Goal: Information Seeking & Learning: Find specific fact

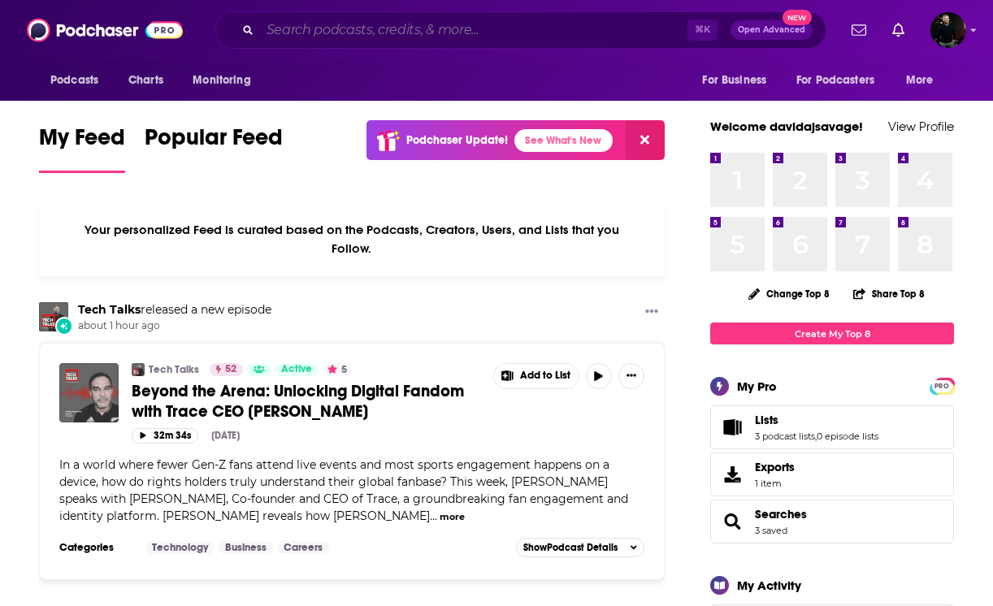
click at [314, 30] on input "Search podcasts, credits, & more..." at bounding box center [473, 30] width 427 height 26
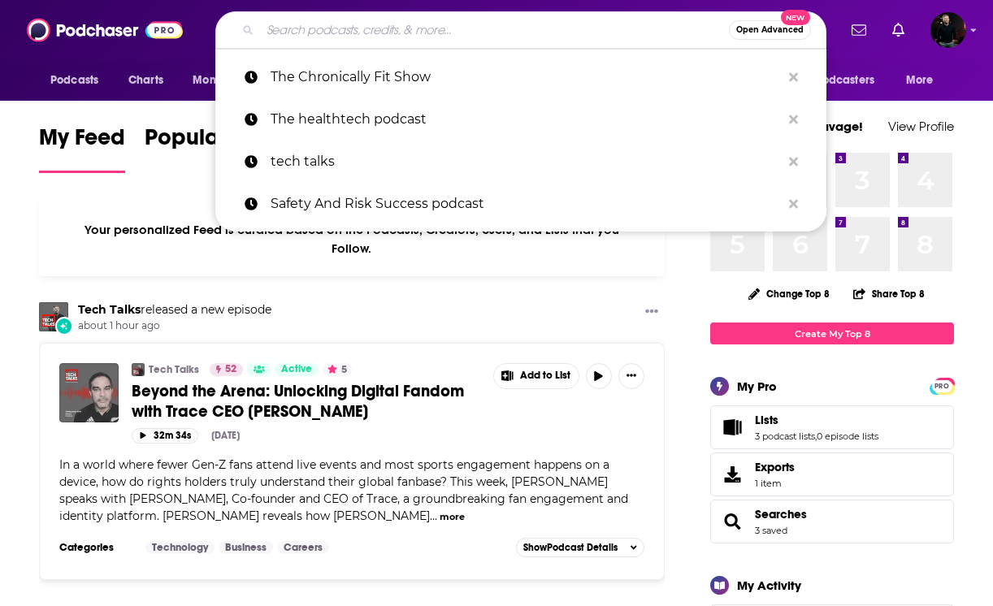
paste input "Autonocast"
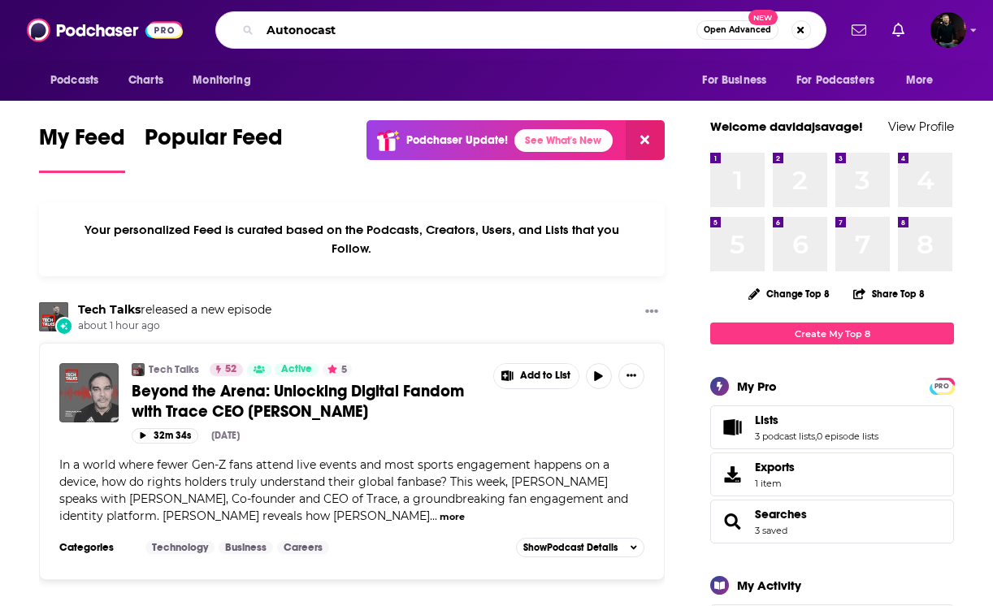
type input "Autonocast"
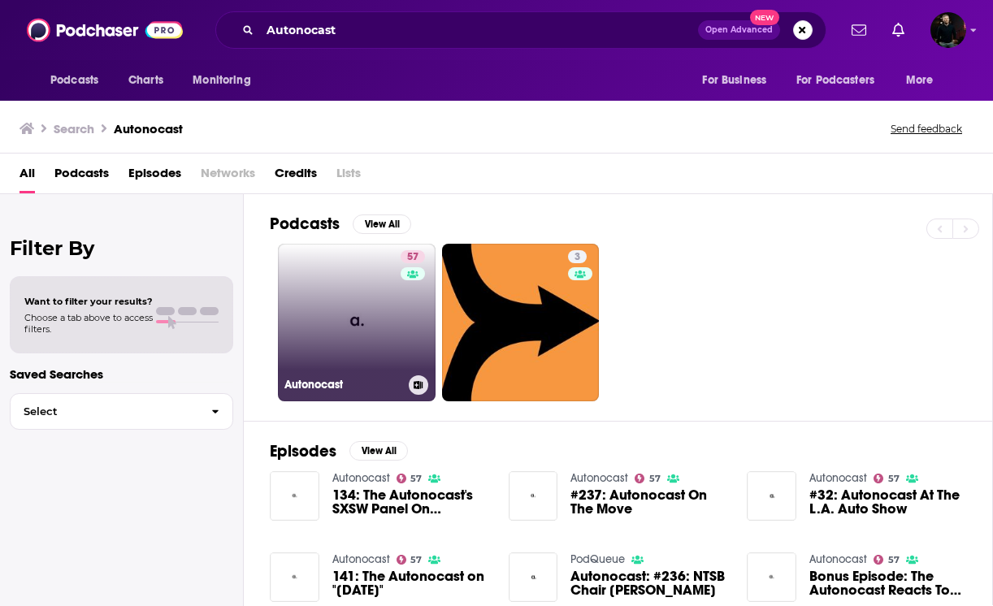
click at [321, 336] on link "57 Autonocast" at bounding box center [357, 323] width 158 height 158
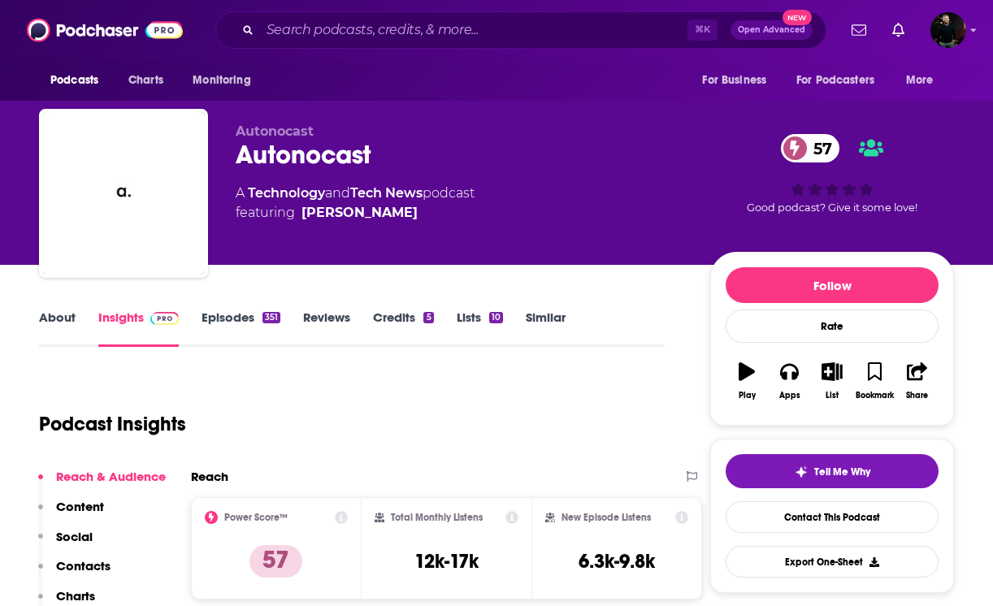
click at [61, 326] on link "About" at bounding box center [57, 328] width 37 height 37
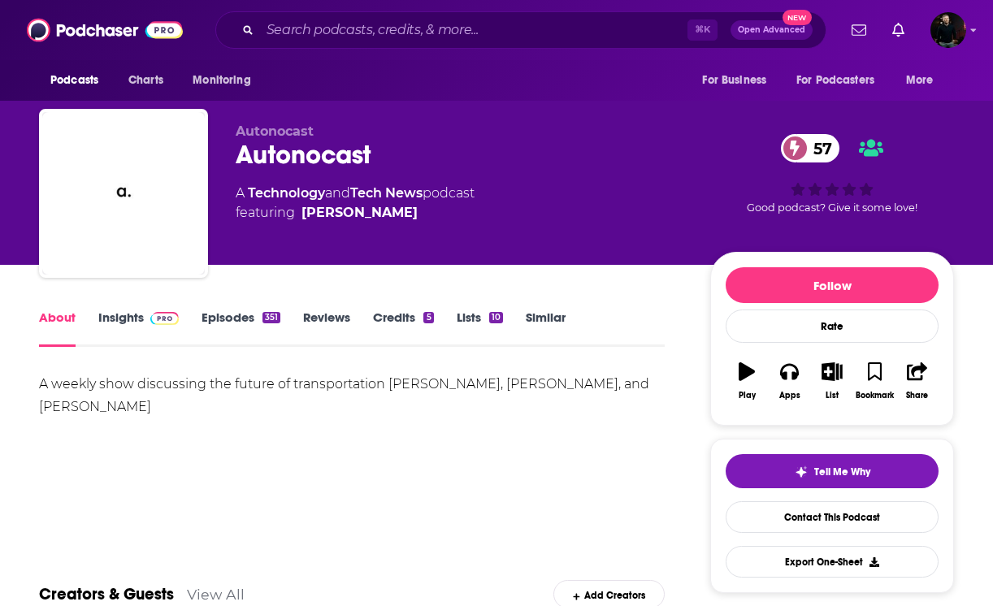
click at [146, 316] on span at bounding box center [161, 317] width 35 height 15
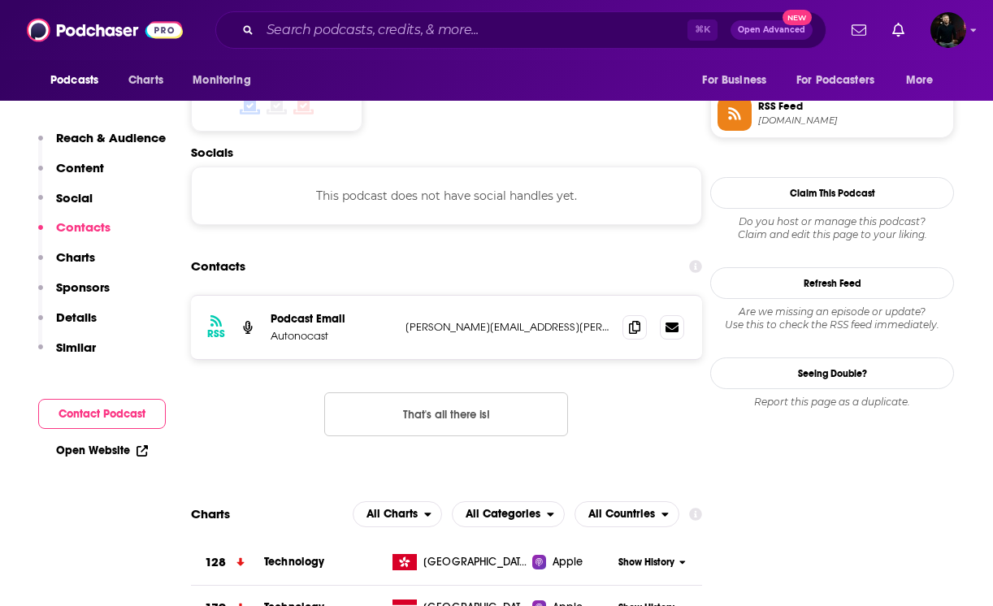
scroll to position [1340, 0]
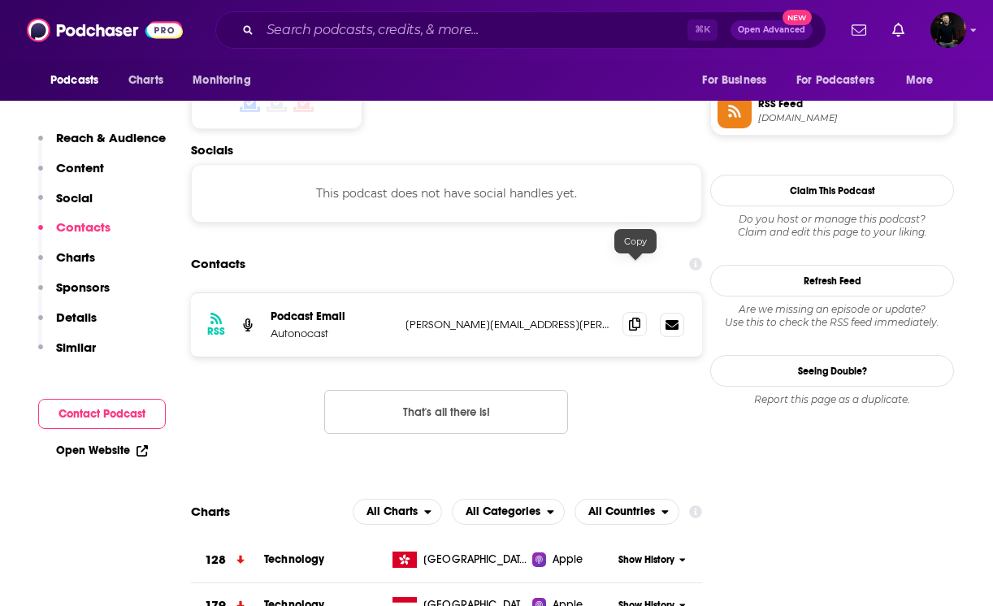
click at [630, 318] on icon at bounding box center [634, 324] width 11 height 13
click at [303, 32] on input "Search podcasts, credits, & more..." at bounding box center [473, 30] width 427 height 26
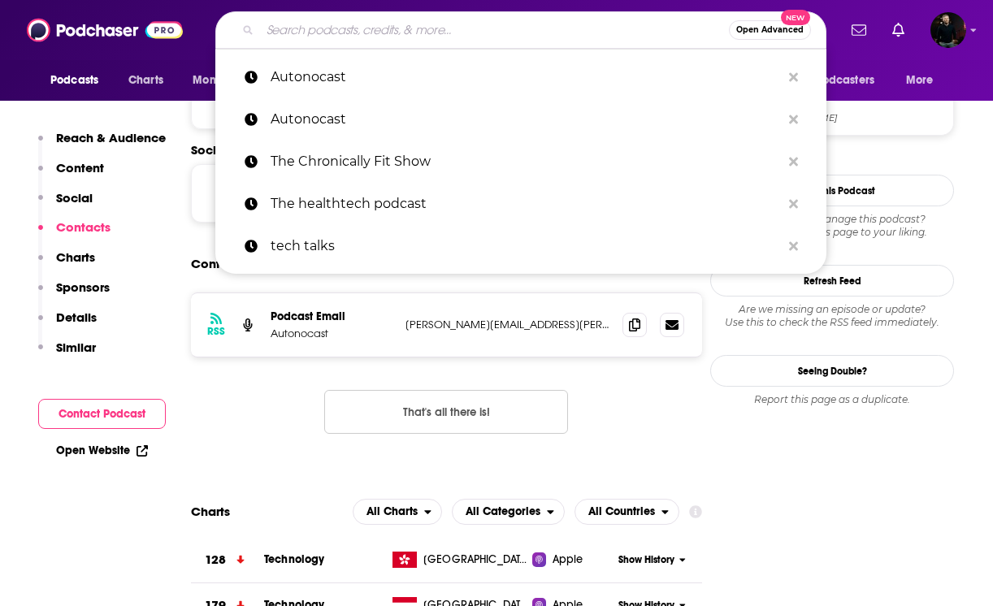
paste input "Manifest Space (CNBC)"
type input "Manifest Space (CNBC)"
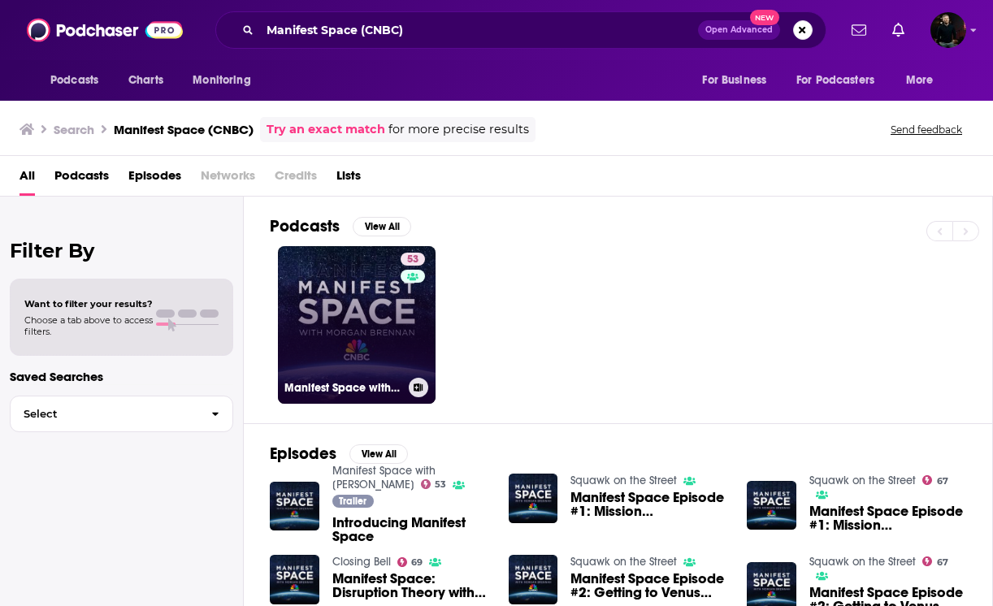
click at [379, 350] on link "53 Manifest Space with [PERSON_NAME]" at bounding box center [357, 325] width 158 height 158
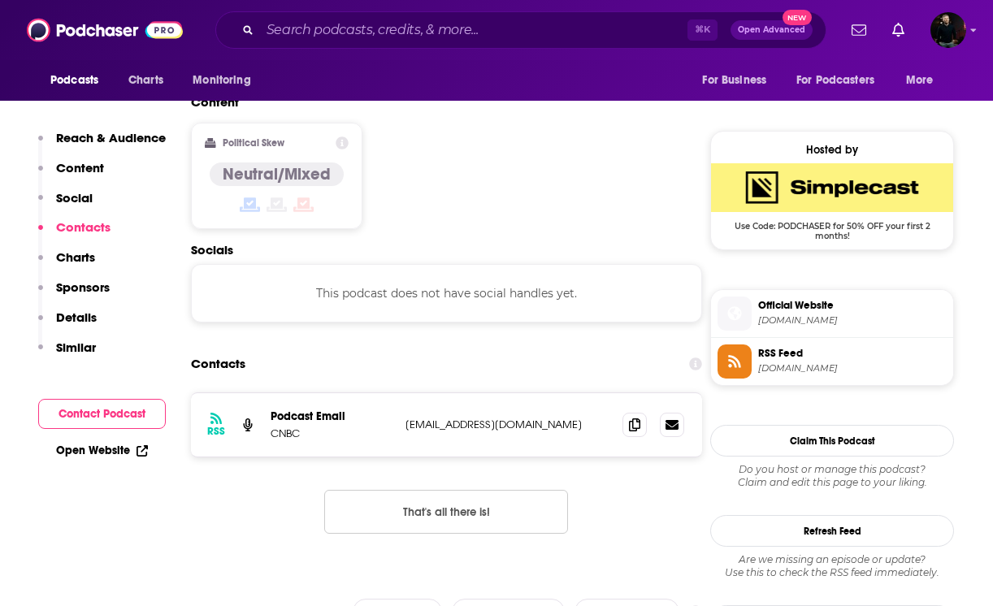
scroll to position [1260, 0]
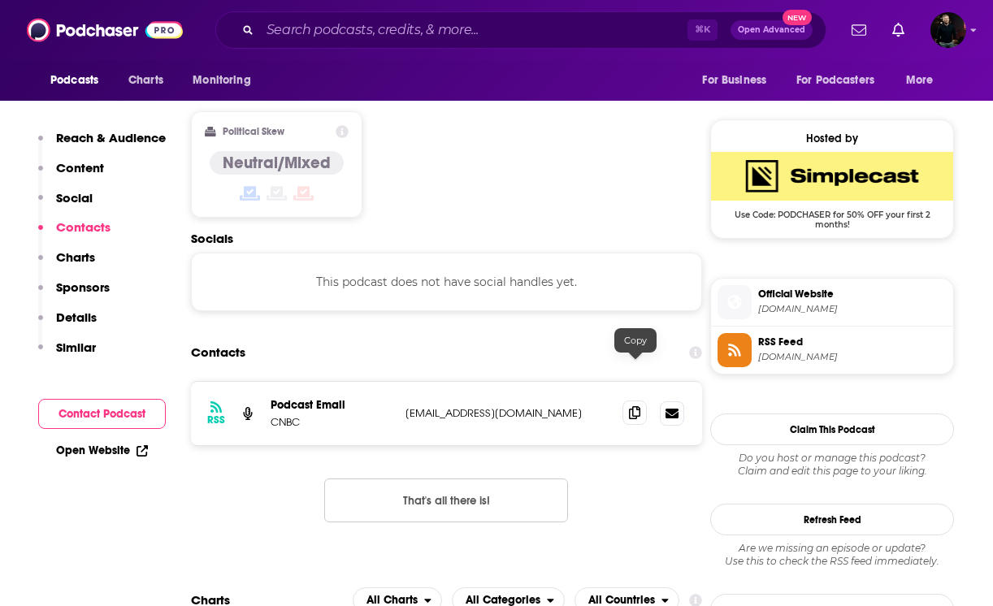
click at [634, 406] on icon at bounding box center [634, 412] width 11 height 13
click at [319, 34] on input "Search podcasts, credits, & more..." at bounding box center [473, 30] width 427 height 26
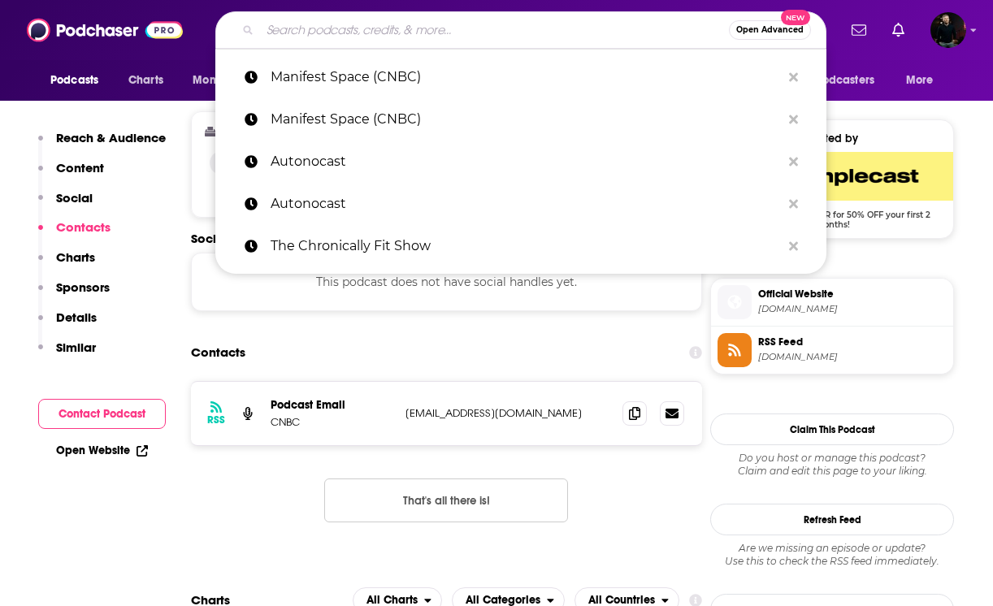
paste input "Shift: A podcast about mobility"
type input "Shift: A podcast about mobility"
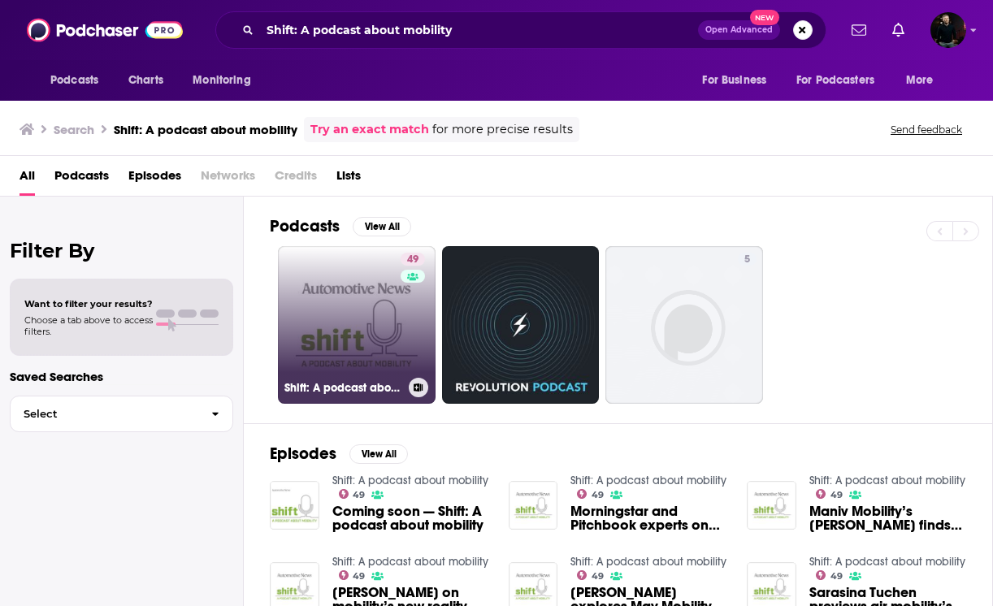
click at [379, 332] on link "49 Shift: A podcast about mobility" at bounding box center [357, 325] width 158 height 158
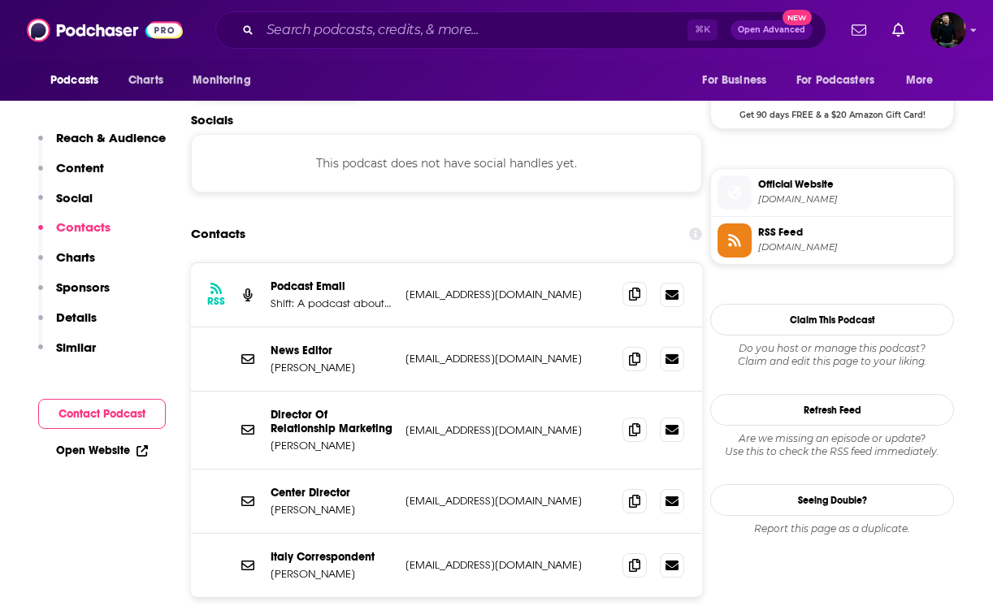
scroll to position [1324, 0]
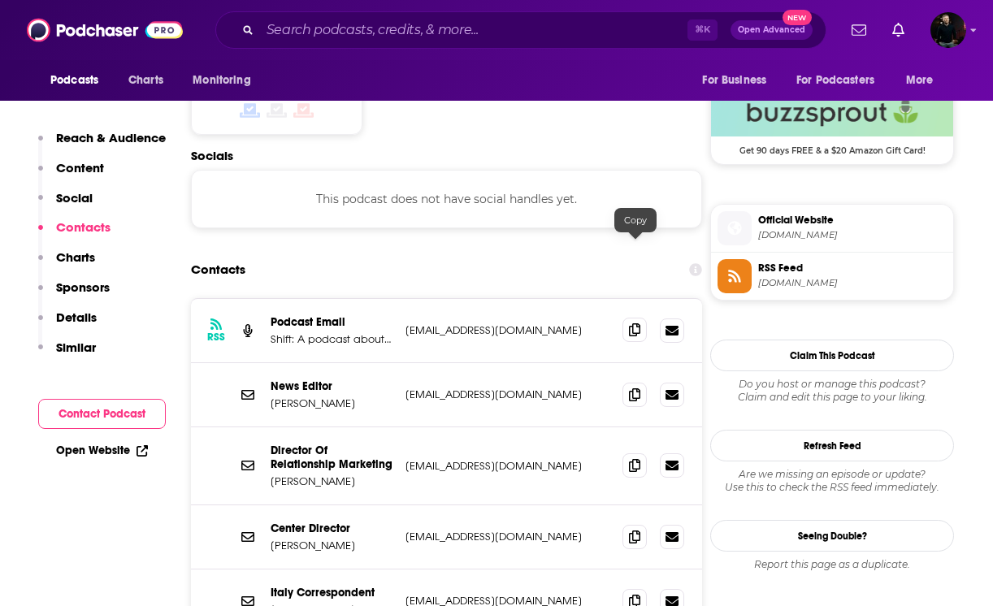
click at [633, 323] on icon at bounding box center [634, 329] width 11 height 13
click at [307, 30] on input "Search podcasts, credits, & more..." at bounding box center [473, 30] width 427 height 26
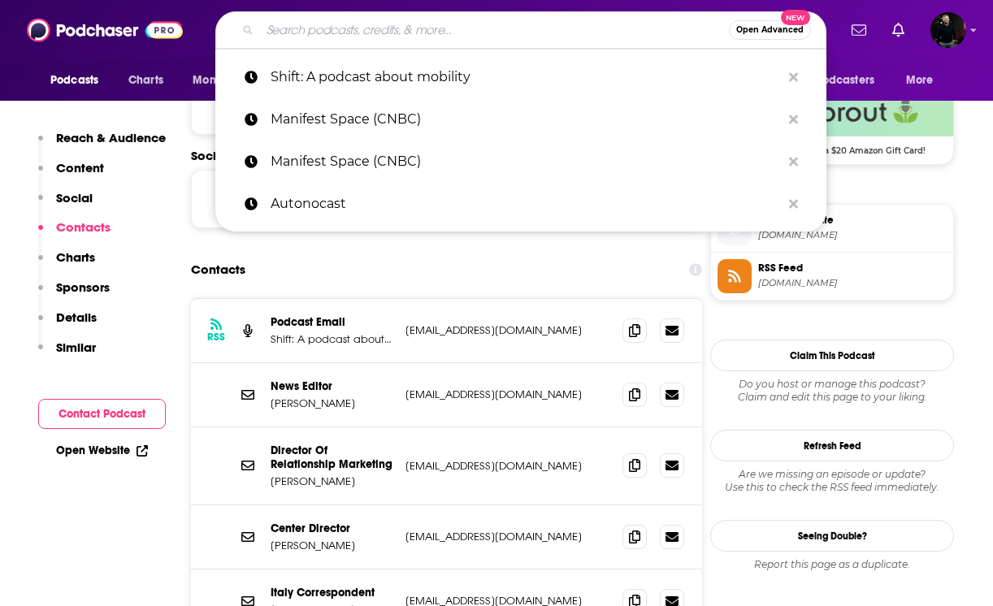
paste input "First Money In"
type input "First Money In"
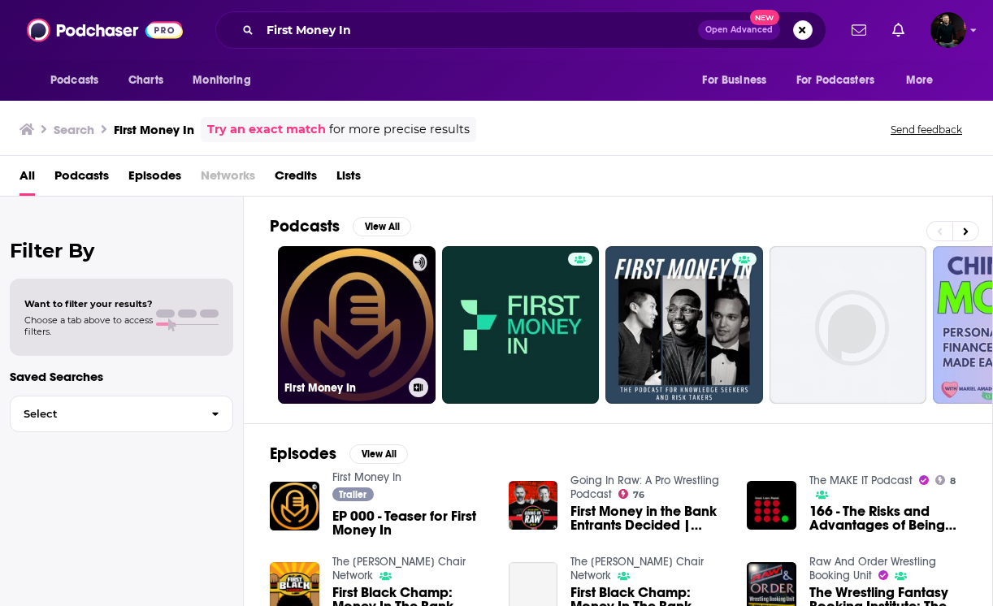
click at [371, 319] on link "First Money In" at bounding box center [357, 325] width 158 height 158
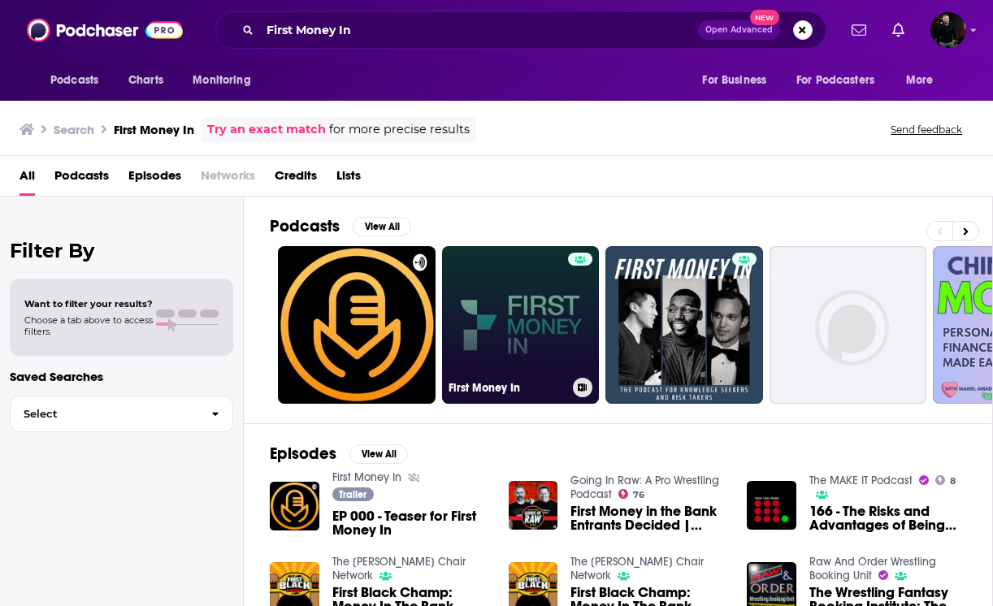
click at [557, 336] on link "First Money In" at bounding box center [521, 325] width 158 height 158
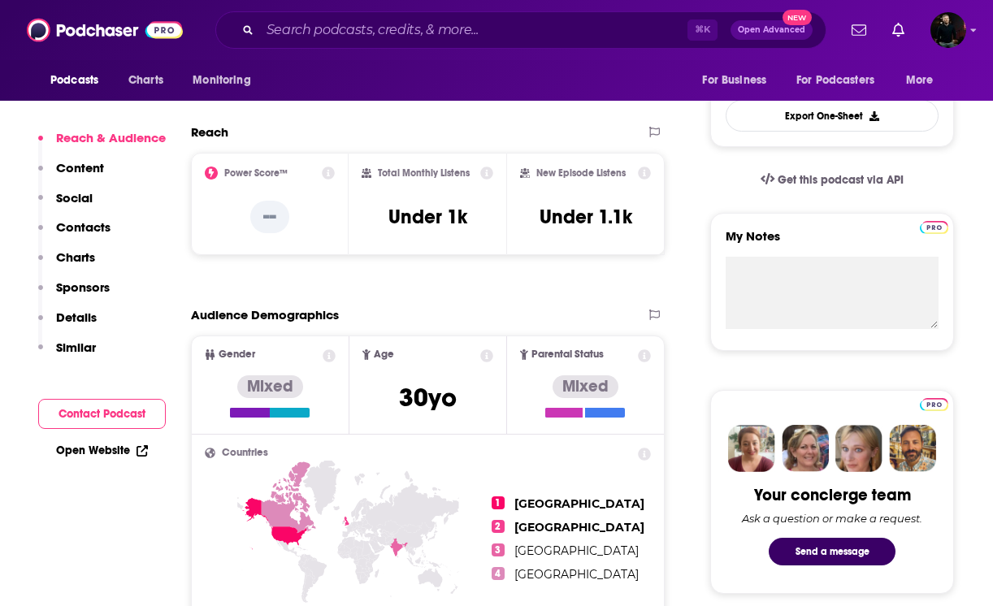
scroll to position [128, 0]
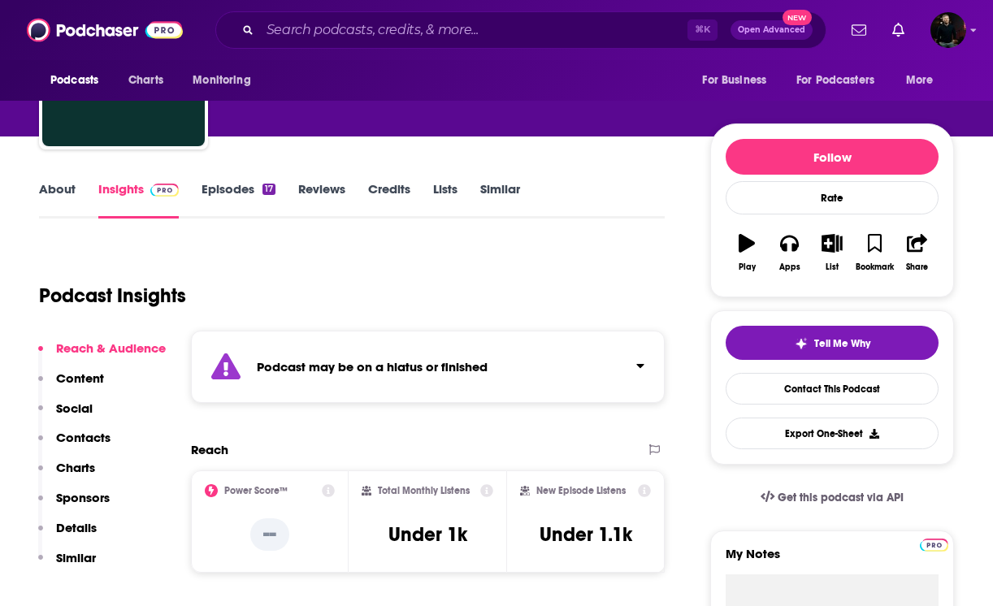
click at [617, 379] on div "Podcast may be on a hiatus or finished" at bounding box center [428, 367] width 474 height 72
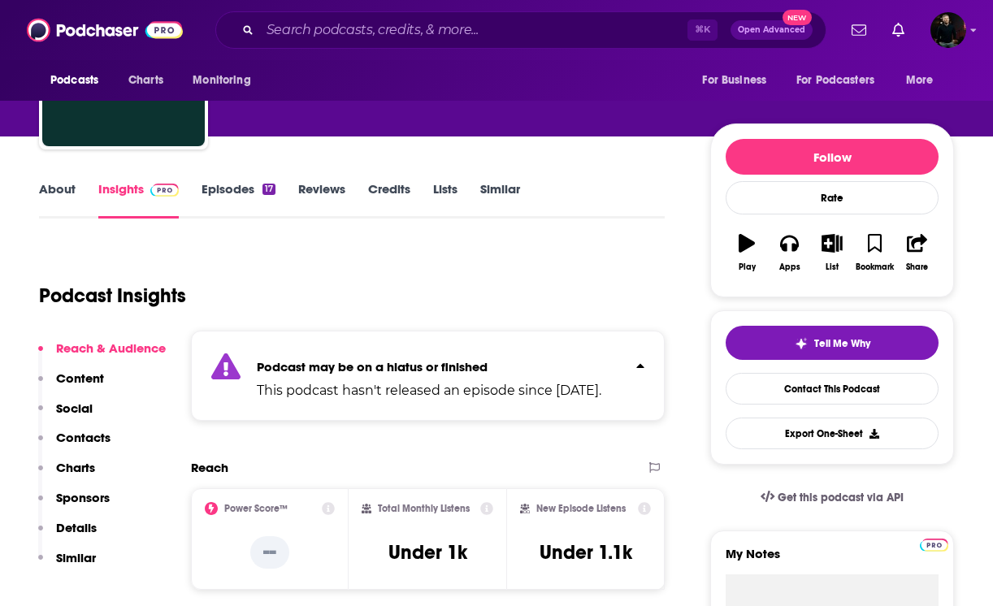
click at [519, 362] on p "Podcast may be on a hiatus or finished" at bounding box center [429, 366] width 345 height 15
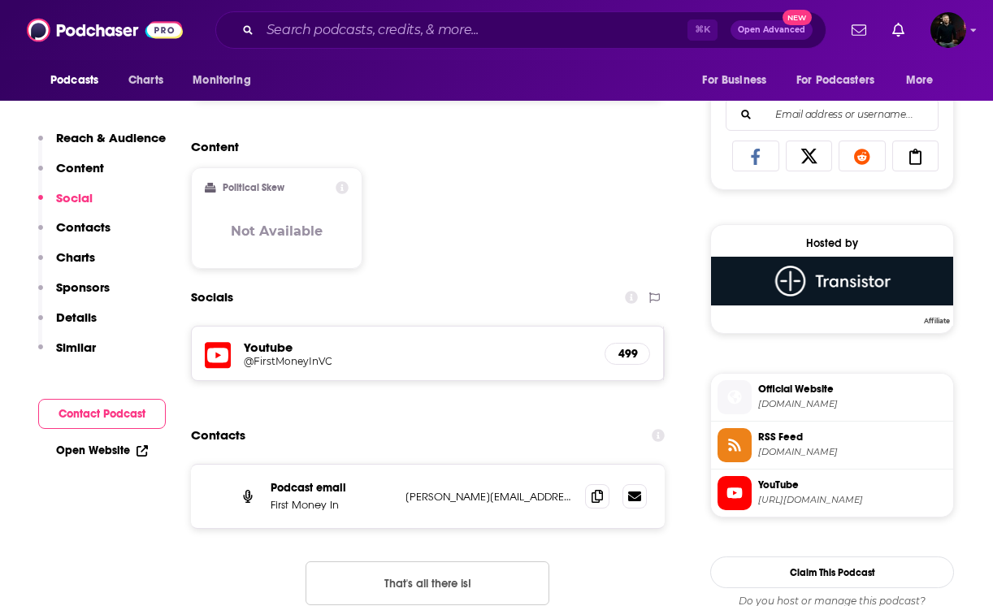
scroll to position [1027, 0]
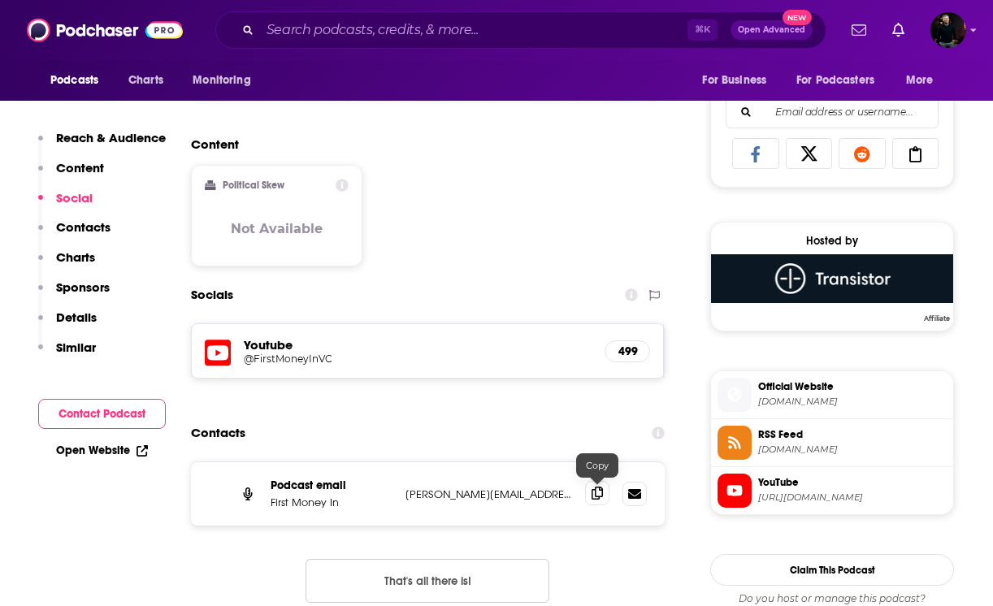
click at [600, 493] on icon at bounding box center [597, 493] width 11 height 13
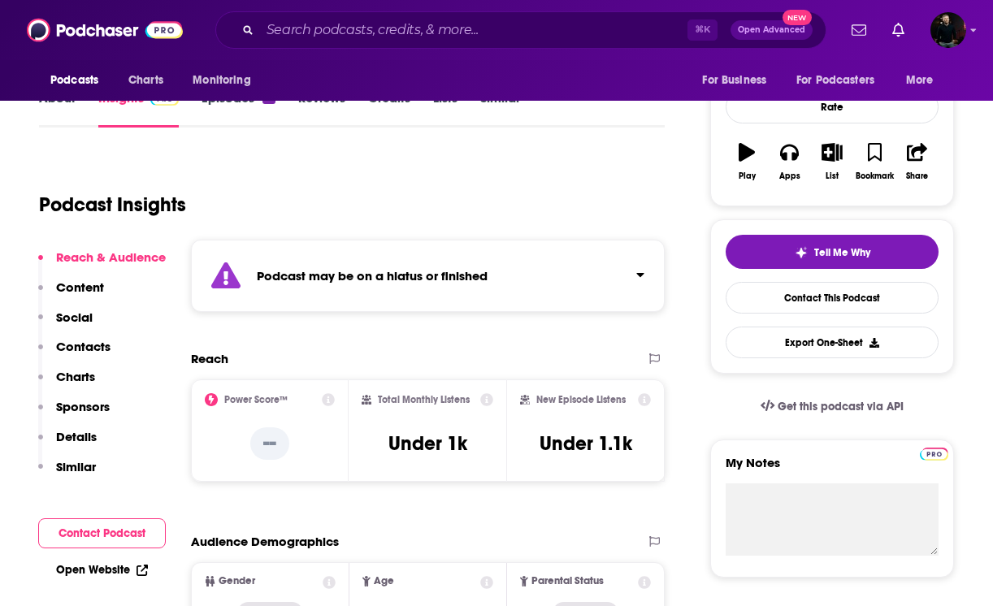
scroll to position [219, 0]
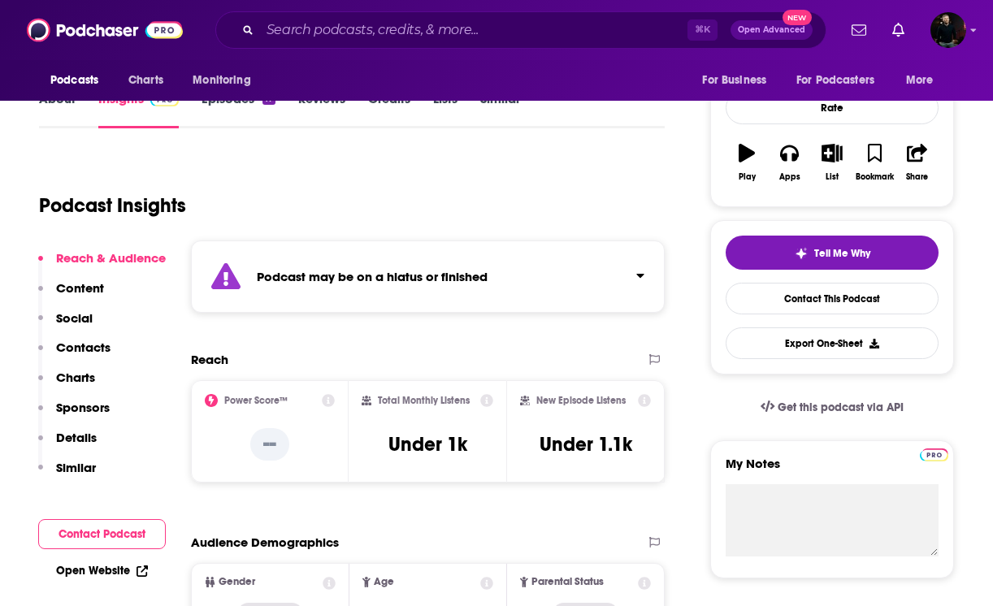
click at [325, 285] on div "Podcast may be on a hiatus or finished" at bounding box center [428, 277] width 474 height 72
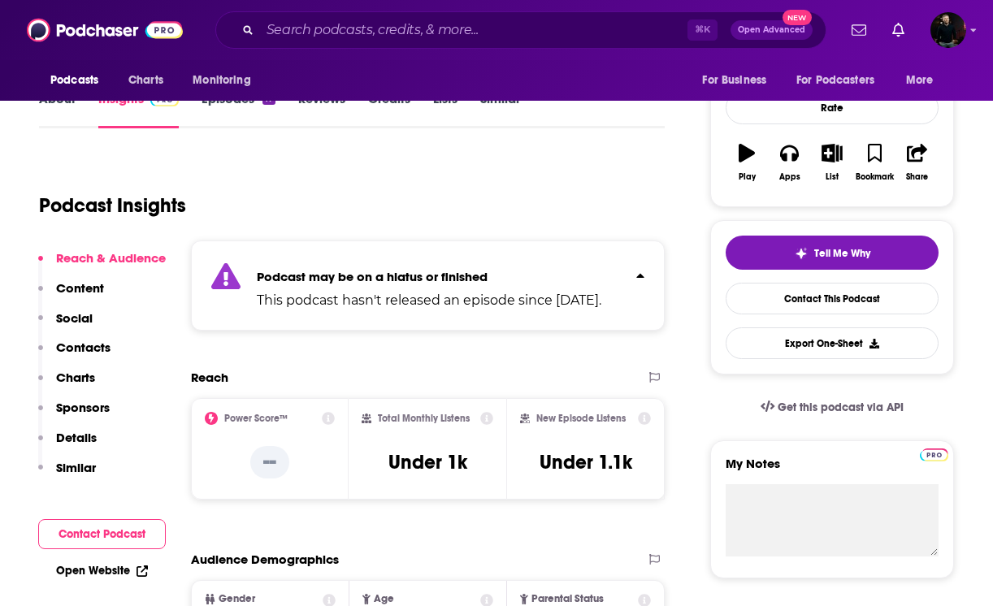
drag, startPoint x: 316, startPoint y: 317, endPoint x: 257, endPoint y: 292, distance: 64.4
click at [257, 292] on p "This podcast hasn't released an episode since [DATE]." at bounding box center [429, 301] width 345 height 20
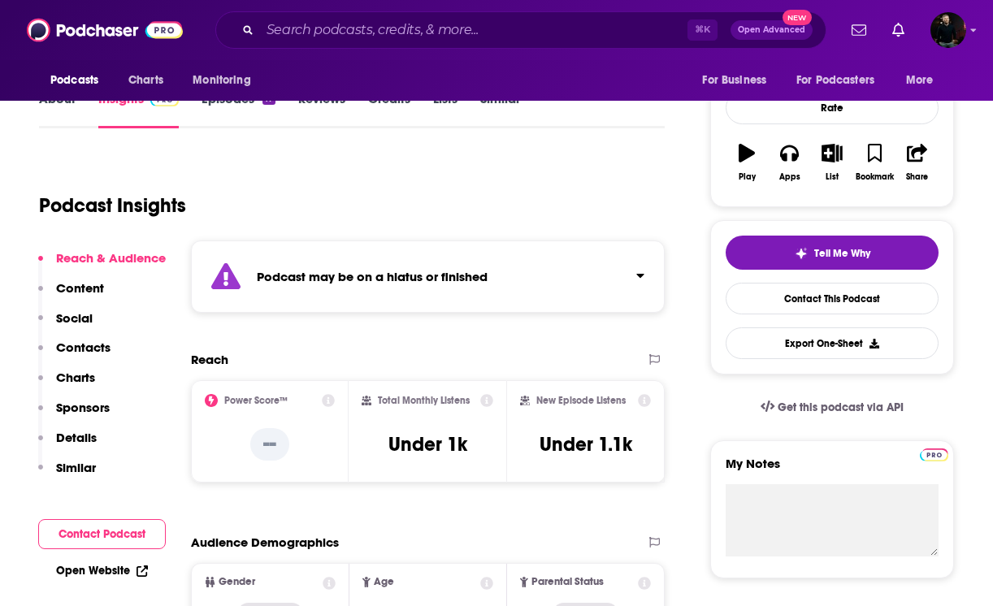
copy p "This podcast hasn't released an episode since [DATE]."
click at [279, 292] on div "Podcast may be on a hiatus or finished" at bounding box center [428, 277] width 474 height 72
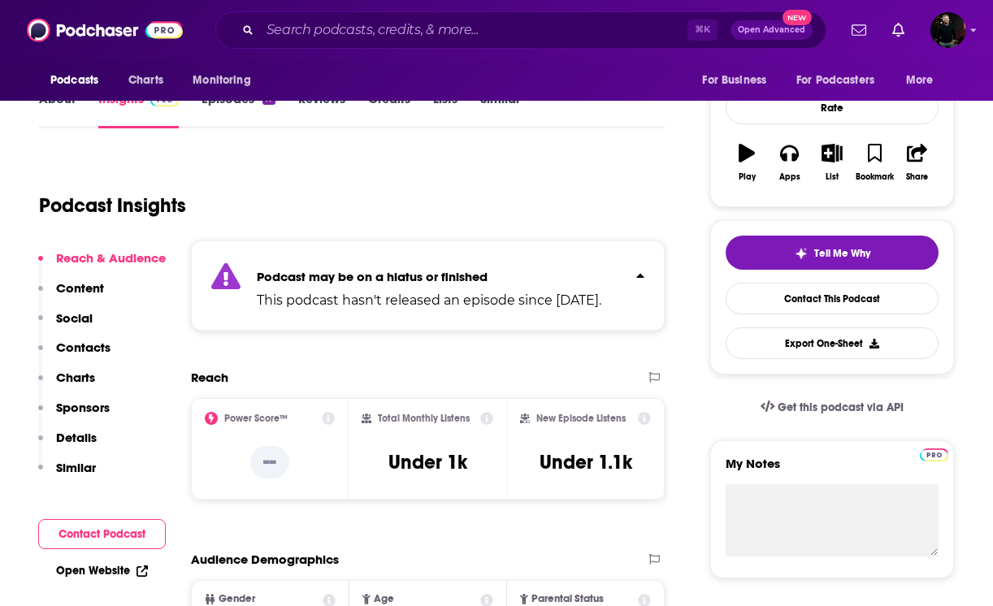
copy p "This podcast hasn't released an episode since [DATE]."
drag, startPoint x: 304, startPoint y: 323, endPoint x: 258, endPoint y: 302, distance: 50.2
click at [258, 302] on p "This podcast hasn't released an episode since [DATE]." at bounding box center [429, 301] width 345 height 20
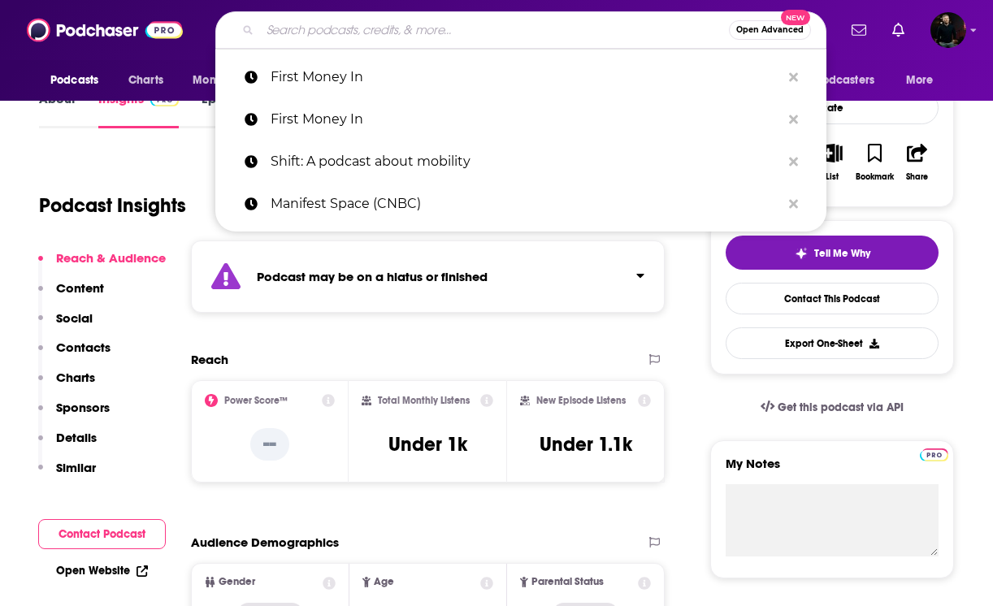
click at [328, 29] on input "Search podcasts, credits, & more..." at bounding box center [494, 30] width 469 height 26
paste input "20VC"
type input "20VC"
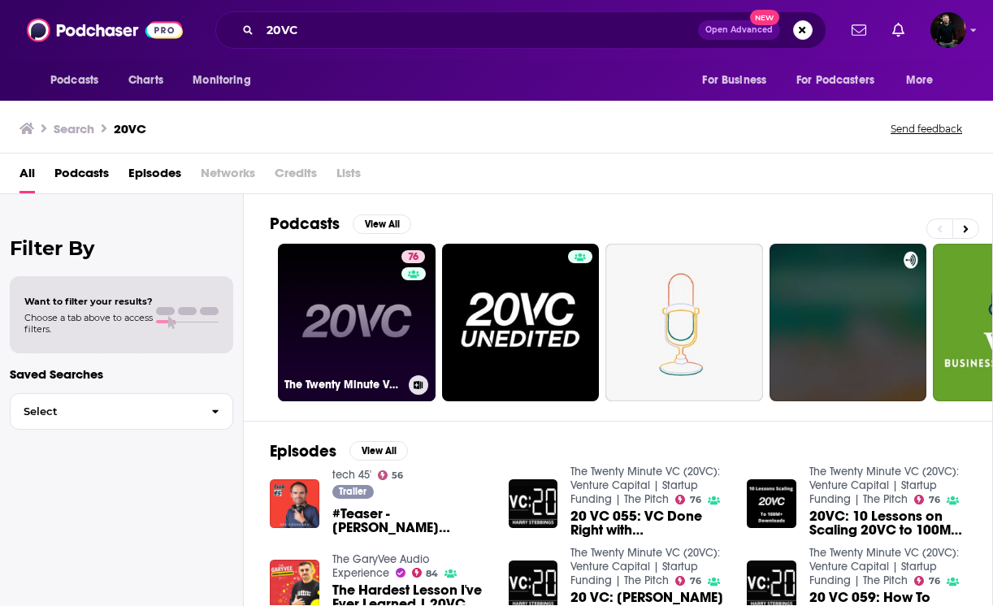
click at [326, 352] on link "76 The Twenty Minute VC (20VC): Venture Capital | Startup Funding | The Pitch" at bounding box center [357, 323] width 158 height 158
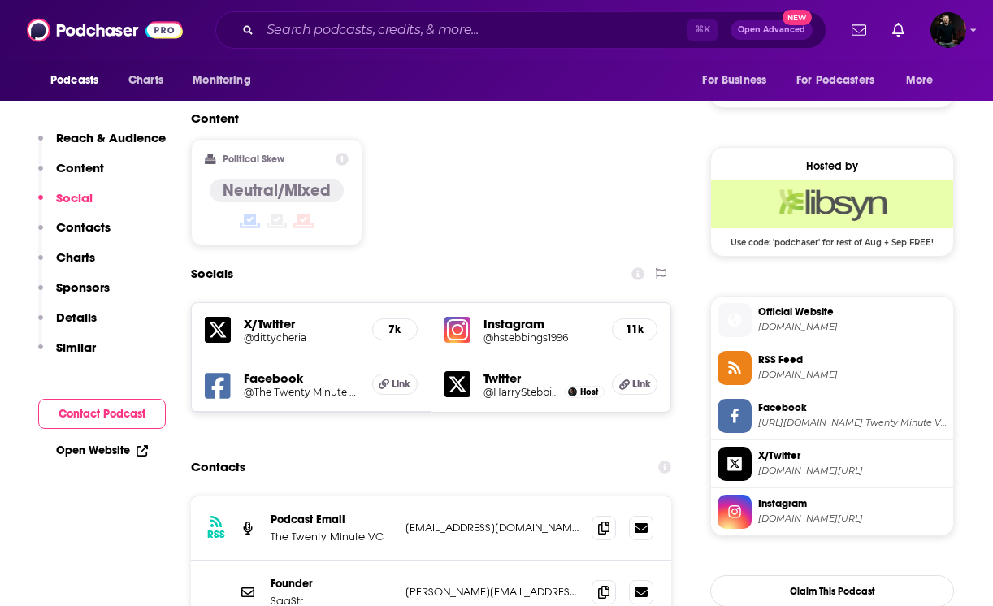
scroll to position [1301, 0]
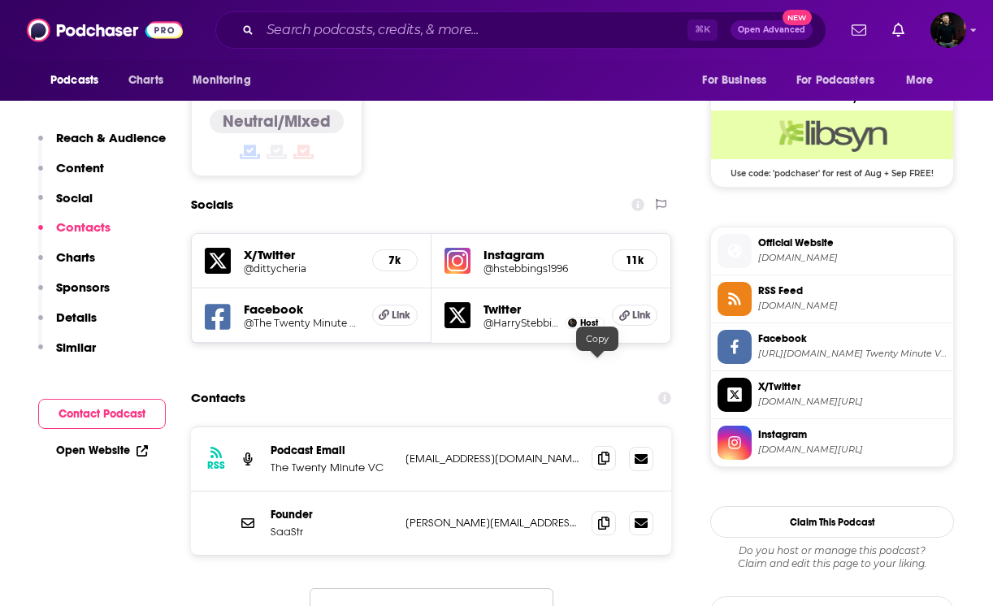
click at [598, 452] on icon at bounding box center [603, 458] width 11 height 13
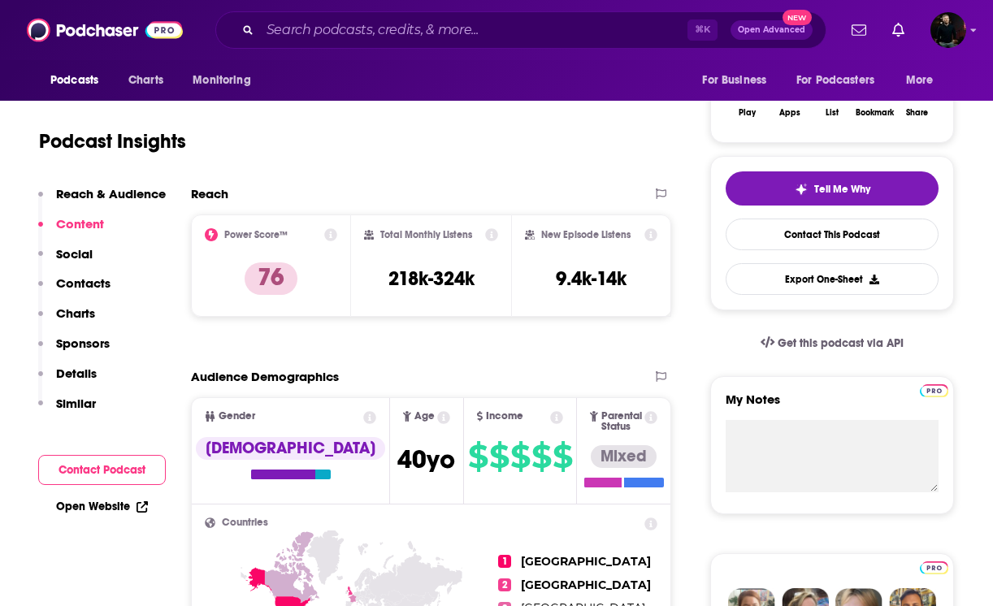
scroll to position [242, 0]
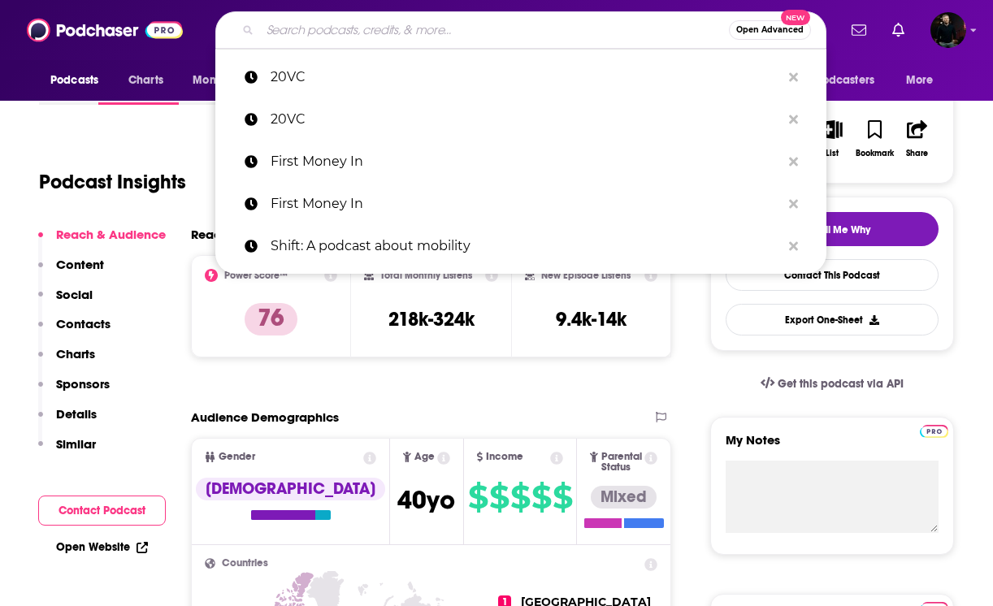
click at [307, 27] on input "Search podcasts, credits, & more..." at bounding box center [494, 30] width 469 height 26
paste input "OPTOSessions"
type input "OPTOSessions"
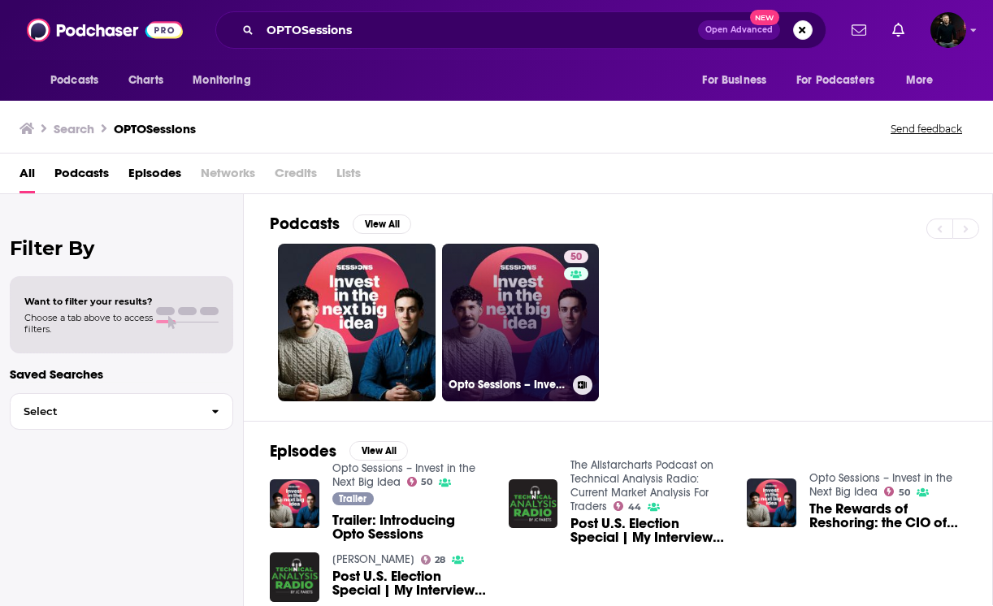
click at [549, 332] on link "50 Opto Sessions – Invest in the Next Big Idea" at bounding box center [521, 323] width 158 height 158
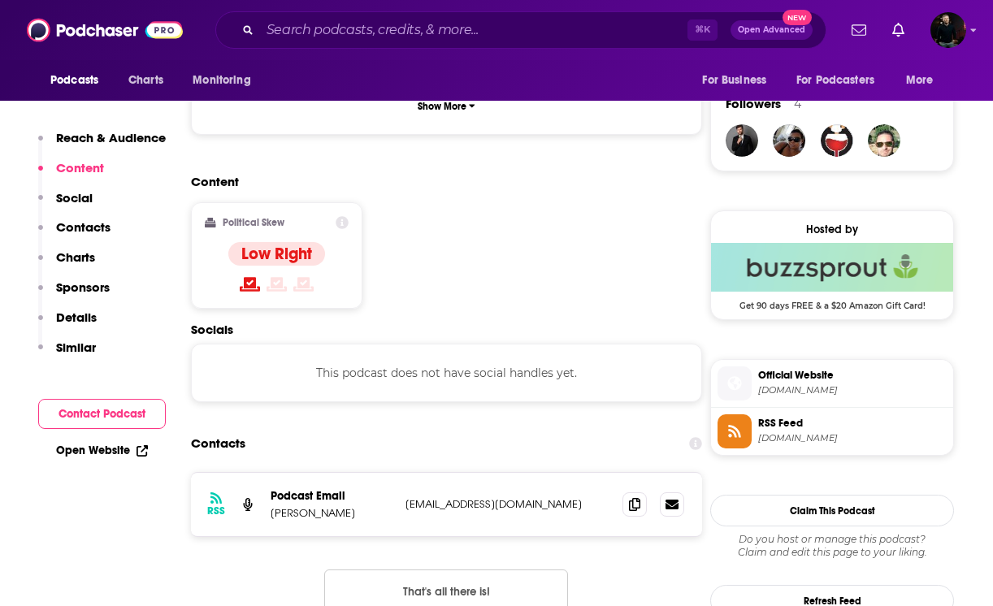
scroll to position [1203, 0]
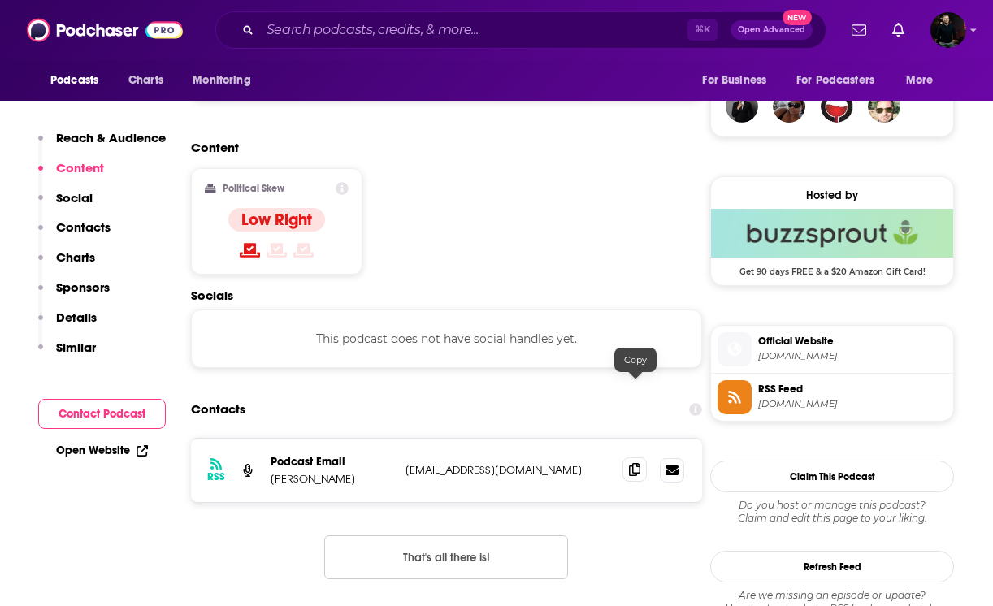
click at [639, 463] on icon at bounding box center [634, 469] width 11 height 13
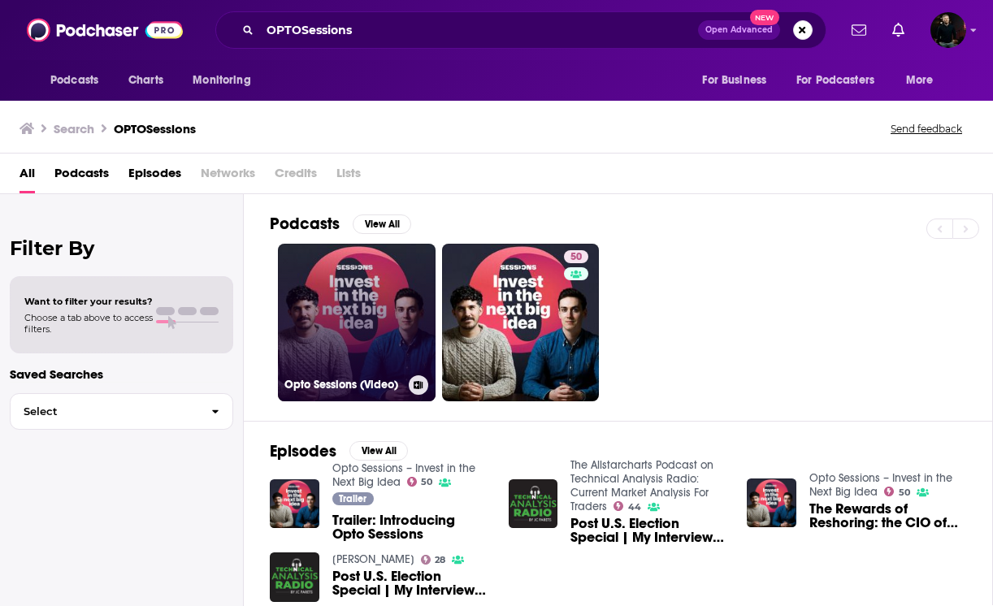
click at [306, 317] on link "Opto Sessions (Video)" at bounding box center [357, 323] width 158 height 158
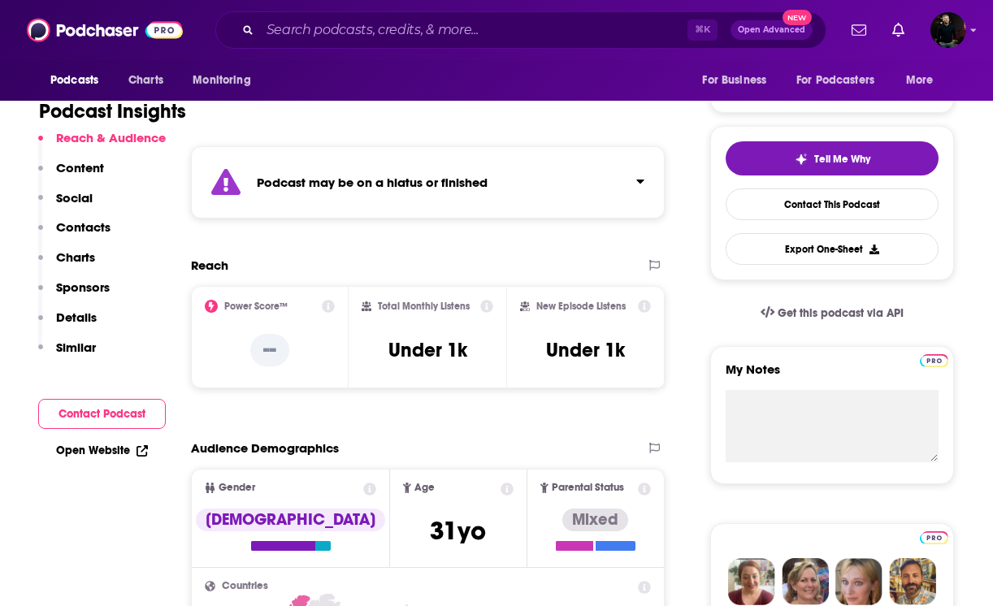
scroll to position [296, 0]
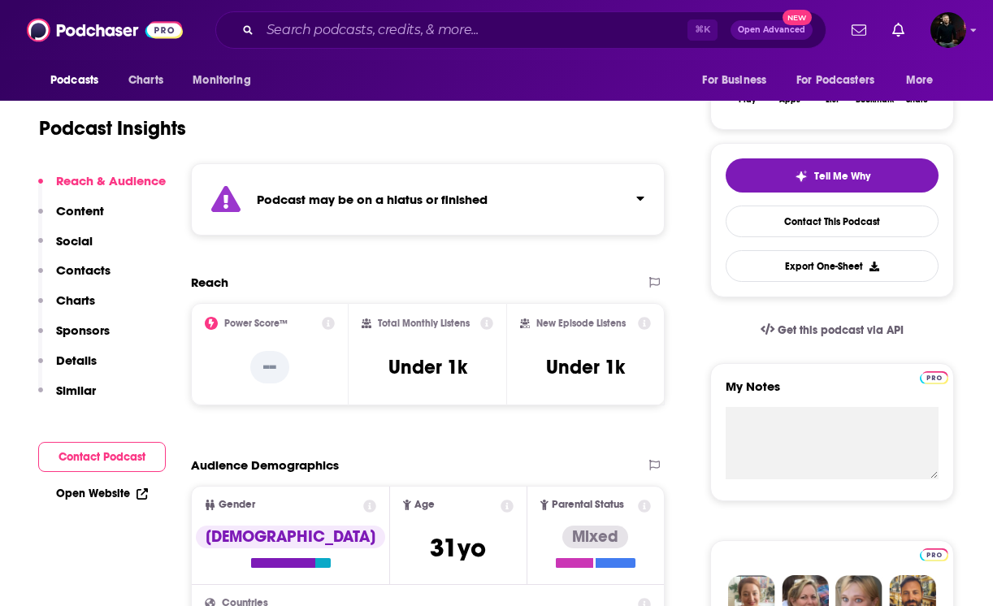
click at [592, 194] on div "Podcast may be on a hiatus or finished" at bounding box center [428, 199] width 474 height 72
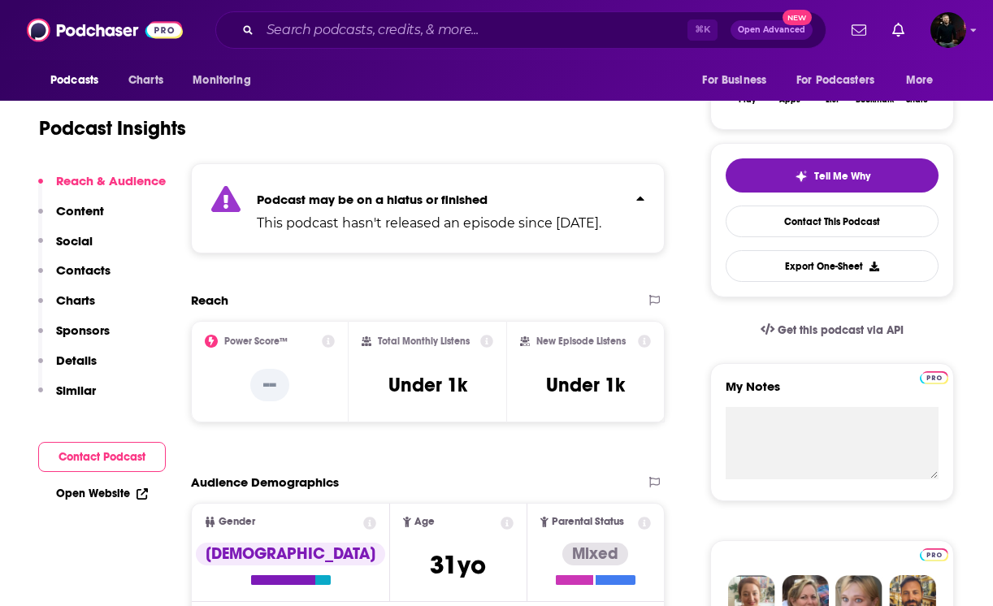
click at [592, 194] on p "Podcast may be on a hiatus or finished" at bounding box center [429, 199] width 345 height 15
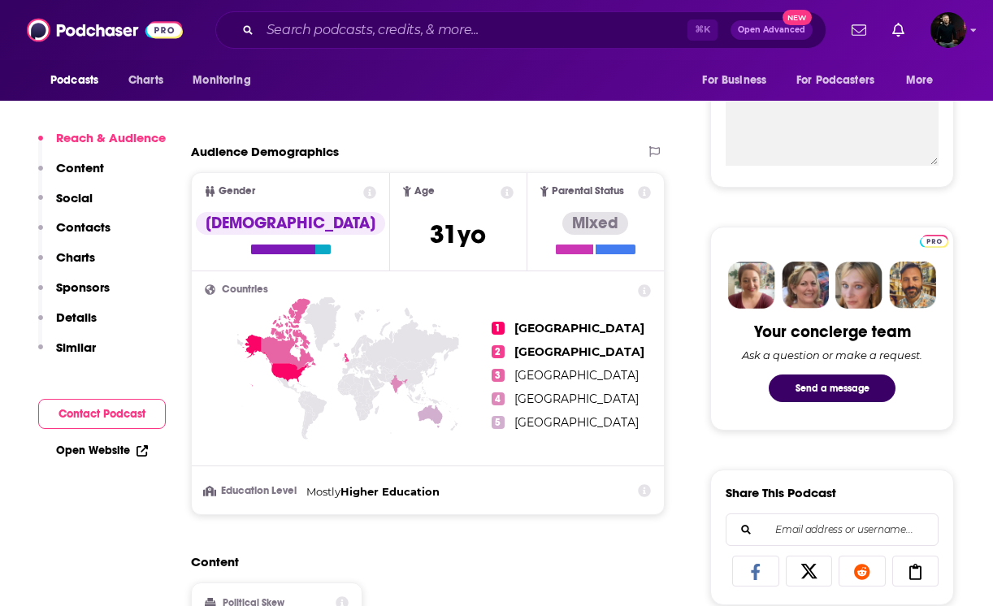
scroll to position [622, 0]
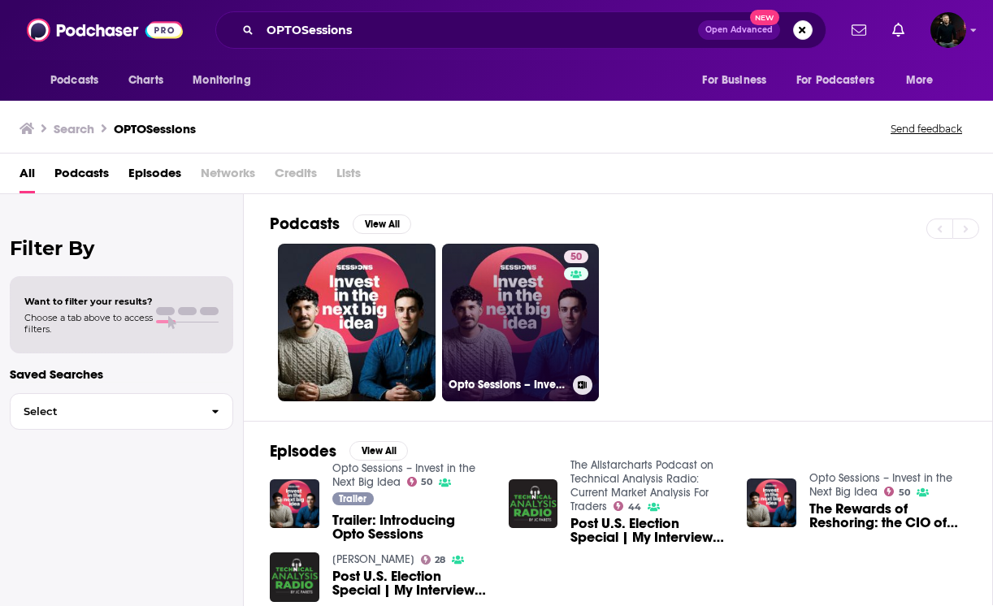
click at [499, 254] on link "50 Opto Sessions – Invest in the Next Big Idea" at bounding box center [521, 323] width 158 height 158
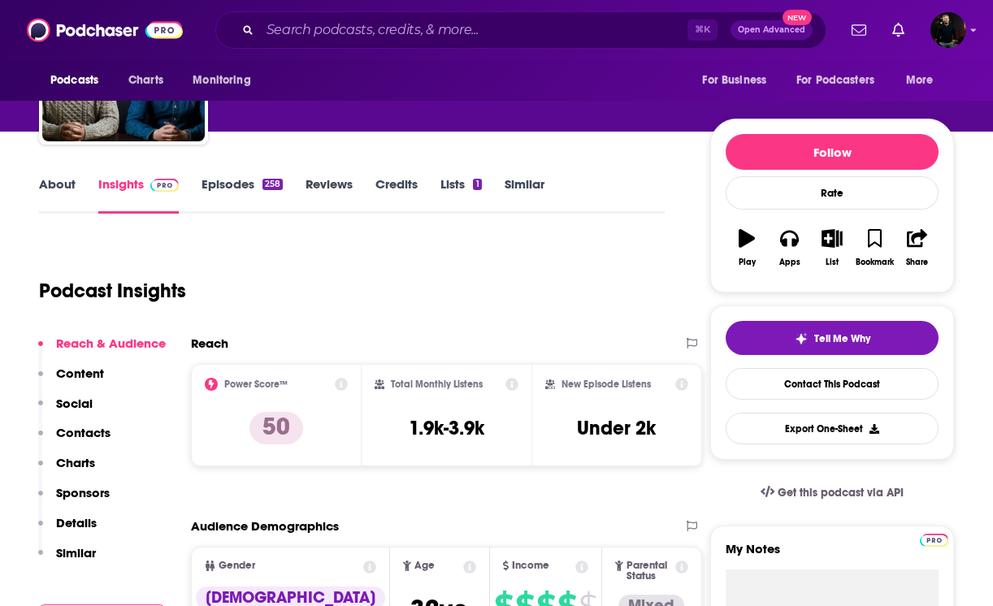
scroll to position [143, 0]
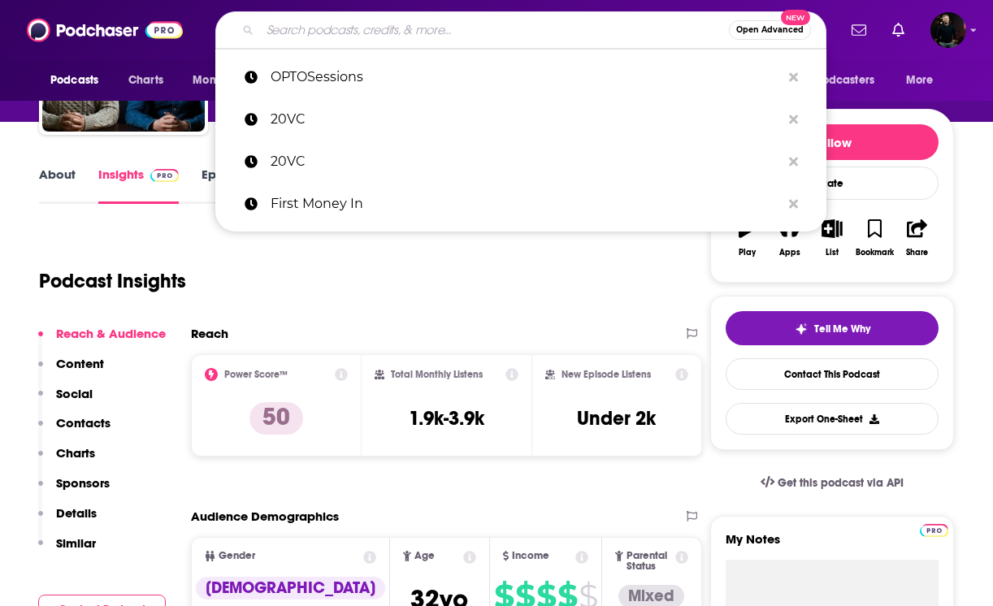
click at [314, 30] on input "Search podcasts, credits, & more..." at bounding box center [494, 30] width 469 height 26
paste input "The Entrepreneurs (Monocle)"
type input "The Entrepreneurs (Monocle)"
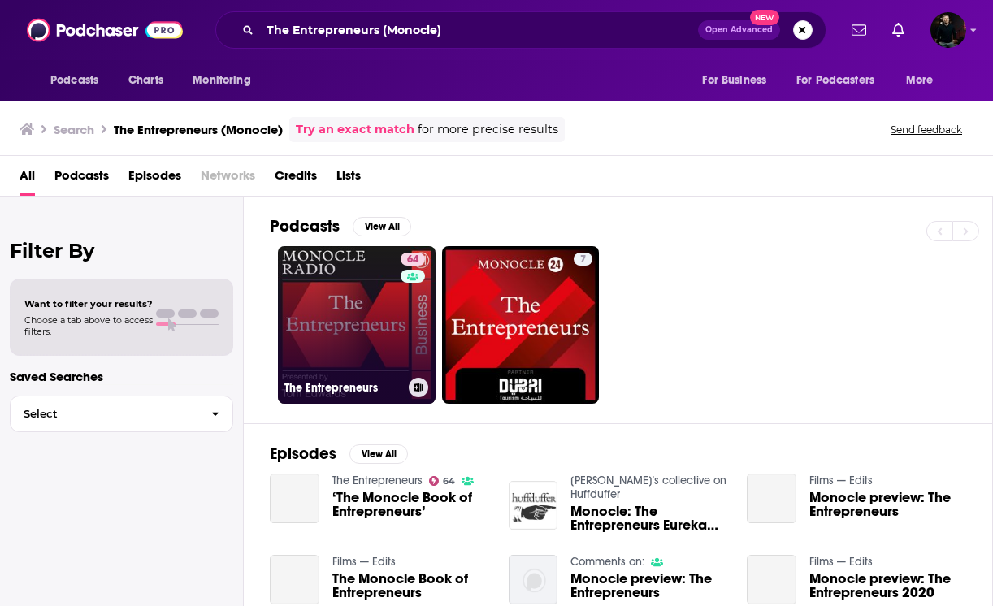
click at [323, 353] on link "64 The Entrepreneurs" at bounding box center [357, 325] width 158 height 158
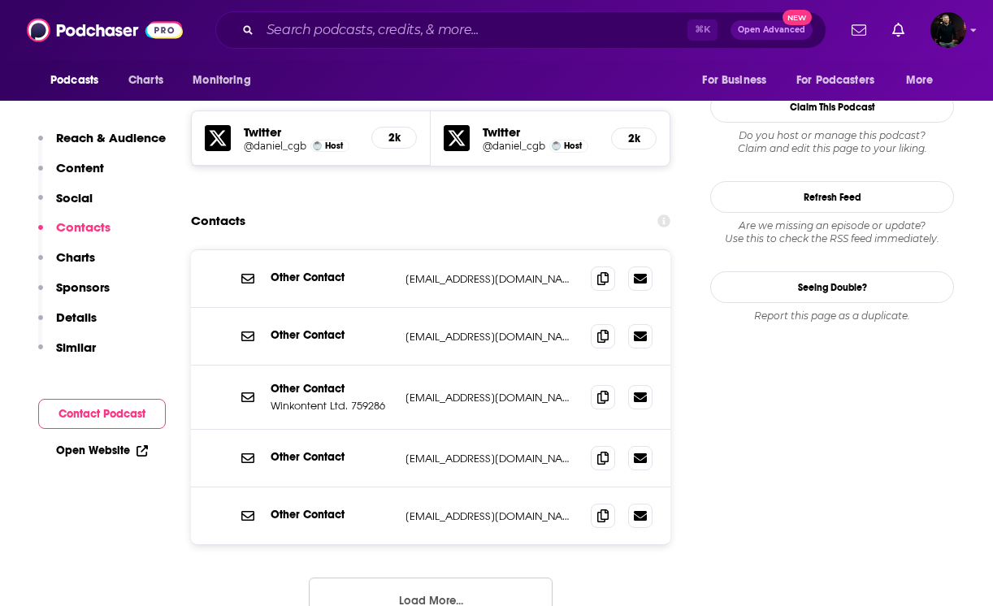
scroll to position [1427, 0]
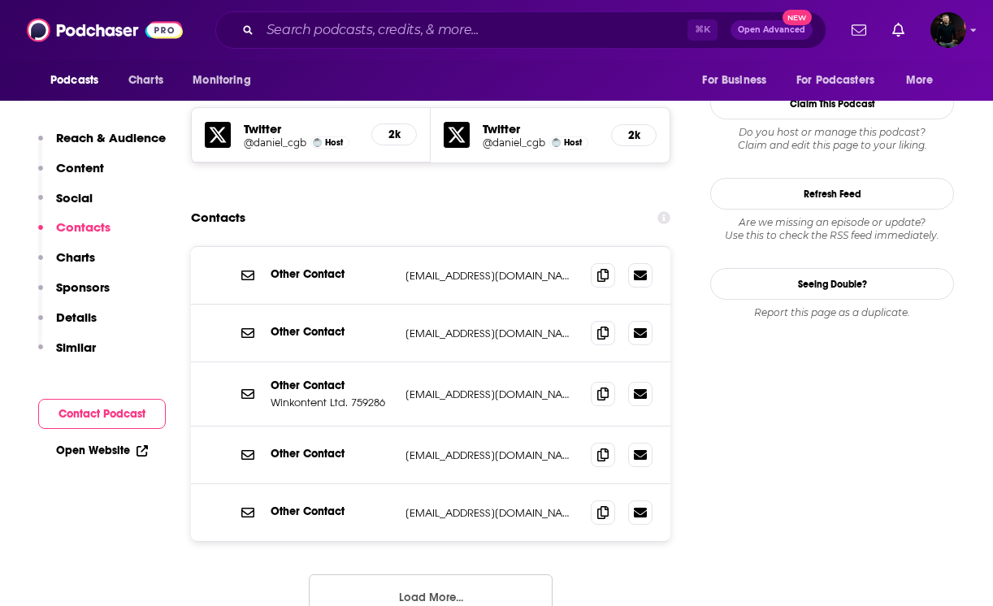
click at [457, 575] on button "Load More..." at bounding box center [431, 597] width 244 height 44
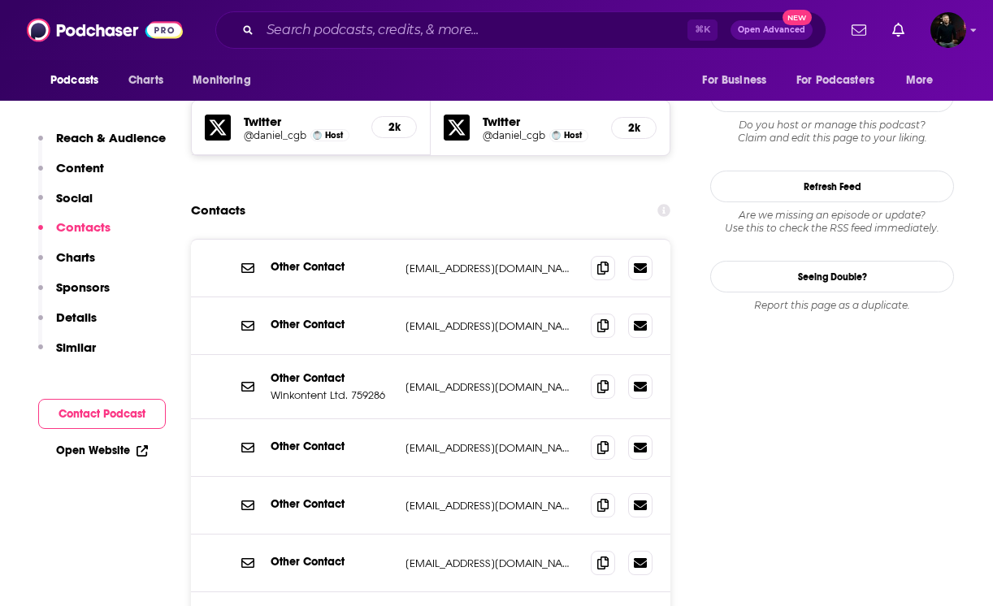
scroll to position [1433, 0]
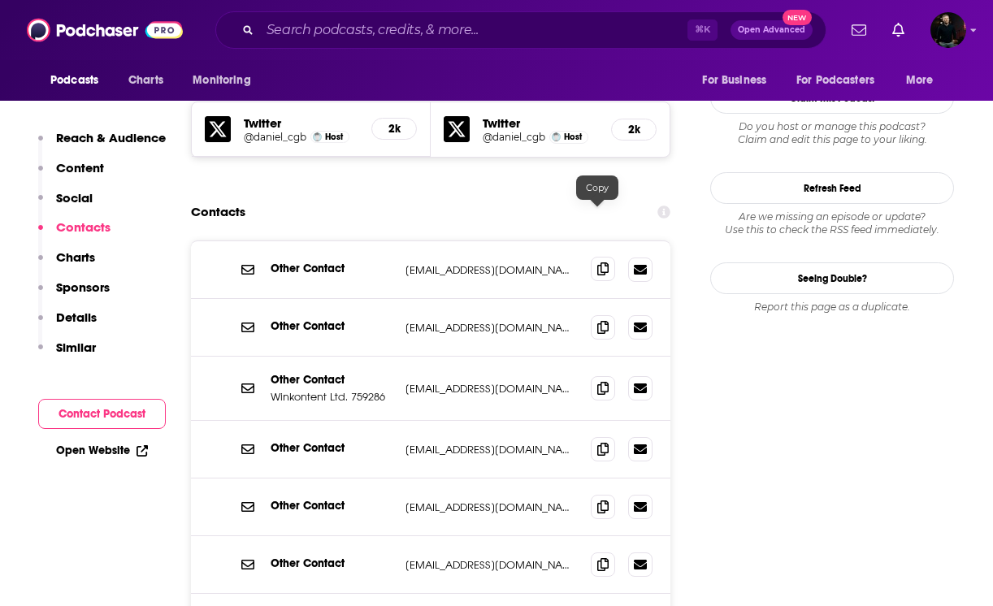
click at [598, 262] on icon at bounding box center [602, 268] width 11 height 13
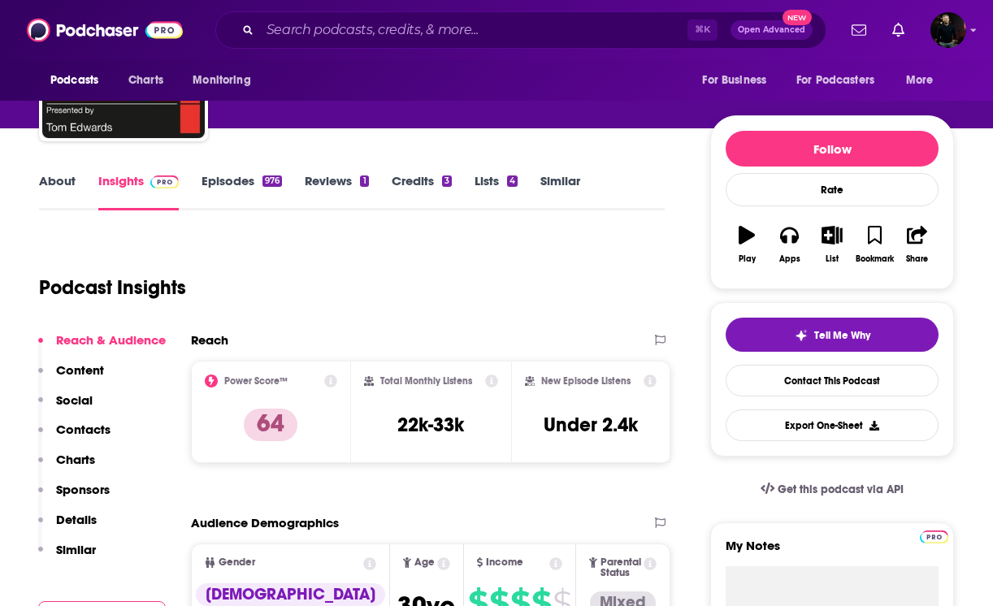
scroll to position [169, 0]
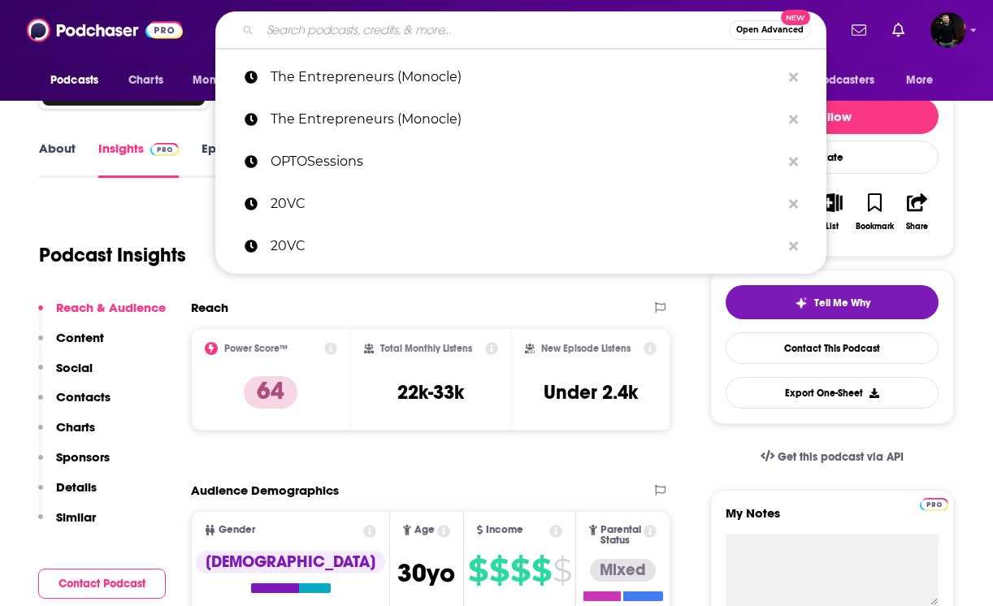
click at [322, 30] on input "Search podcasts, credits, & more..." at bounding box center [494, 30] width 469 height 26
paste input "Masters of Scale"
type input "Masters of Scale"
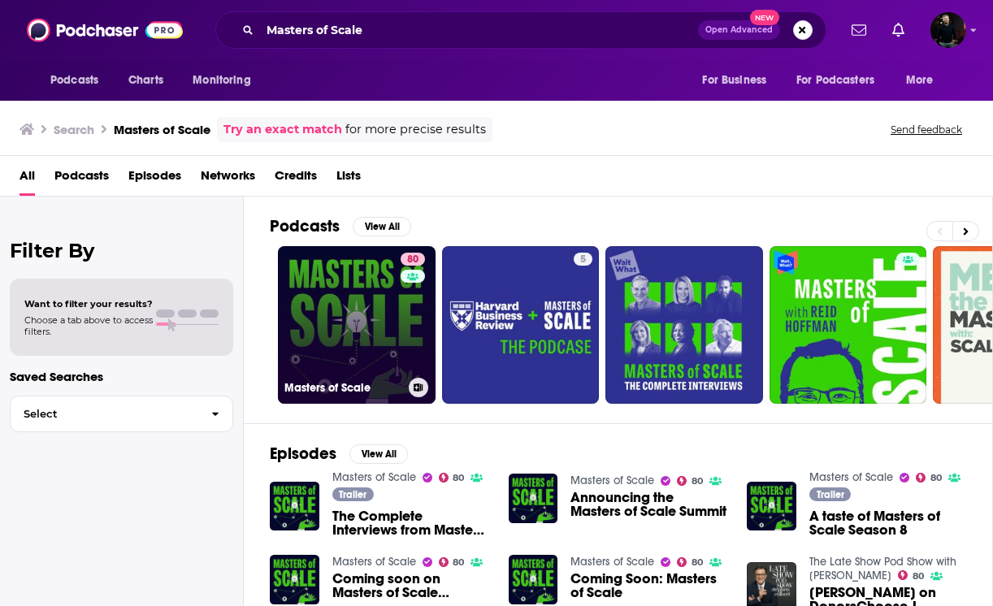
click at [349, 326] on link "80 Masters of Scale" at bounding box center [357, 325] width 158 height 158
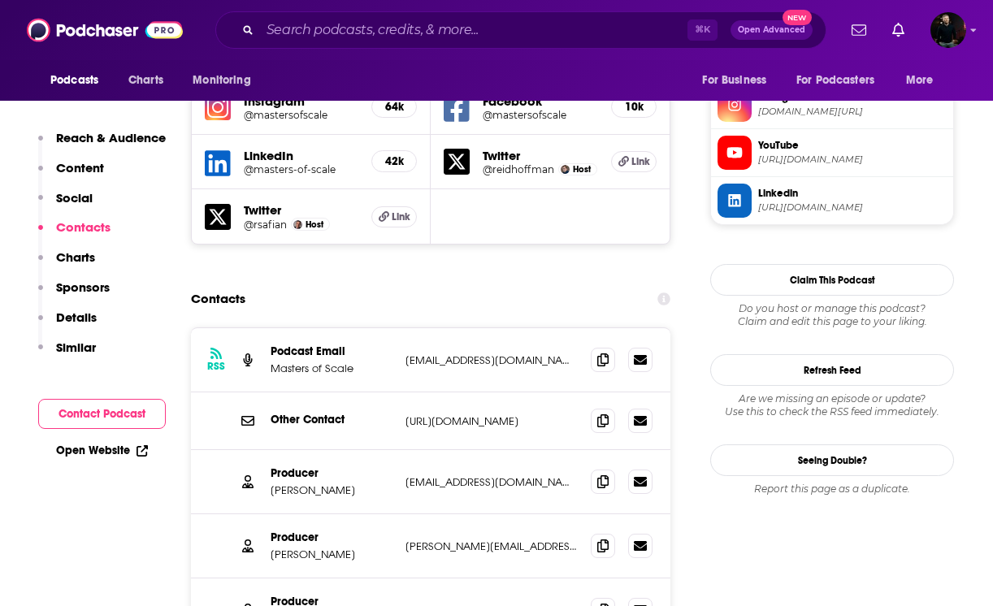
scroll to position [1516, 0]
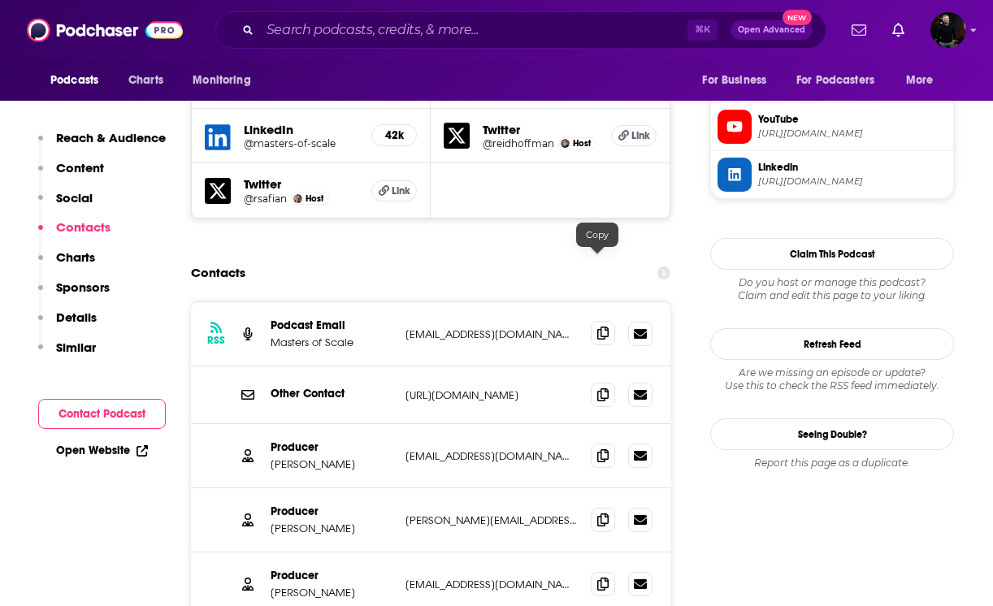
click at [597, 327] on icon at bounding box center [602, 333] width 11 height 13
click at [597, 449] on icon at bounding box center [602, 455] width 11 height 13
click at [597, 513] on icon at bounding box center [602, 519] width 11 height 13
click at [601, 577] on icon at bounding box center [602, 583] width 11 height 13
click at [308, 30] on input "Search podcasts, credits, & more..." at bounding box center [473, 30] width 427 height 26
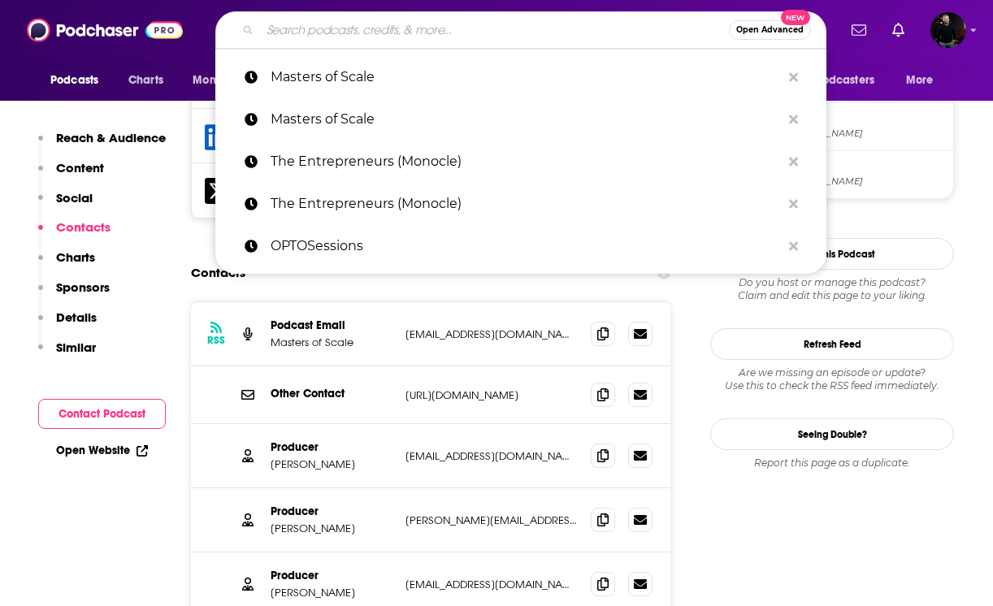
paste input "Bold Names (WSJ)"
type input "Bold Names (WSJ)"
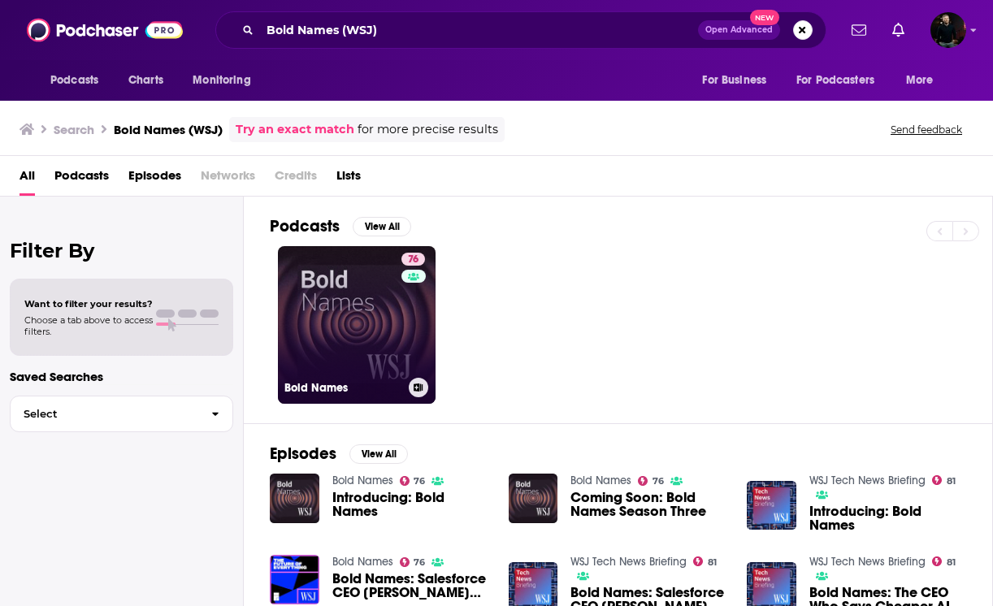
click at [356, 307] on link "76 Bold Names" at bounding box center [357, 325] width 158 height 158
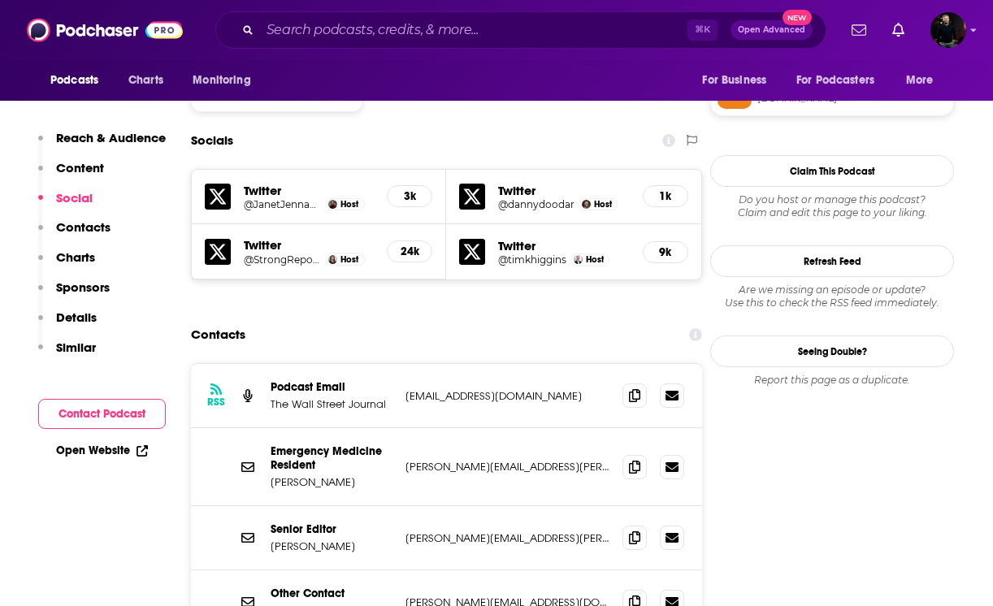
scroll to position [1433, 0]
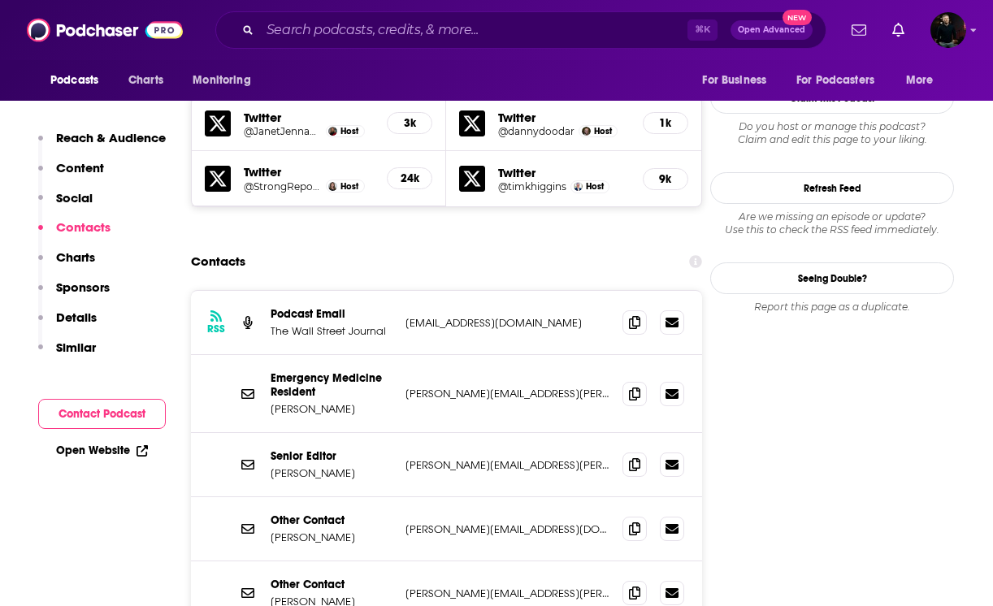
click at [574, 291] on div "RSS Podcast Email The Wall Street Journal [EMAIL_ADDRESS][DOMAIN_NAME] [EMAIL_A…" at bounding box center [446, 323] width 511 height 64
click at [632, 315] on icon at bounding box center [634, 321] width 11 height 13
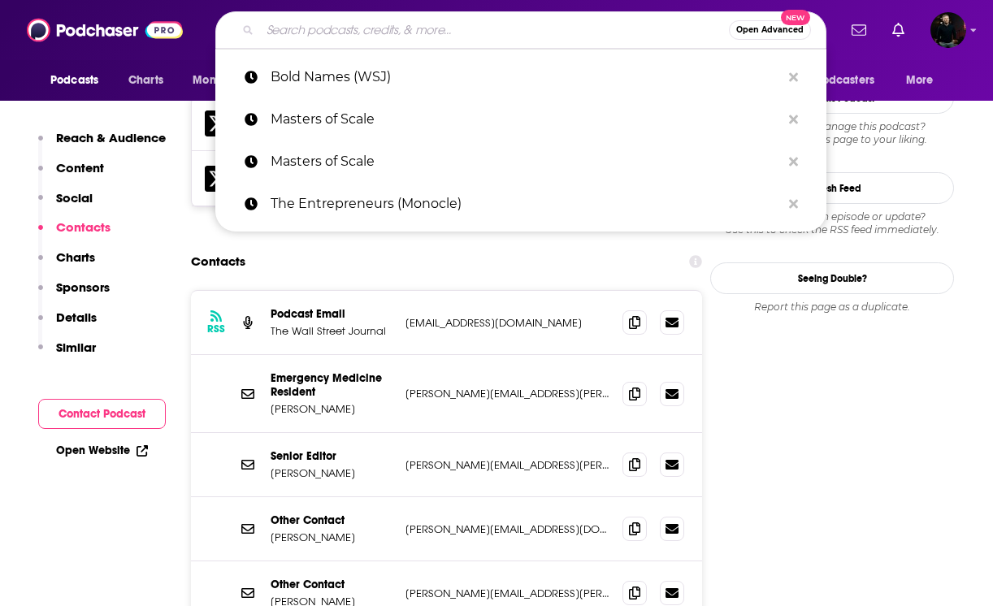
click at [327, 33] on input "Search podcasts, credits, & more..." at bounding box center [494, 30] width 469 height 26
paste input "Tech Life (BBC)"
type input "Tech Life (BBC)"
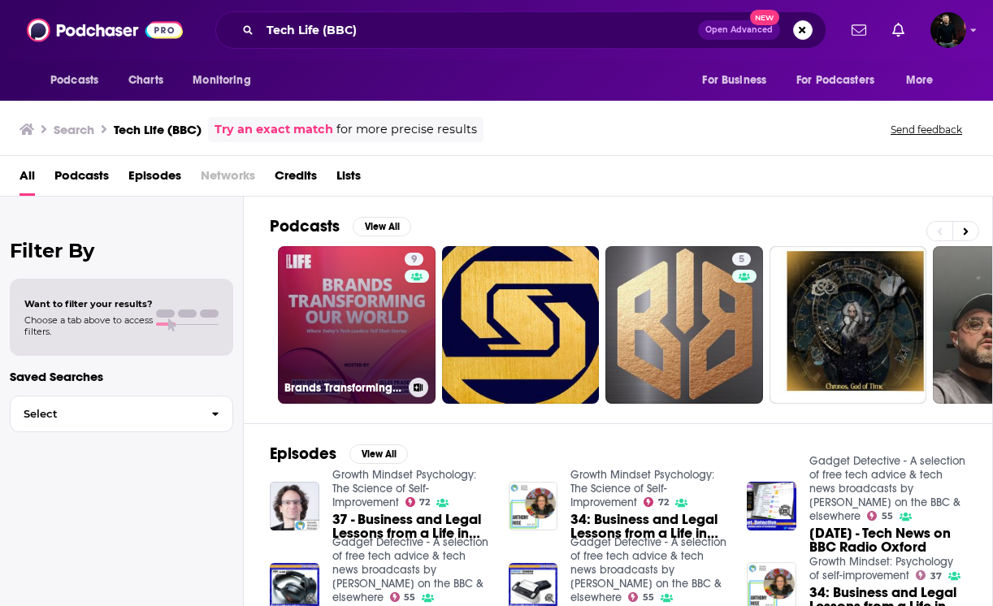
click at [358, 308] on link "9 Brands Transforming Our World" at bounding box center [357, 325] width 158 height 158
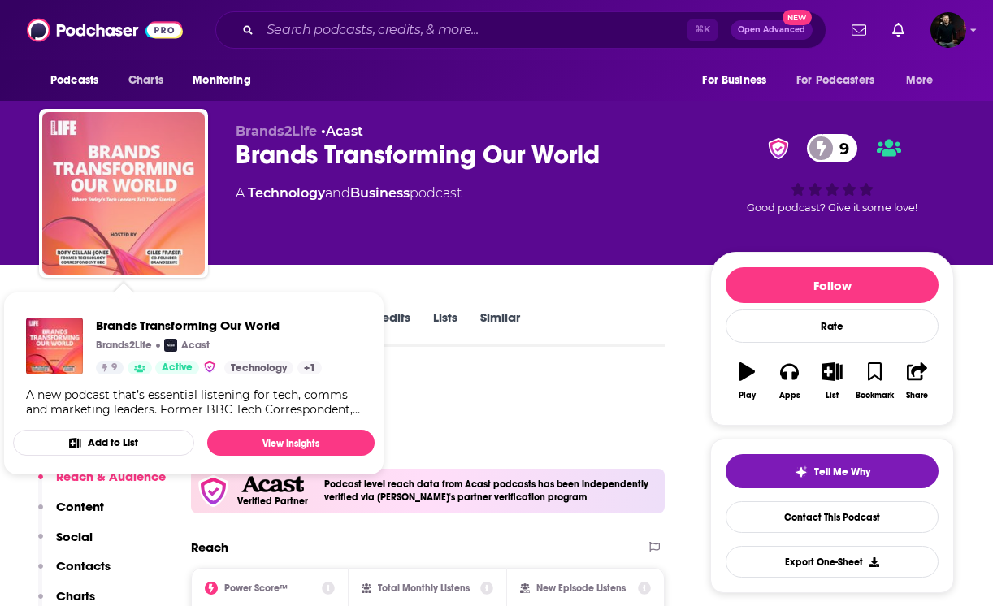
click at [137, 202] on img "Brands Transforming Our World" at bounding box center [123, 193] width 163 height 163
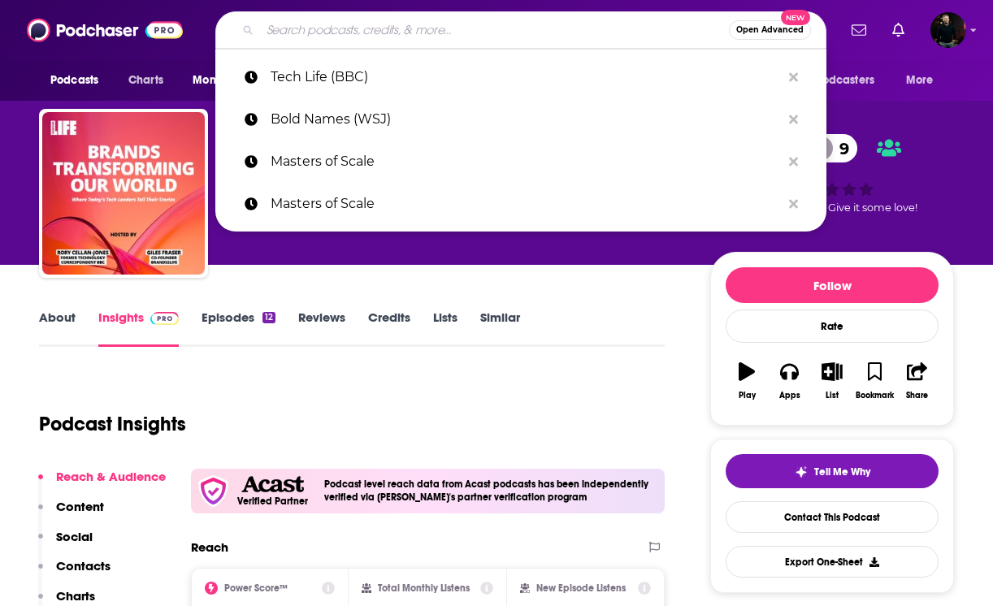
click at [310, 18] on input "Search podcasts, credits, & more..." at bounding box center [494, 30] width 469 height 26
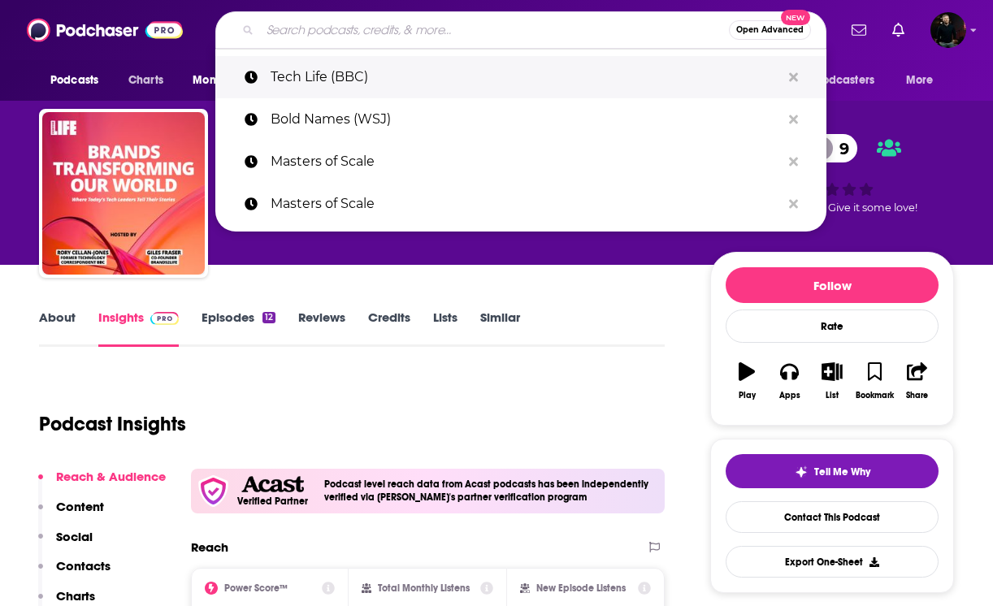
click at [366, 82] on p "Tech Life (BBC)" at bounding box center [526, 77] width 510 height 42
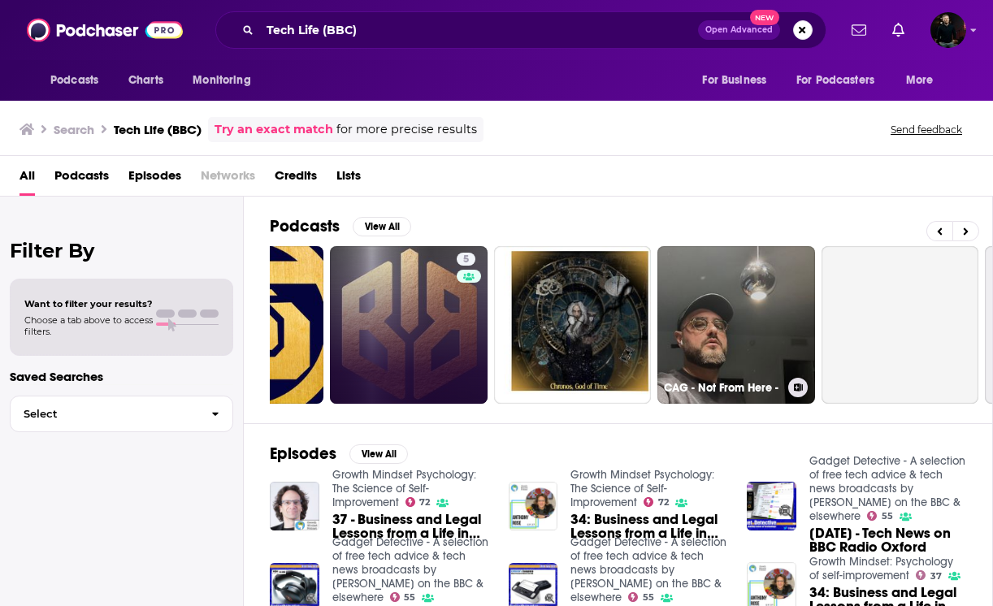
scroll to position [0, 326]
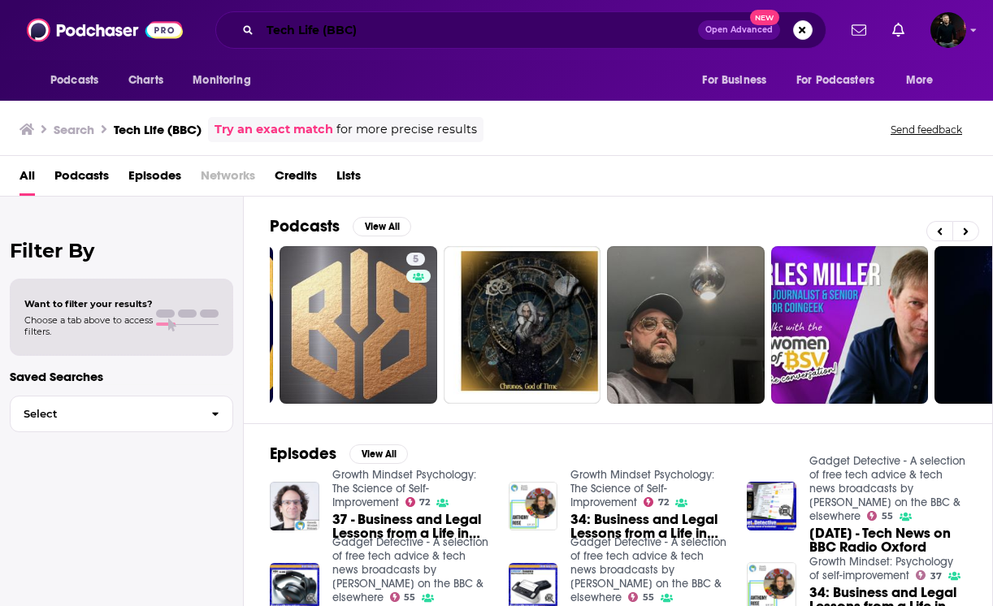
click at [358, 24] on input "Tech Life (BBC)" at bounding box center [479, 30] width 438 height 26
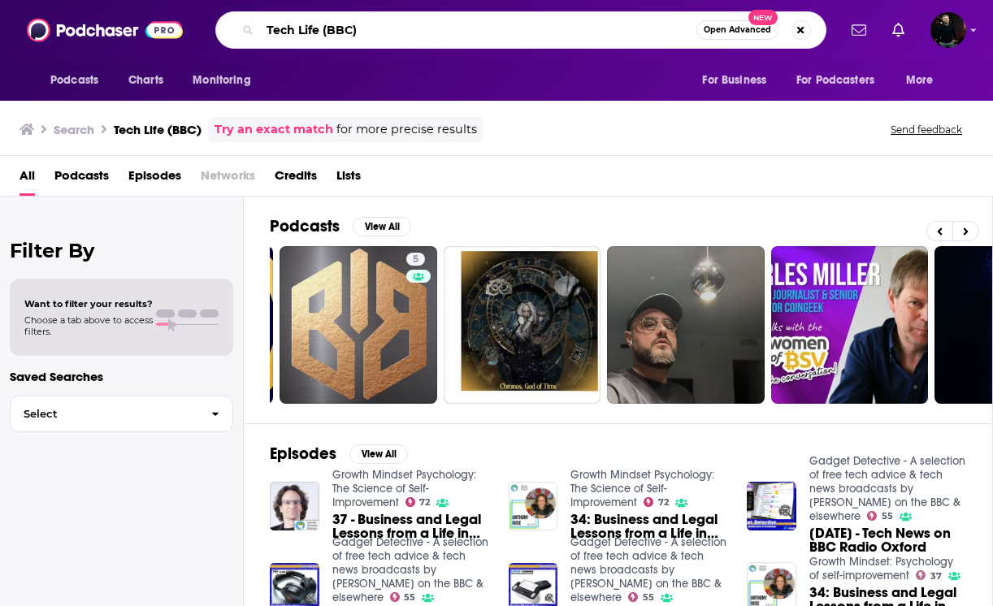
drag, startPoint x: 365, startPoint y: 24, endPoint x: 327, endPoint y: 24, distance: 38.2
click at [327, 24] on input "Tech Life (BBC)" at bounding box center [478, 30] width 436 height 26
type input "Tech Life"
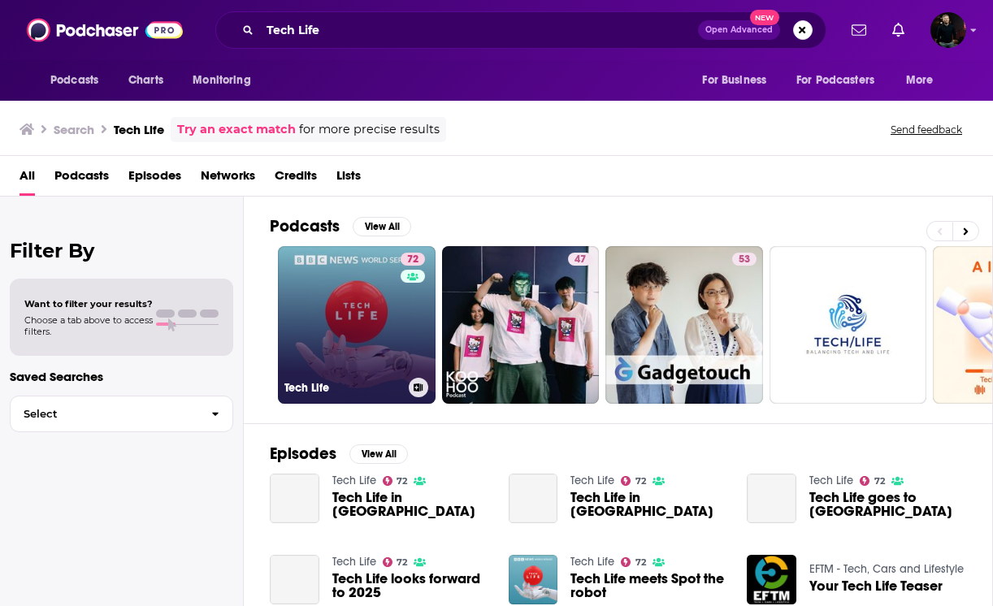
click at [352, 330] on link "72 Tech Life" at bounding box center [357, 325] width 158 height 158
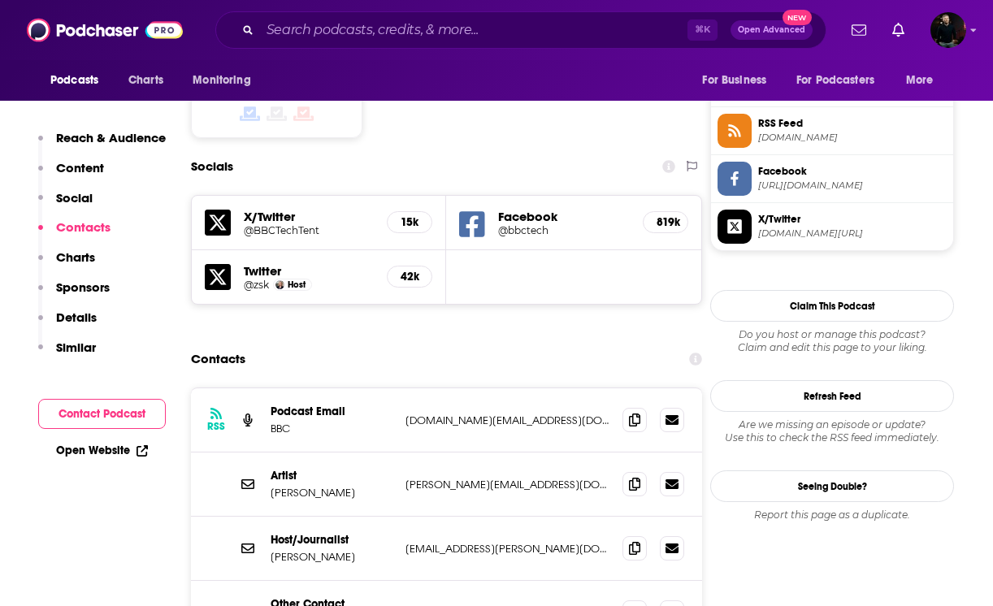
scroll to position [1429, 0]
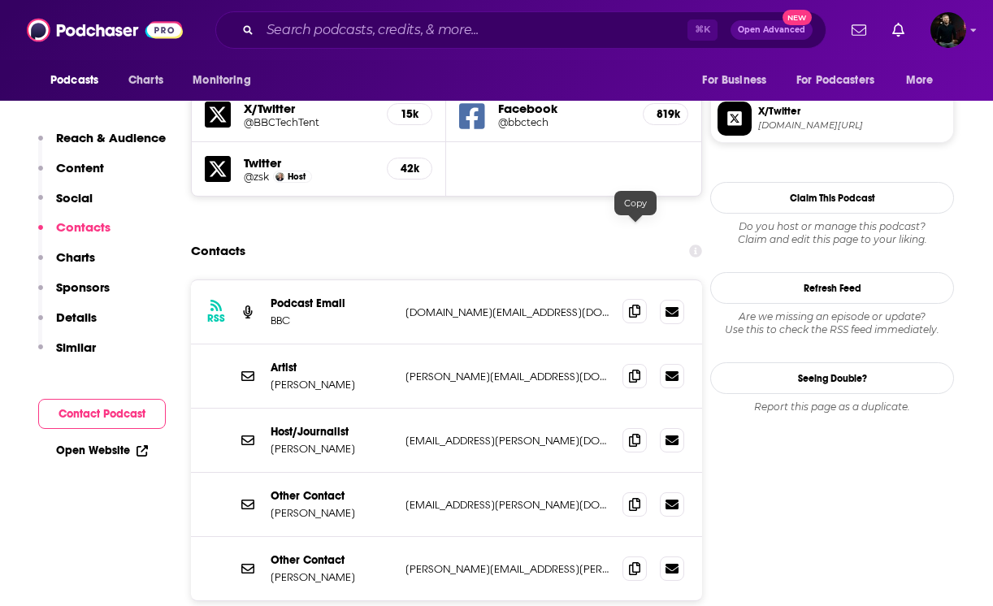
click at [639, 305] on icon at bounding box center [634, 311] width 11 height 13
click at [320, 24] on input "Search podcasts, credits, & more..." at bounding box center [473, 30] width 427 height 26
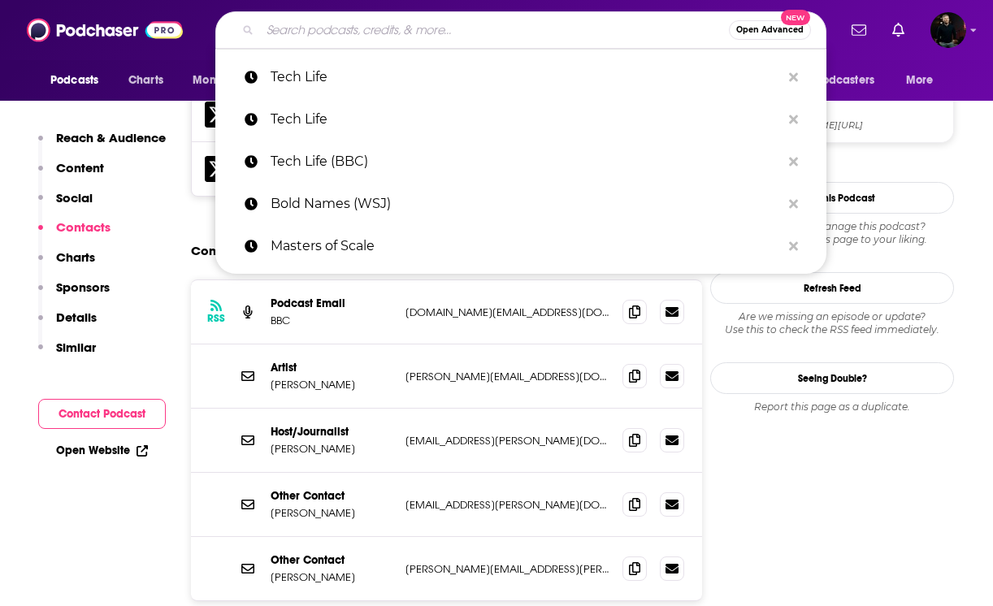
paste input "TED Tech"
type input "TED Tech"
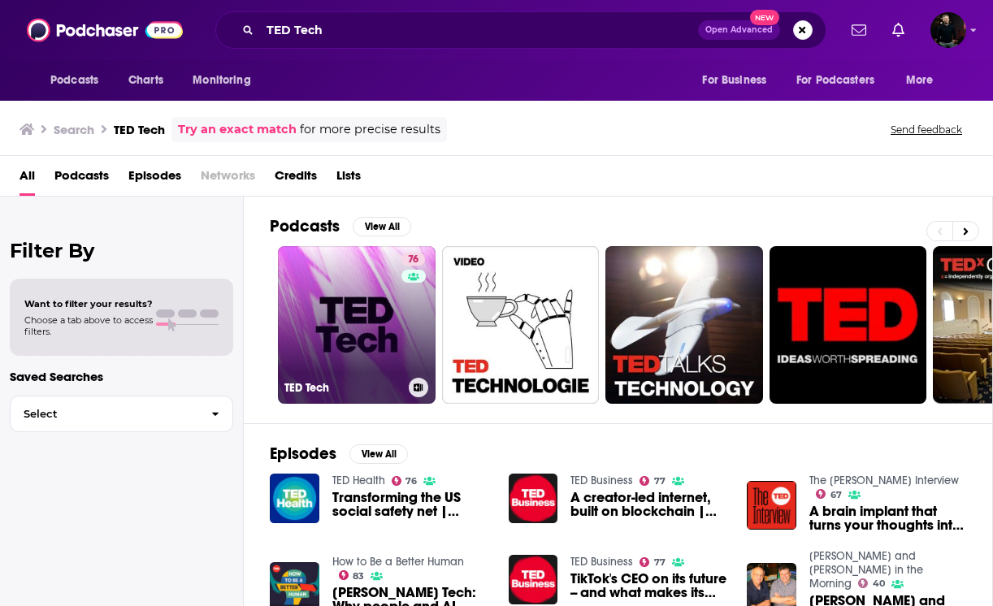
click at [355, 345] on link "76 [PERSON_NAME] Tech" at bounding box center [357, 325] width 158 height 158
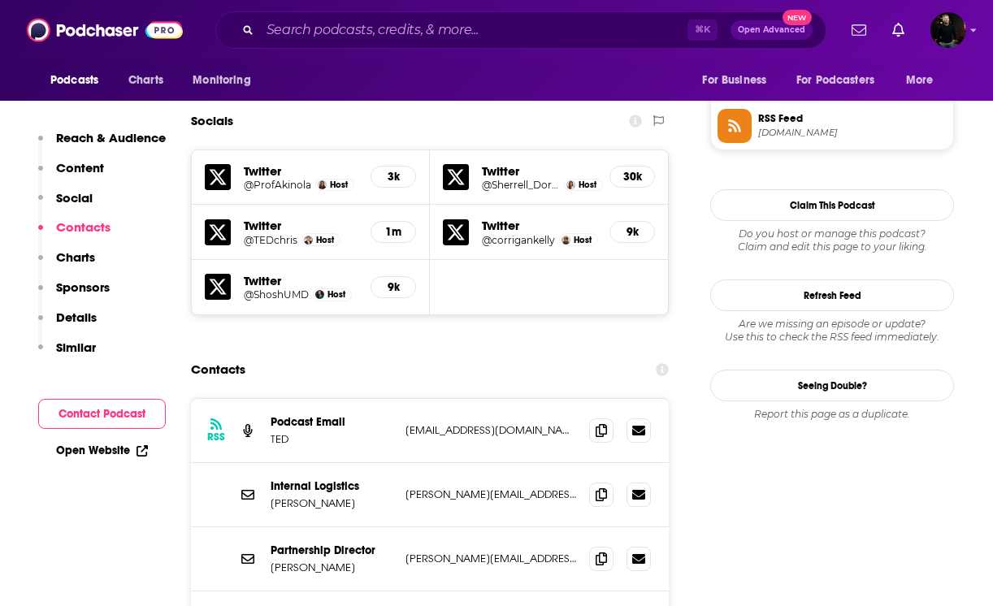
scroll to position [1481, 0]
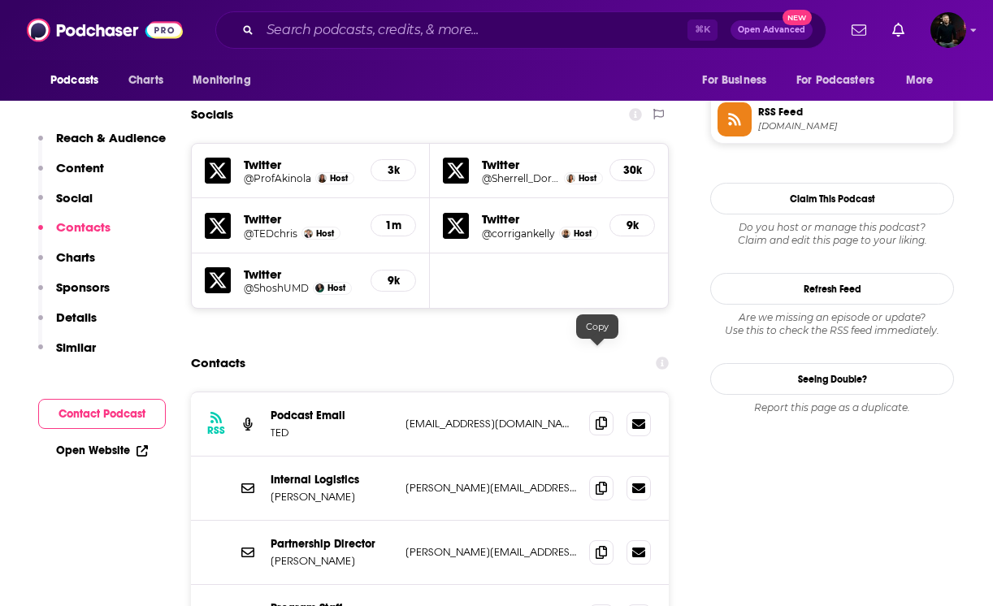
click at [596, 417] on icon at bounding box center [601, 423] width 11 height 13
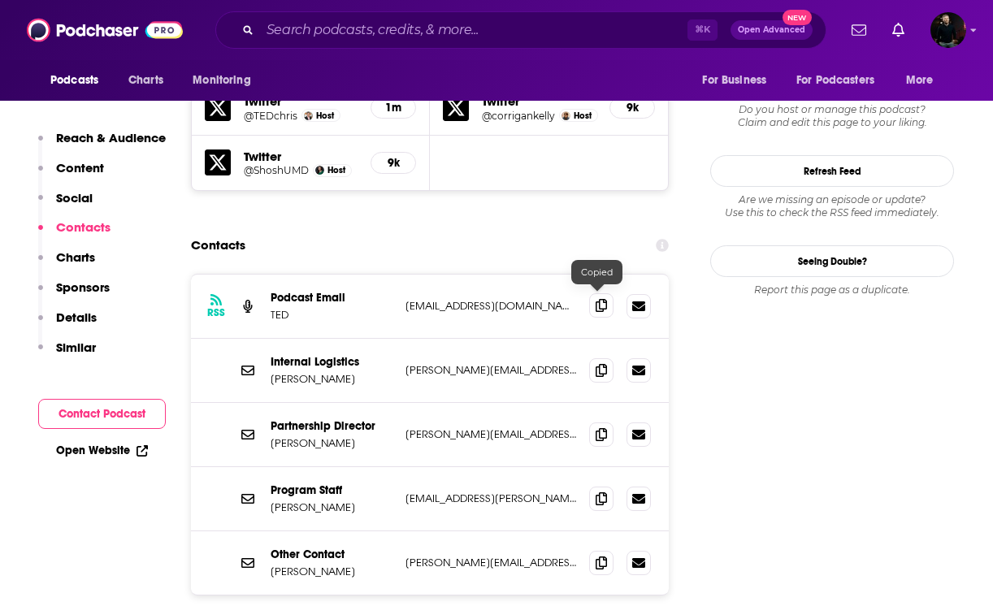
scroll to position [1615, 0]
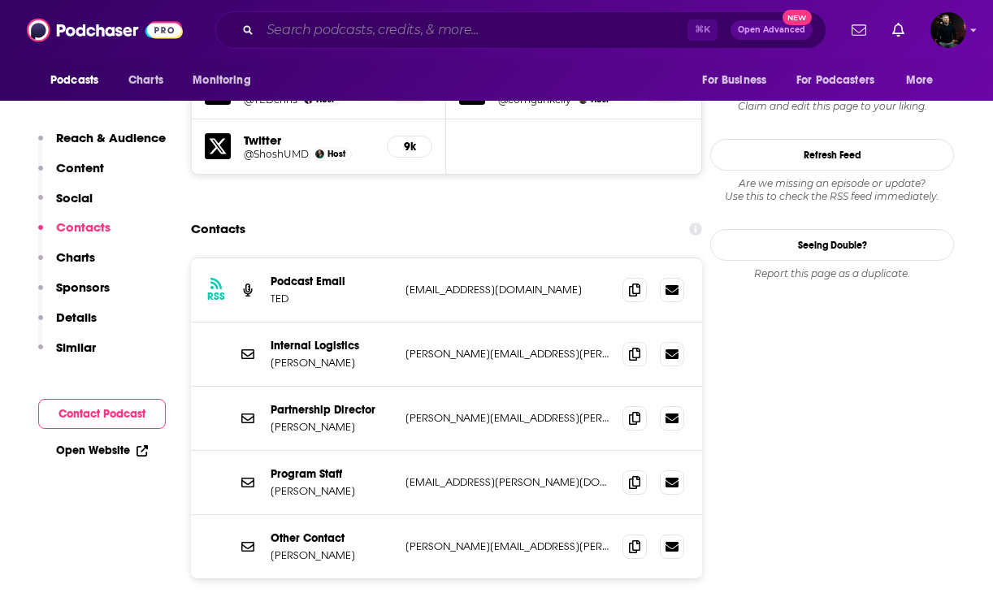
click at [293, 39] on input "Search podcasts, credits, & more..." at bounding box center [473, 30] width 427 height 26
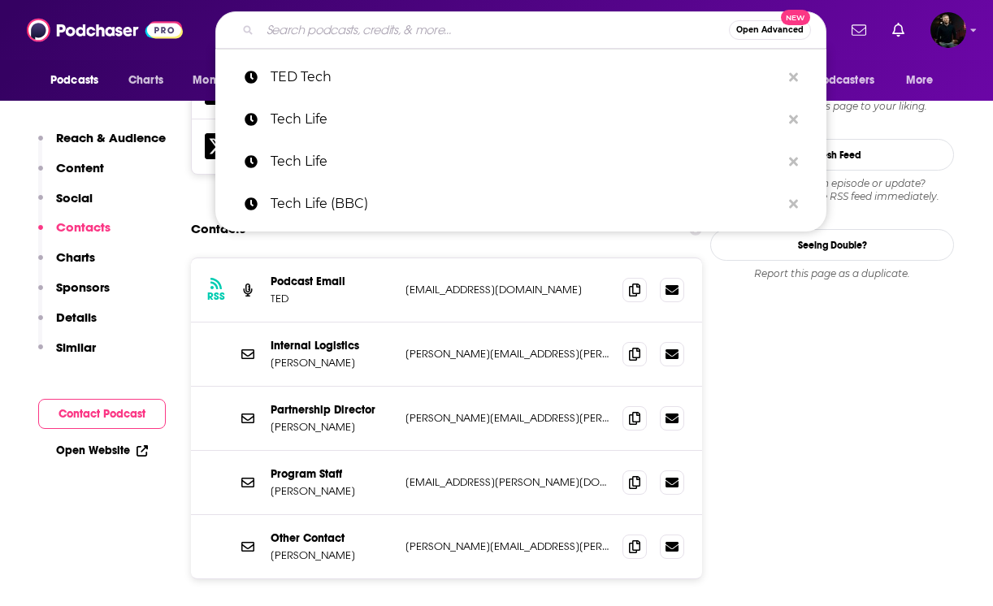
paste input "The [PERSON_NAME] Show (The [US_STATE] Times)"
type input "The [PERSON_NAME] Show (The [US_STATE] Times)"
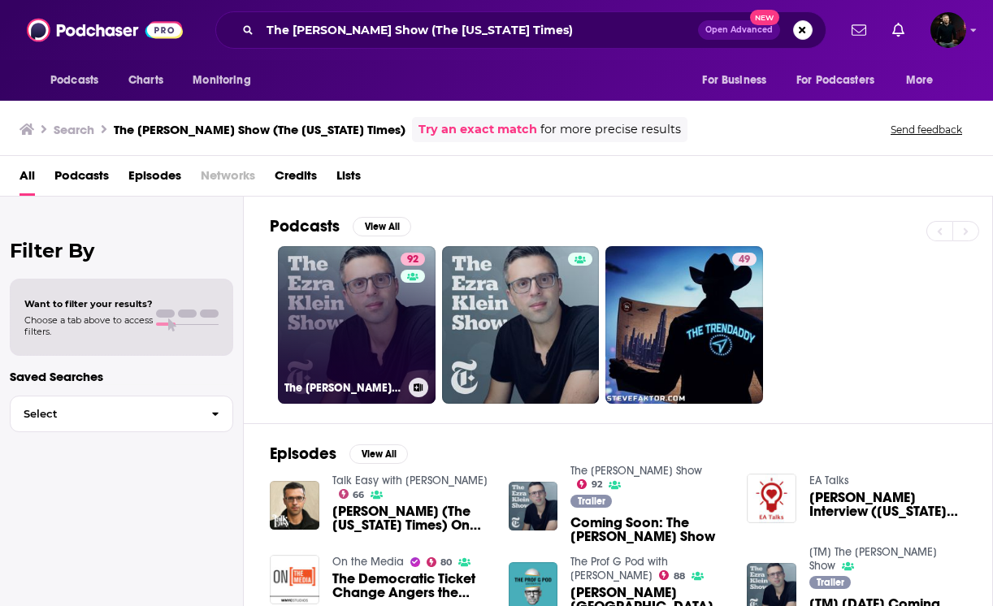
click at [357, 343] on link "92 The [PERSON_NAME] Show" at bounding box center [357, 325] width 158 height 158
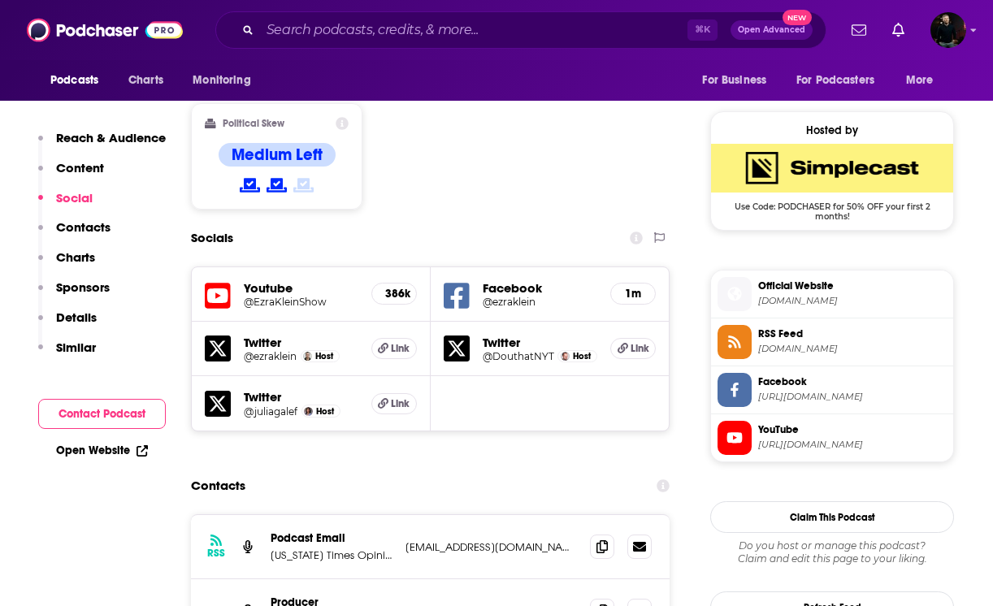
scroll to position [1345, 0]
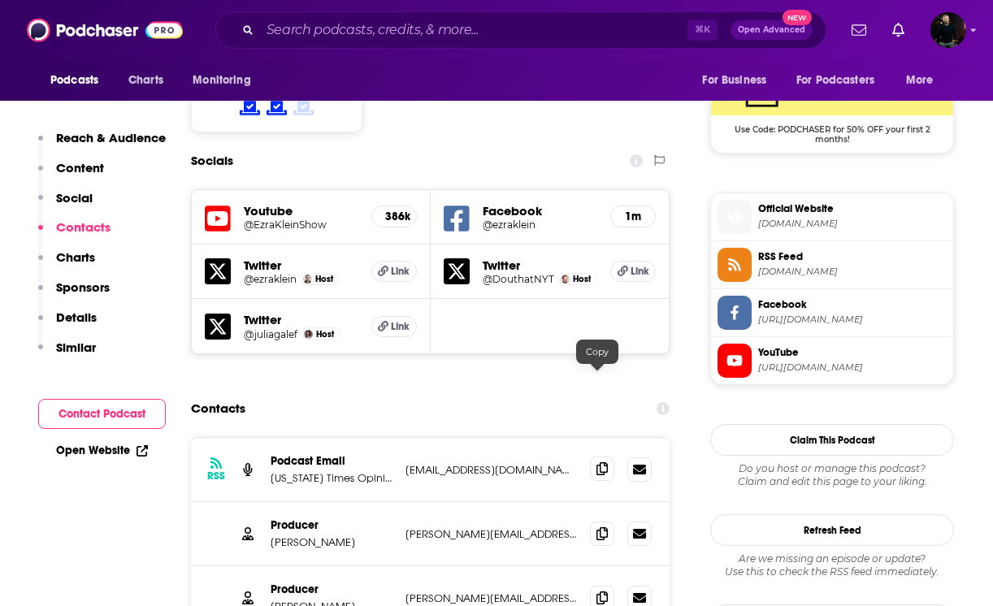
click at [601, 462] on icon at bounding box center [601, 468] width 11 height 13
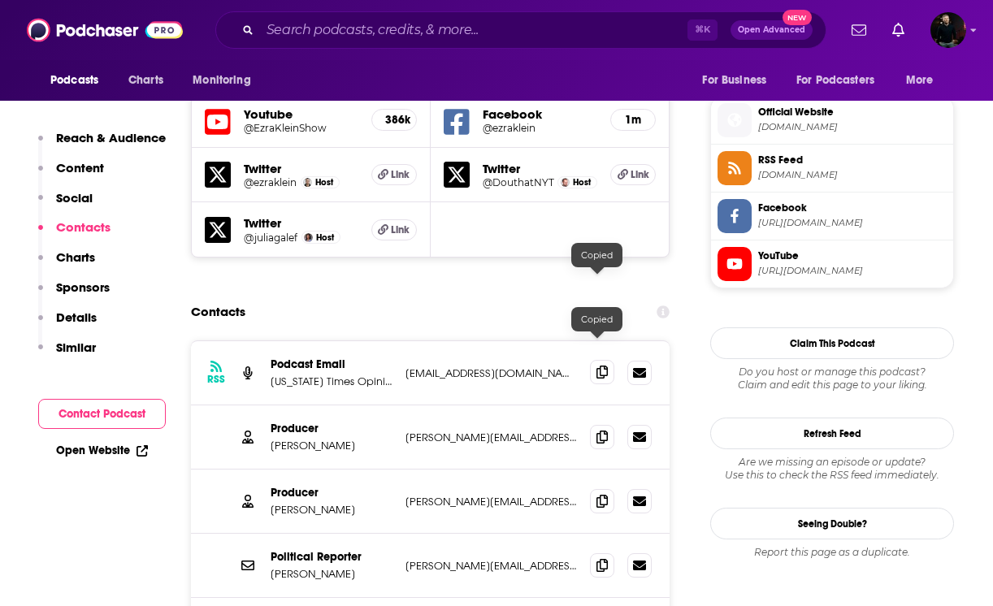
scroll to position [1445, 0]
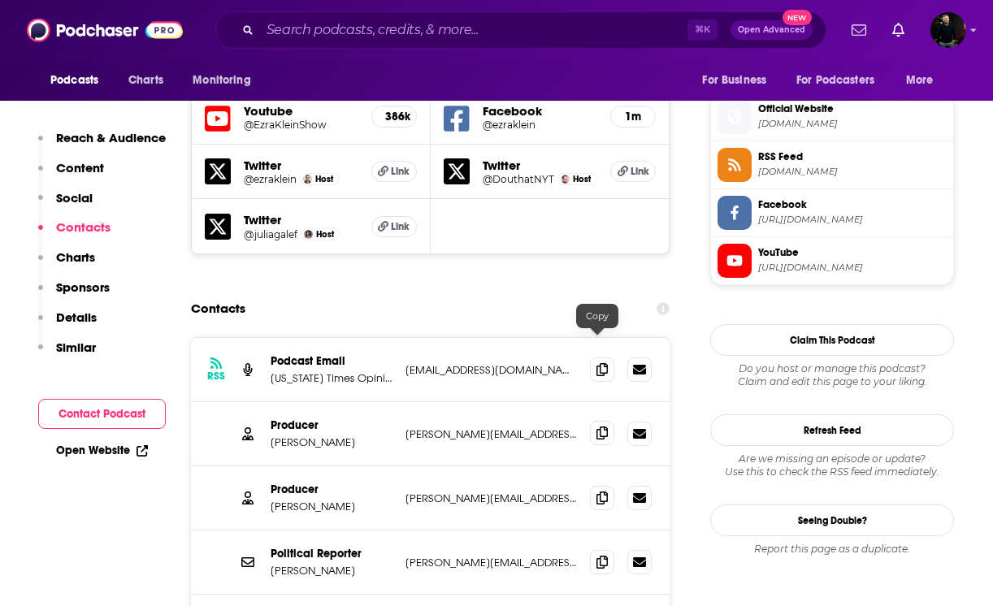
click at [596, 427] on icon at bounding box center [601, 433] width 11 height 13
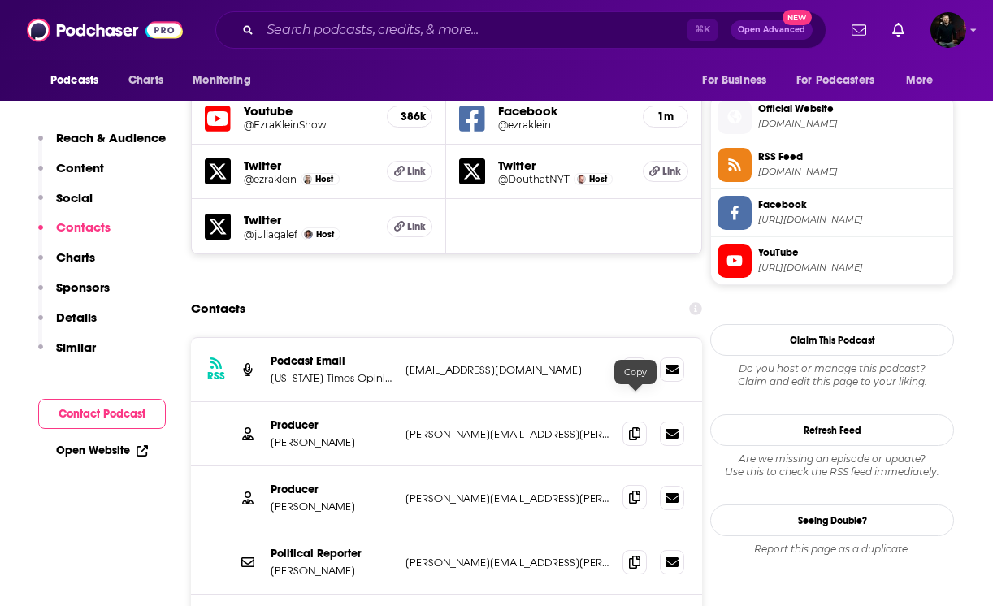
click at [633, 491] on icon at bounding box center [634, 497] width 11 height 13
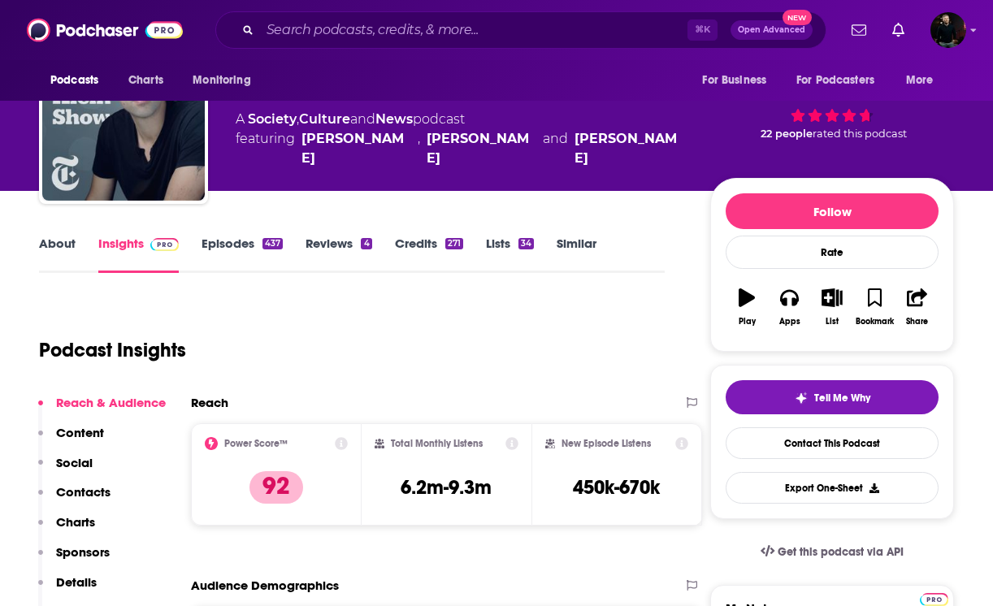
scroll to position [124, 0]
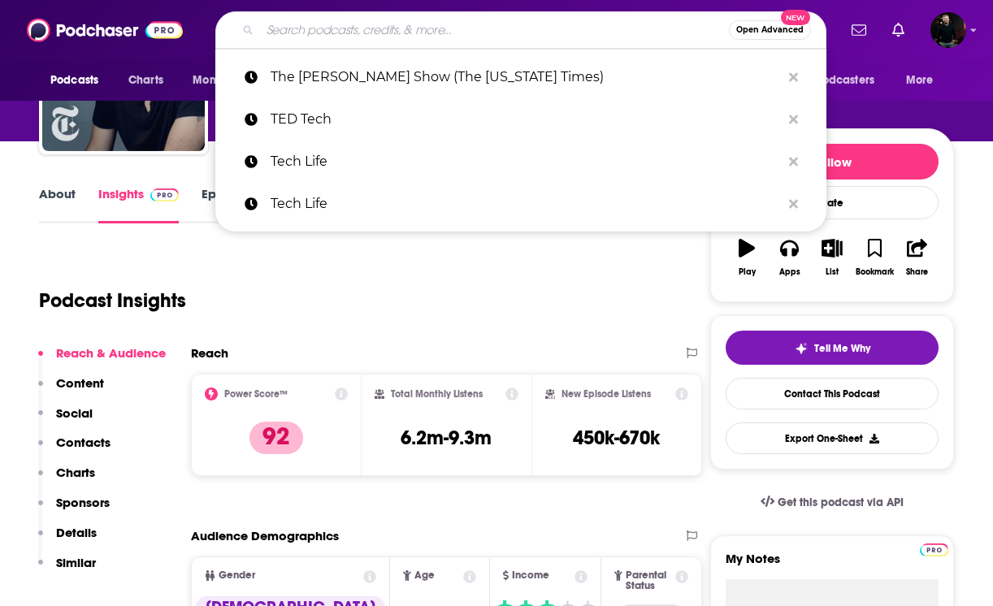
click at [474, 23] on input "Search podcasts, credits, & more..." at bounding box center [494, 30] width 469 height 26
paste input "Tech'ed Up"
type input "Tech'ed Up"
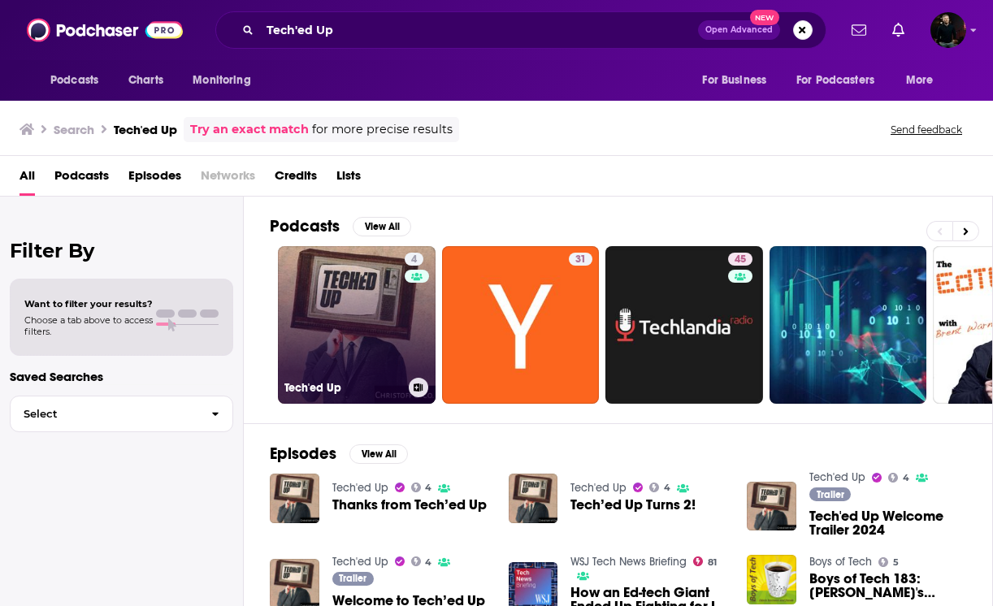
click at [346, 319] on link "4 Tech'ed Up" at bounding box center [357, 325] width 158 height 158
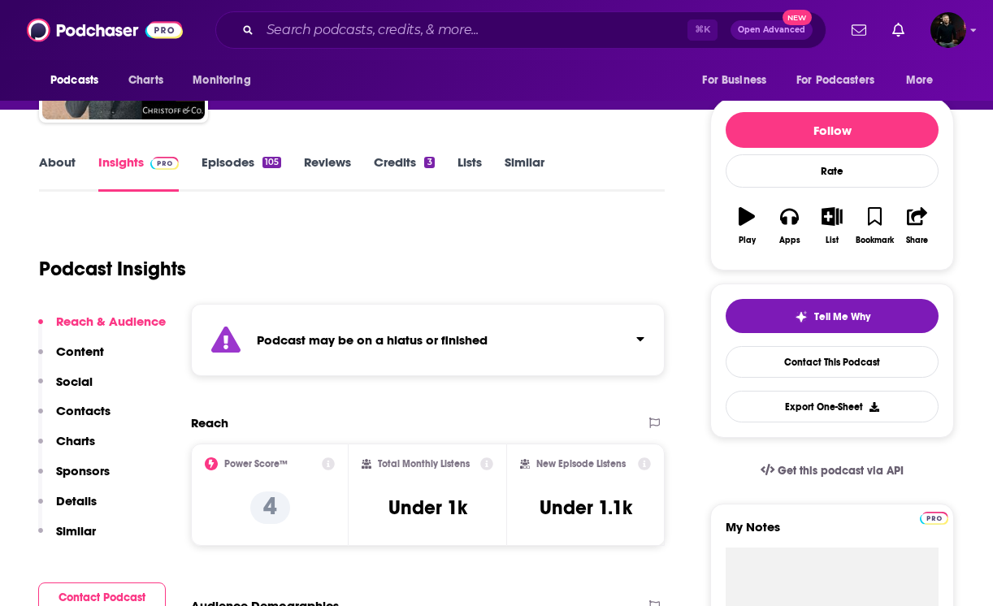
scroll to position [246, 0]
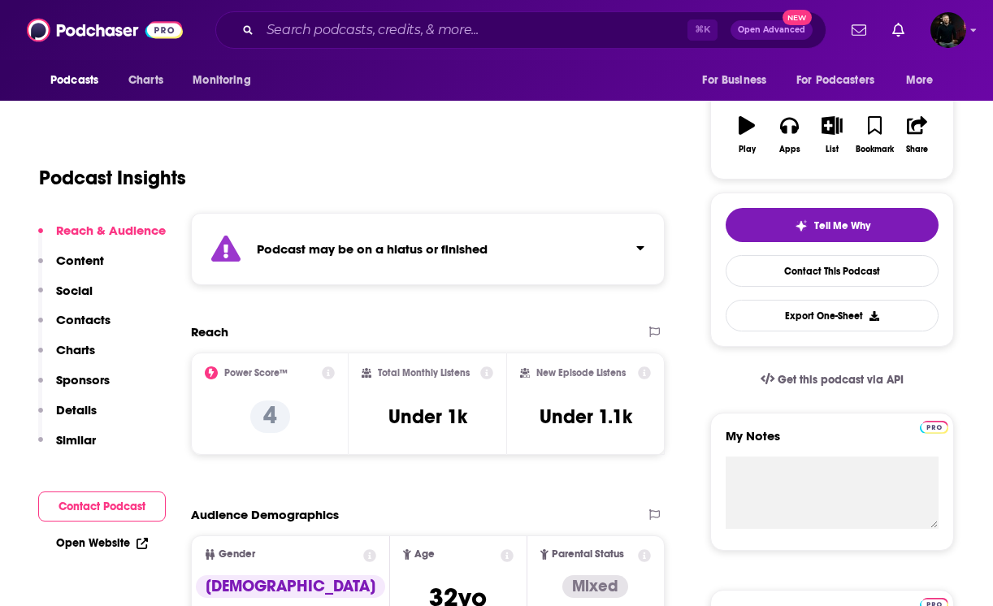
click at [485, 220] on div "Podcast may be on a hiatus or finished" at bounding box center [428, 249] width 474 height 72
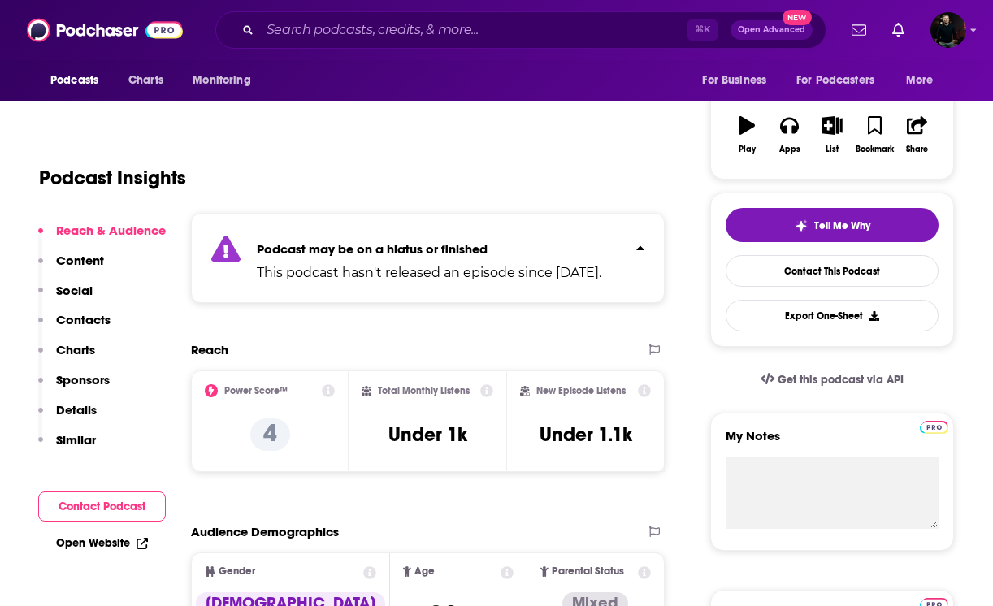
drag, startPoint x: 315, startPoint y: 290, endPoint x: 258, endPoint y: 275, distance: 59.7
click at [258, 275] on p "This podcast hasn't released an episode since [DATE]." at bounding box center [429, 273] width 345 height 20
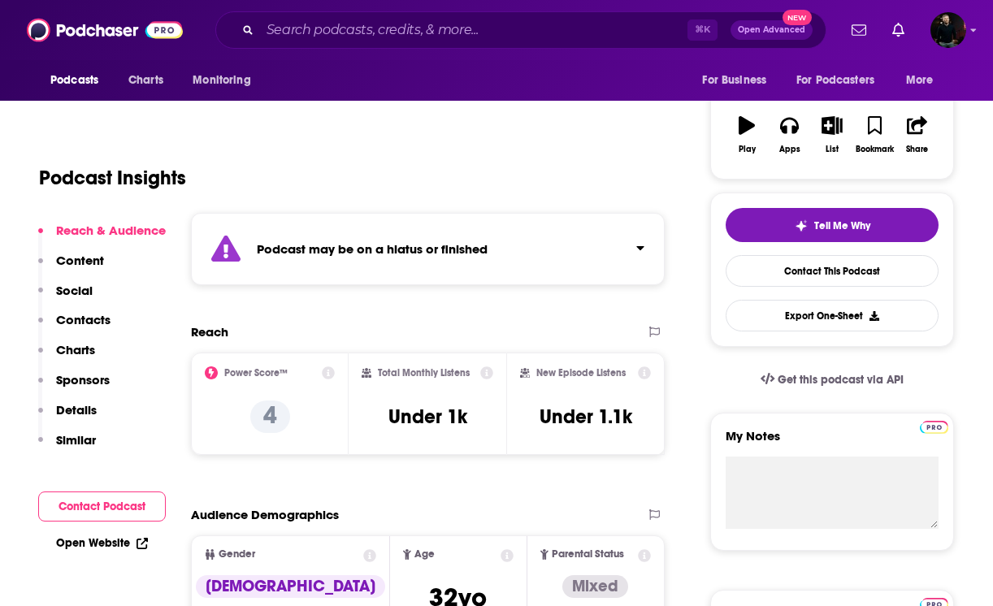
copy p "This podcast hasn't released an episode since [DATE]."
click at [297, 257] on div "Podcast may be on a hiatus or finished" at bounding box center [428, 249] width 474 height 72
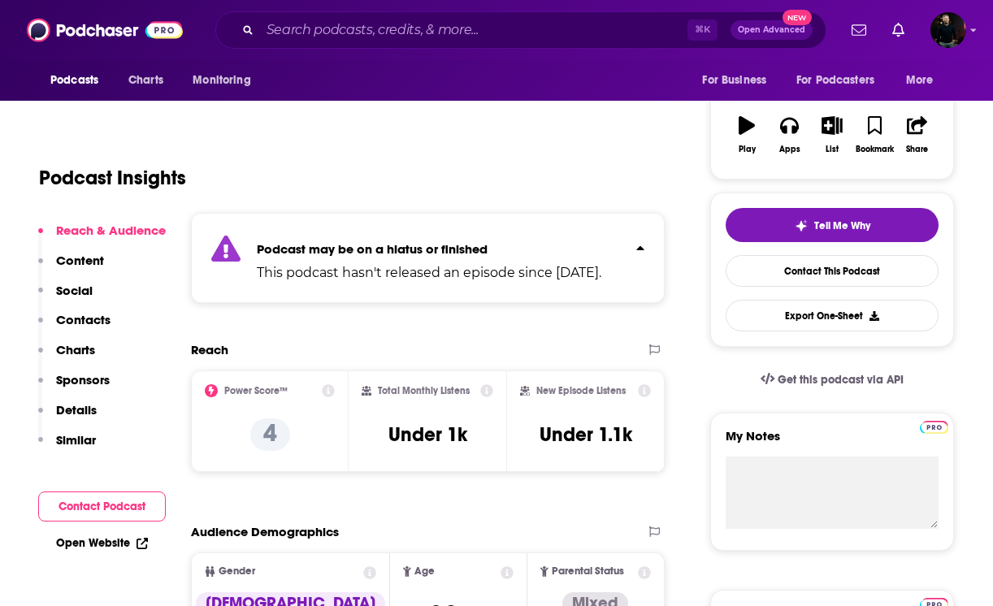
copy p "This podcast hasn't released an episode since [DATE]."
drag, startPoint x: 293, startPoint y: 292, endPoint x: 258, endPoint y: 271, distance: 39.7
click at [258, 271] on p "This podcast hasn't released an episode since [DATE]." at bounding box center [429, 273] width 345 height 20
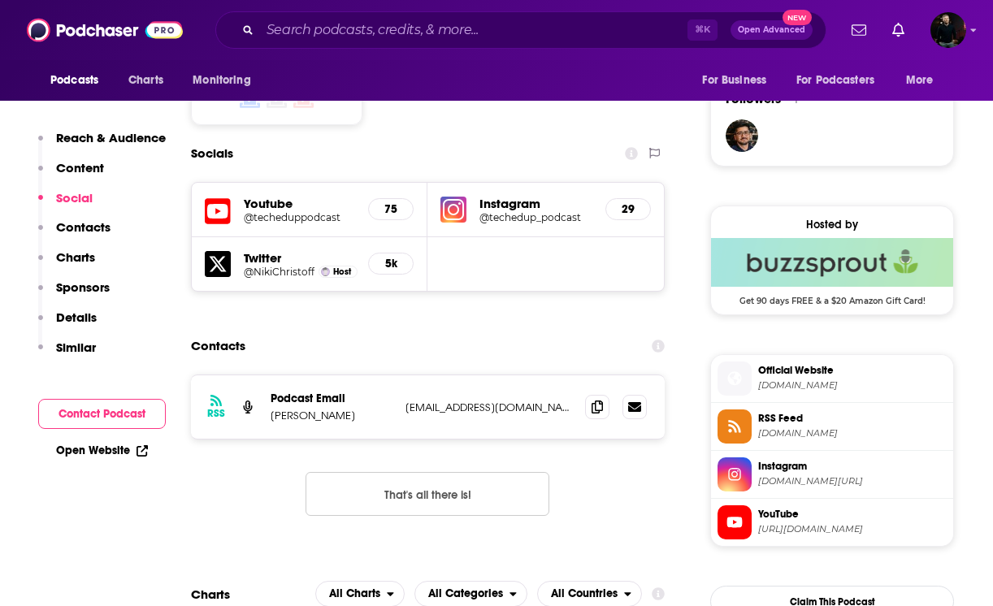
scroll to position [1183, 0]
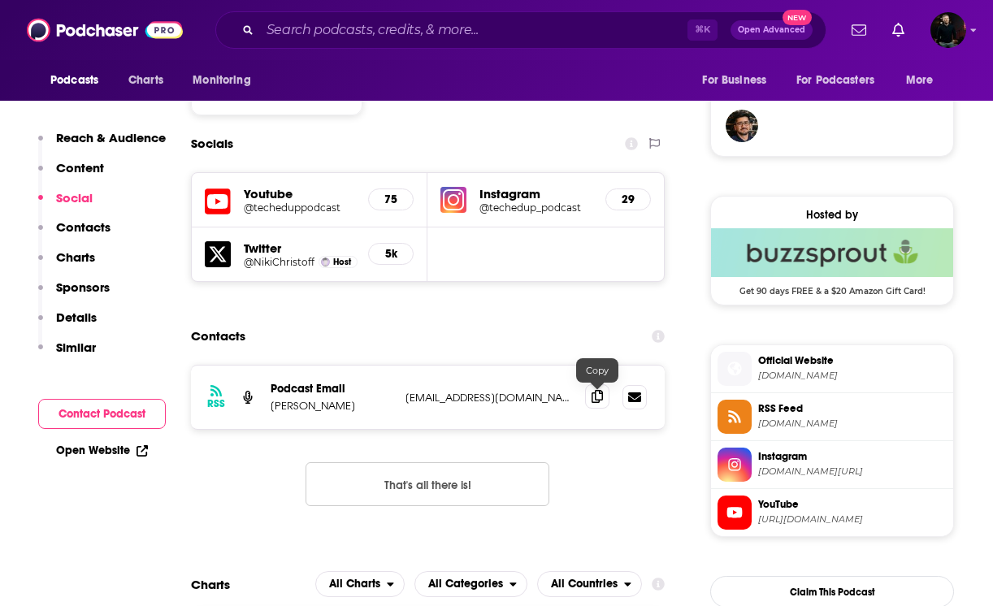
click at [600, 406] on span at bounding box center [597, 396] width 24 height 24
click at [304, 30] on input "Search podcasts, credits, & more..." at bounding box center [473, 30] width 427 height 26
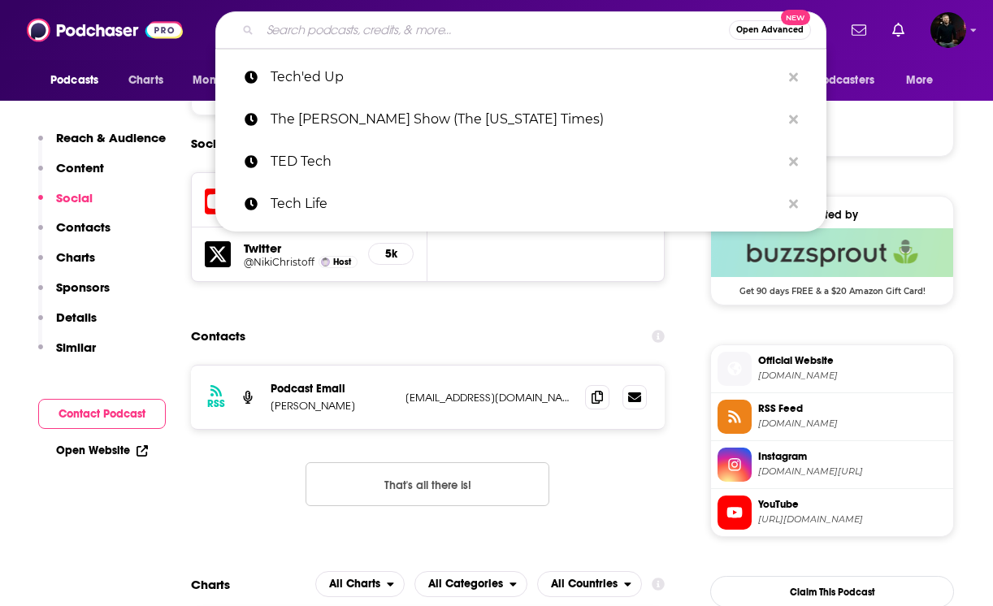
paste input "Moonshots"
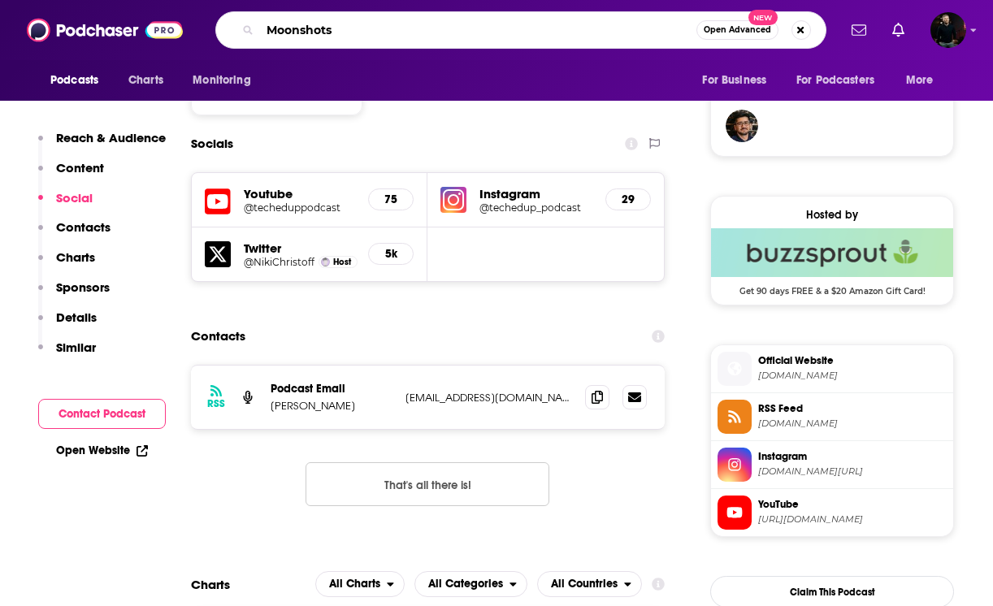
type input "Moonshots"
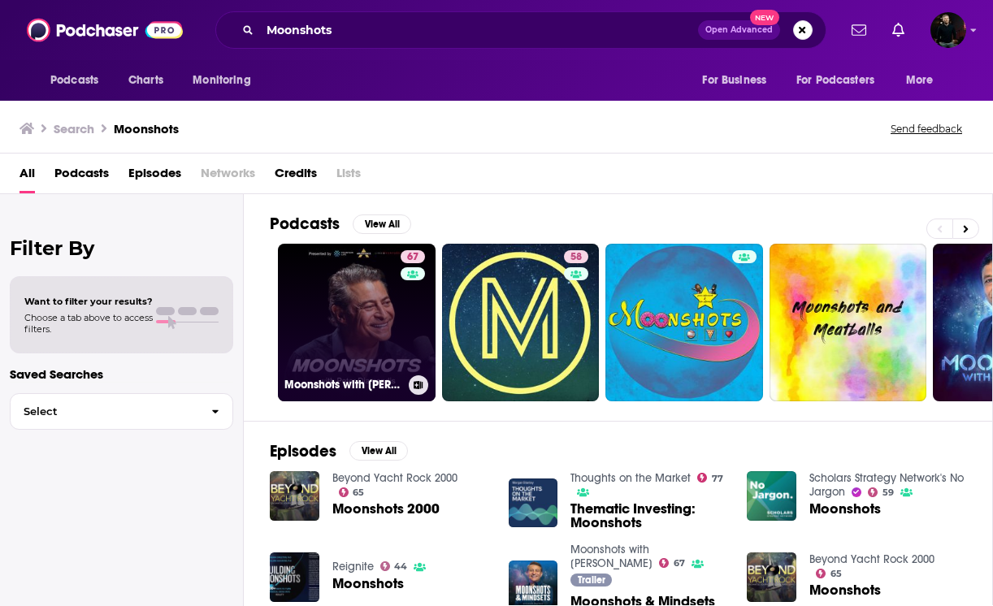
click at [376, 316] on link "67 Moonshots with [PERSON_NAME]" at bounding box center [357, 323] width 158 height 158
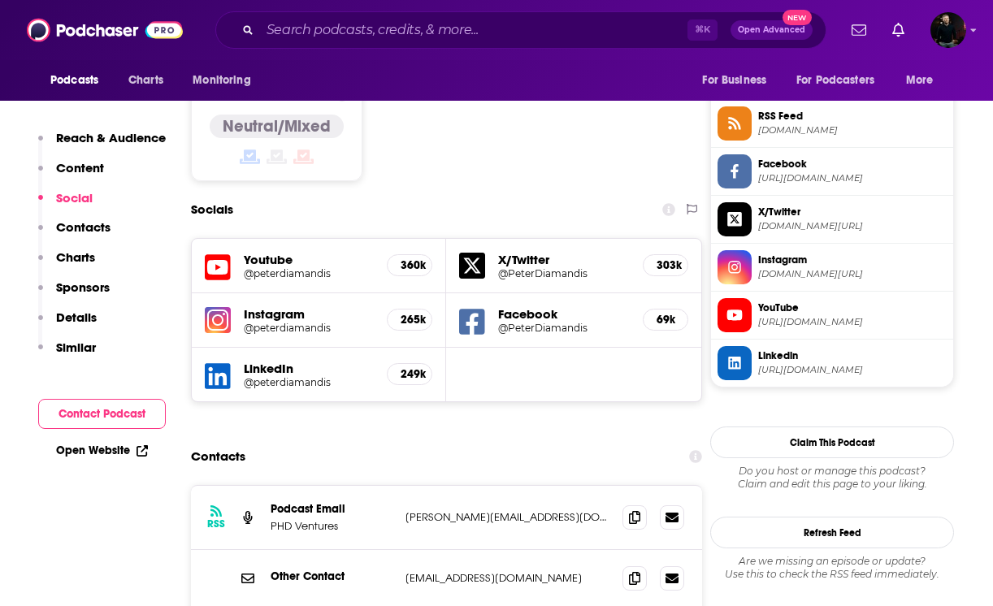
scroll to position [1412, 0]
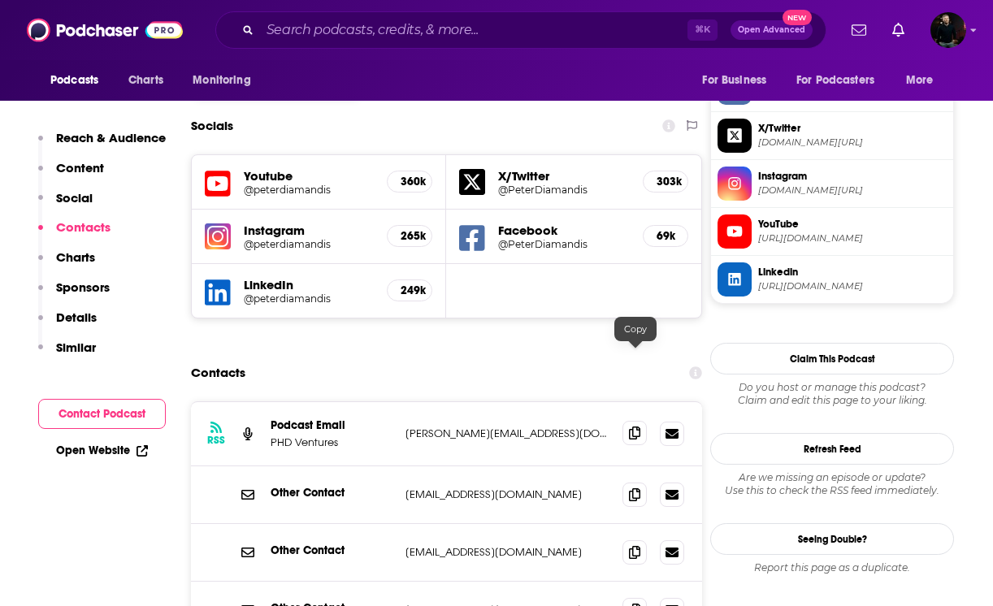
click at [639, 427] on icon at bounding box center [634, 433] width 11 height 13
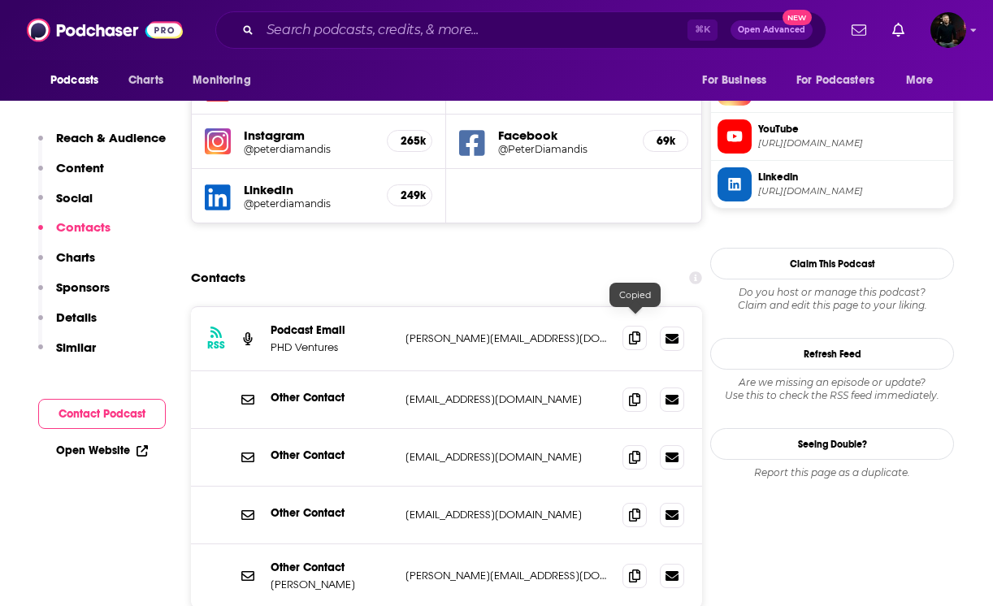
scroll to position [1509, 0]
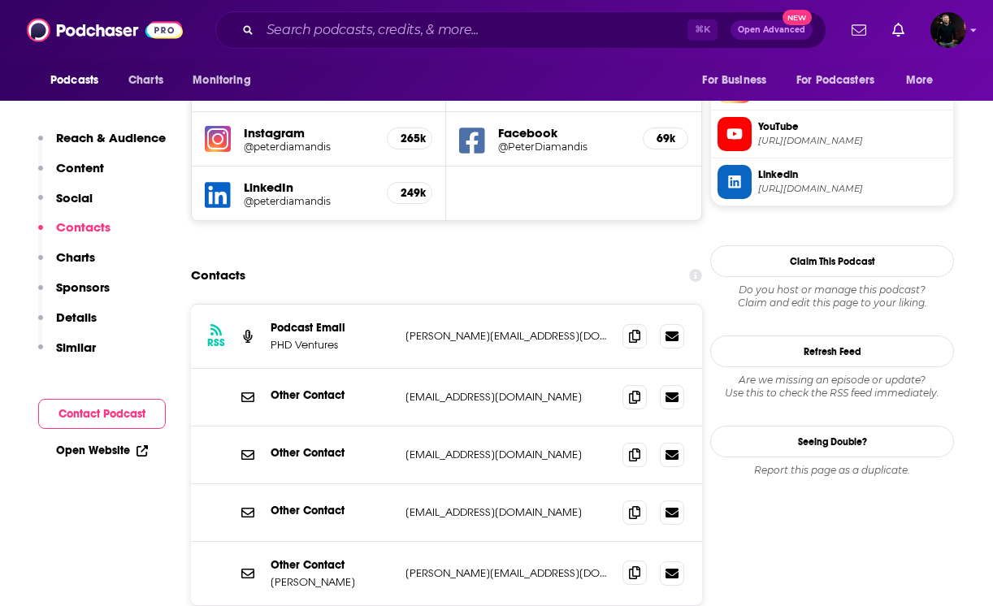
click at [632, 566] on icon at bounding box center [634, 572] width 11 height 13
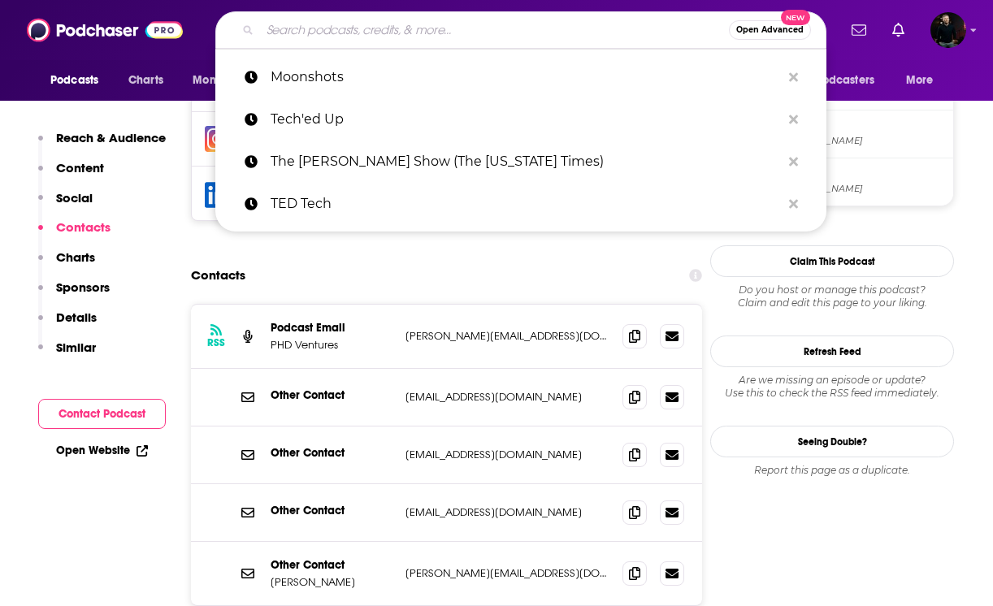
click at [315, 28] on input "Search podcasts, credits, & more..." at bounding box center [494, 30] width 469 height 26
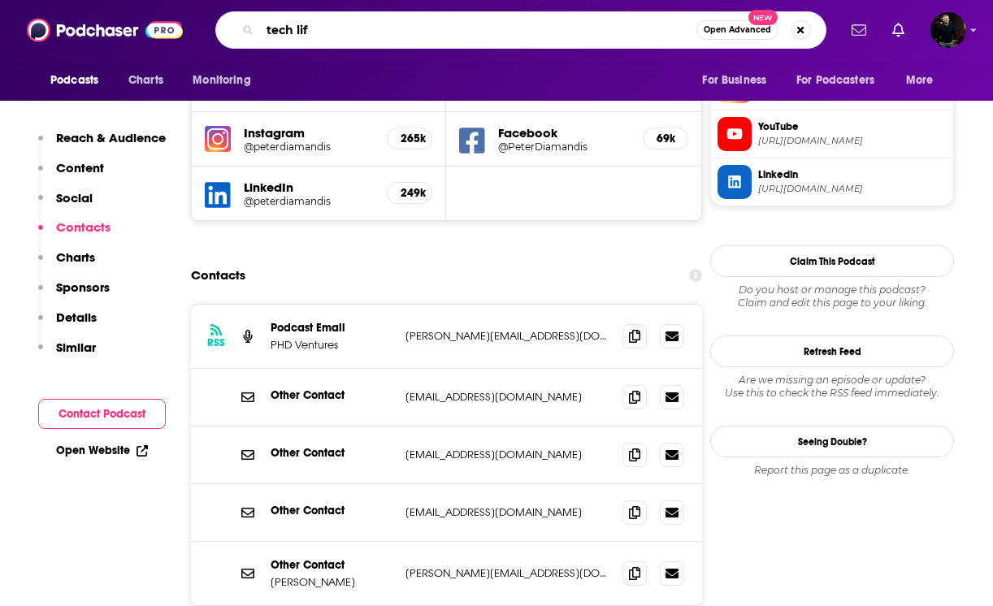
type input "tech life"
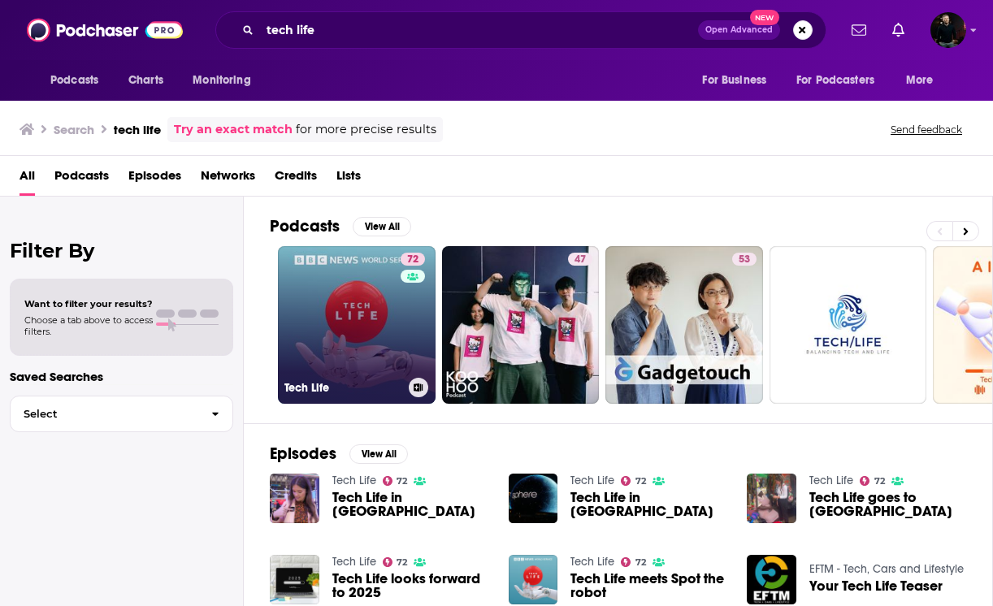
click at [391, 319] on link "72 Tech Life" at bounding box center [357, 325] width 158 height 158
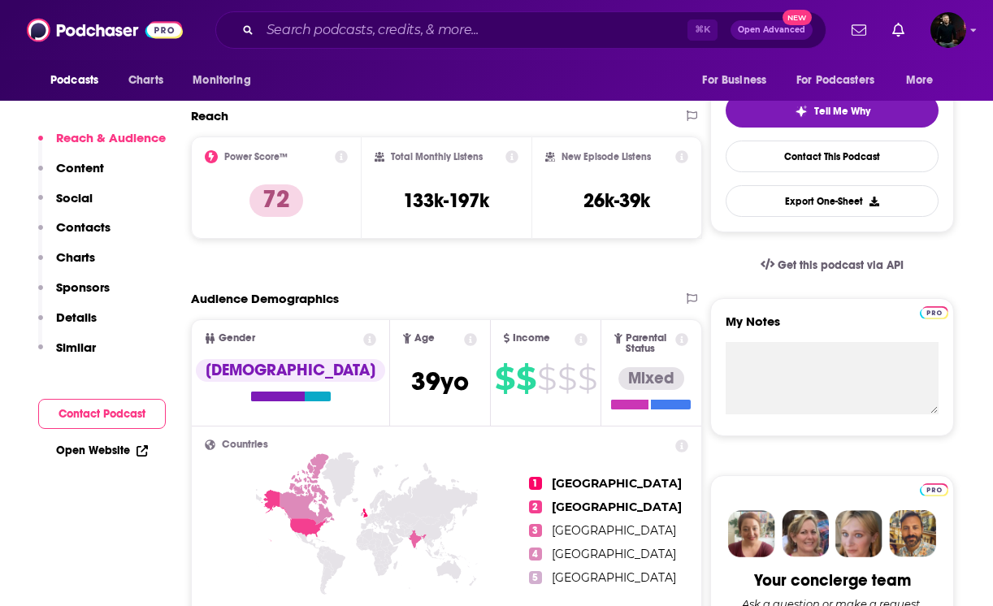
scroll to position [343, 0]
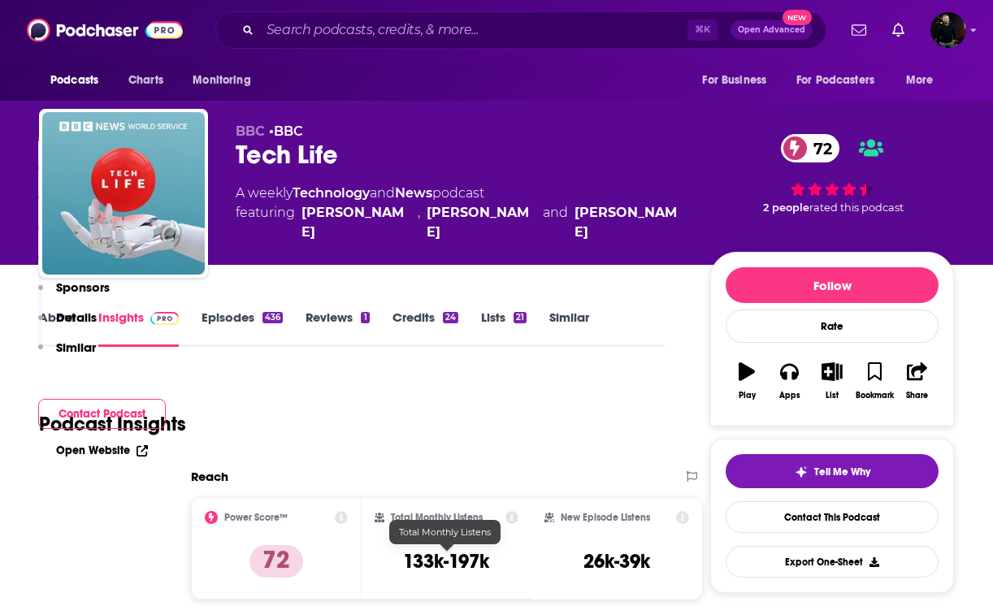
scroll to position [343, 0]
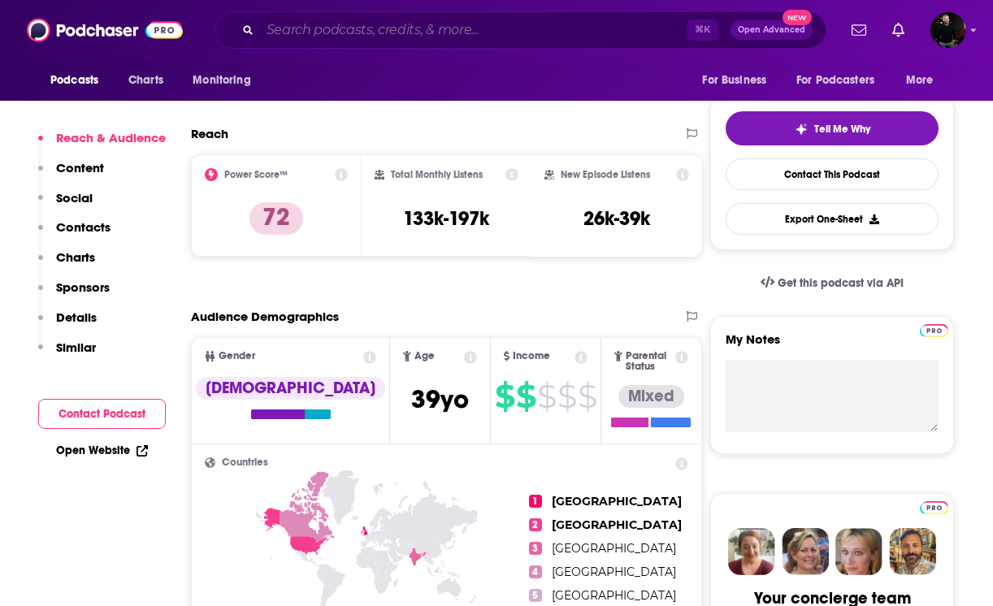
click at [305, 27] on input "Search podcasts, credits, & more..." at bounding box center [473, 30] width 427 height 26
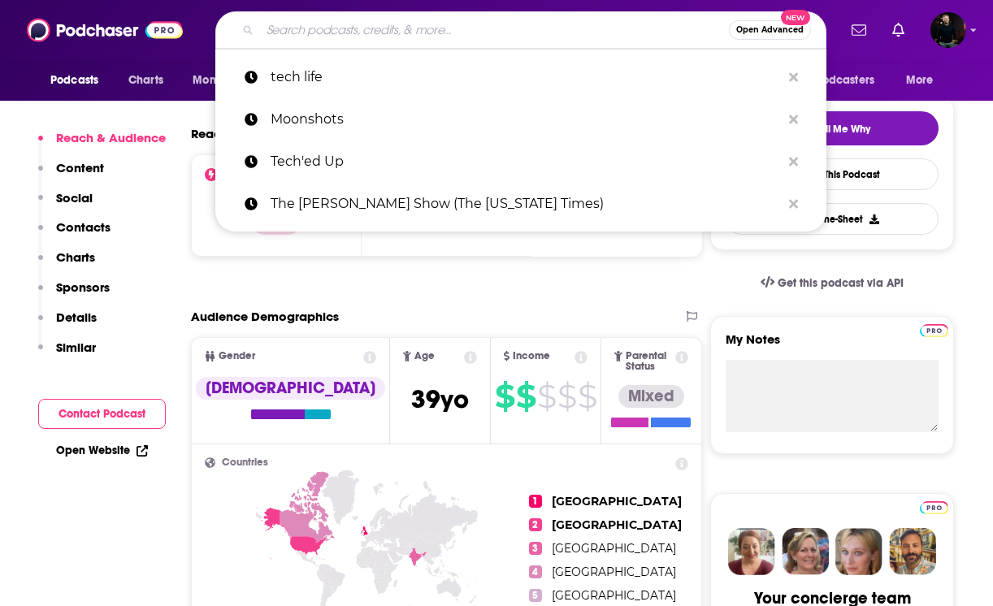
paste input "Bold Names (WSJ)"
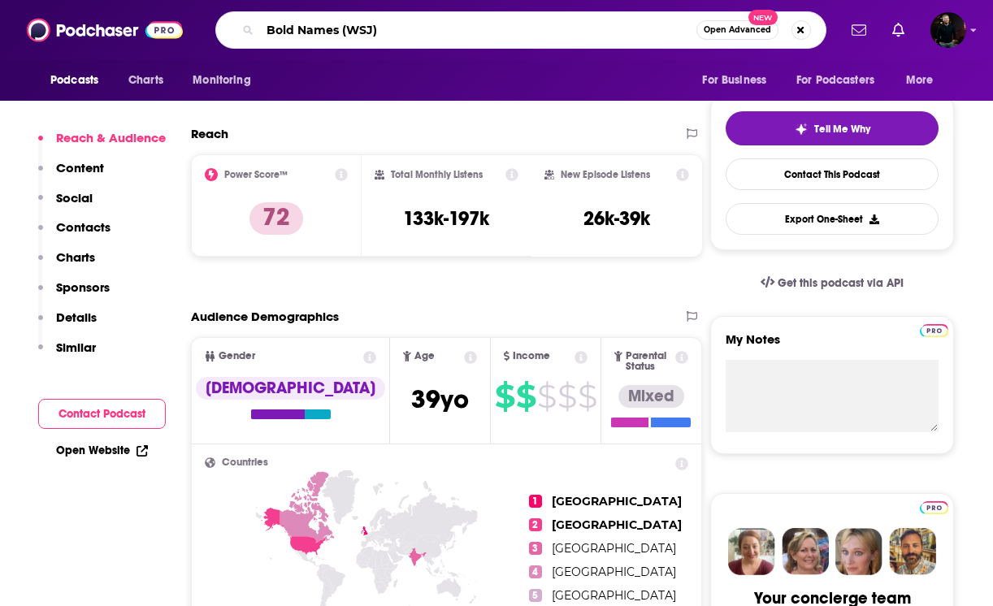
type input "Bold Names (WSJ)"
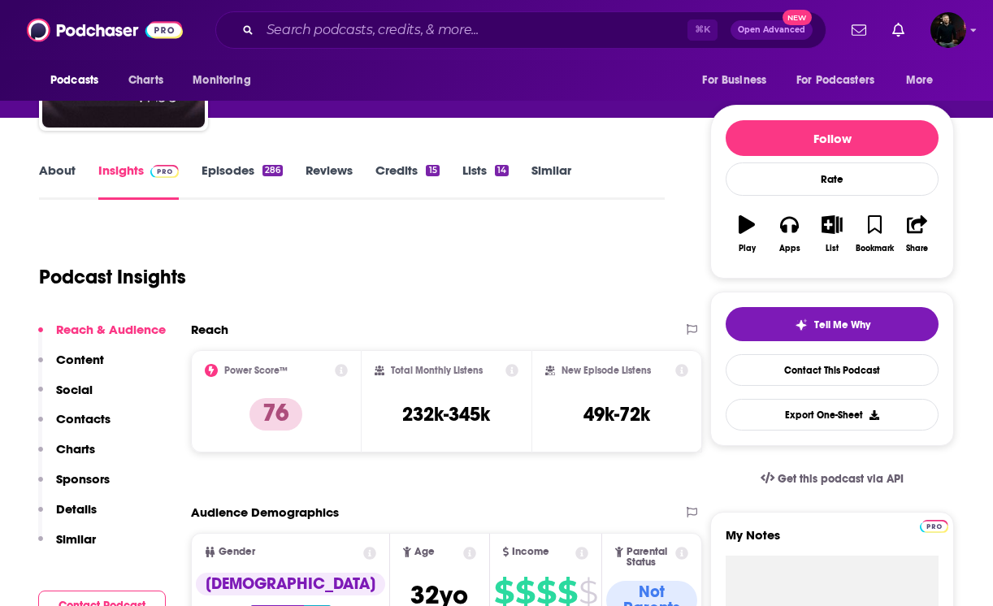
scroll to position [153, 0]
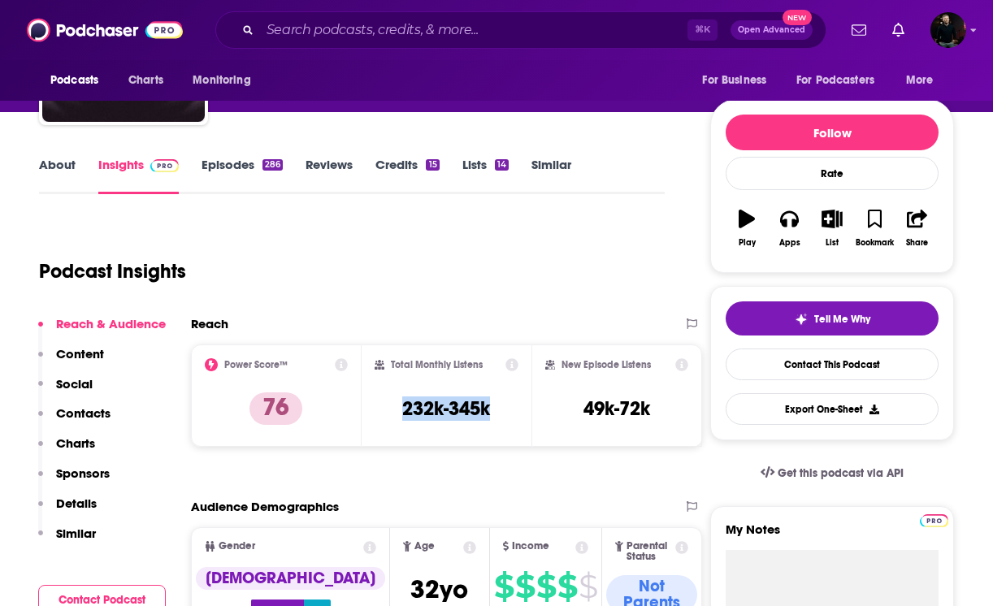
drag, startPoint x: 500, startPoint y: 406, endPoint x: 392, endPoint y: 406, distance: 107.3
click at [392, 406] on div "Total Monthly Listens 232k-345k" at bounding box center [447, 395] width 145 height 75
copy h3 "232k-345k"
click at [319, 33] on input "Search podcasts, credits, & more..." at bounding box center [473, 30] width 427 height 26
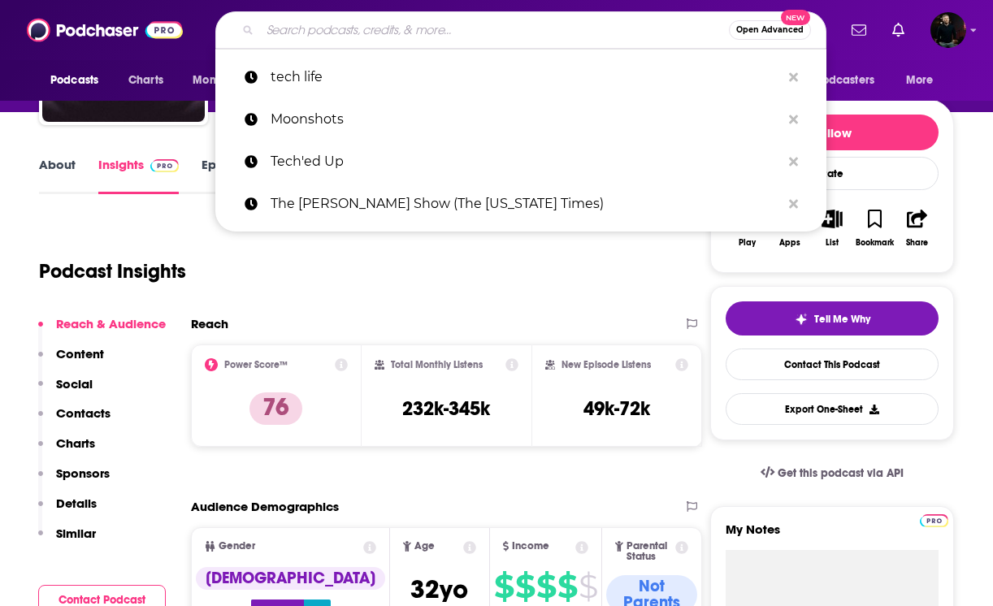
paste input "Masters of Scale"
type input "Masters of Scale"
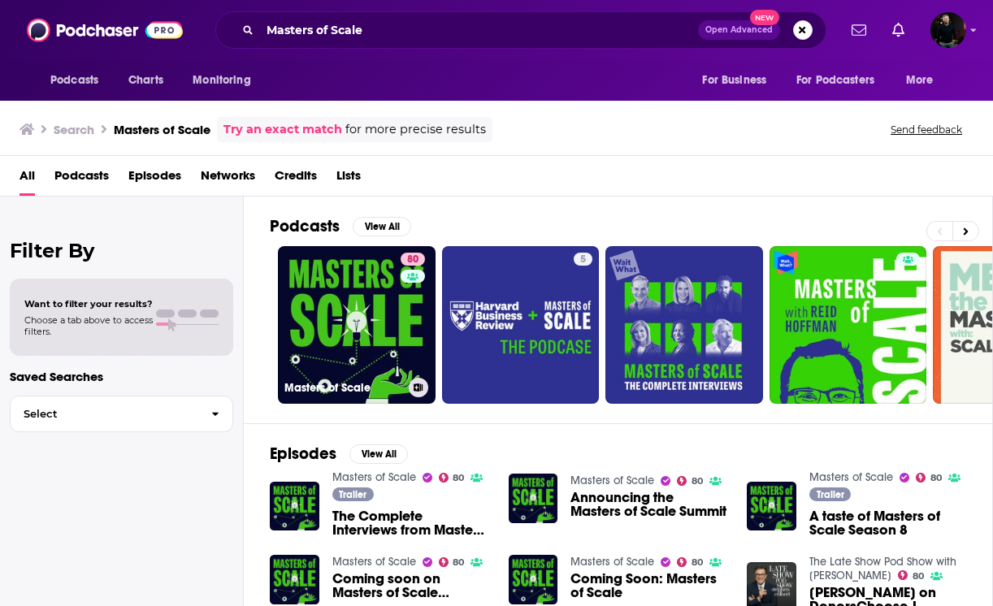
click at [338, 351] on link "80 Masters of Scale" at bounding box center [357, 325] width 158 height 158
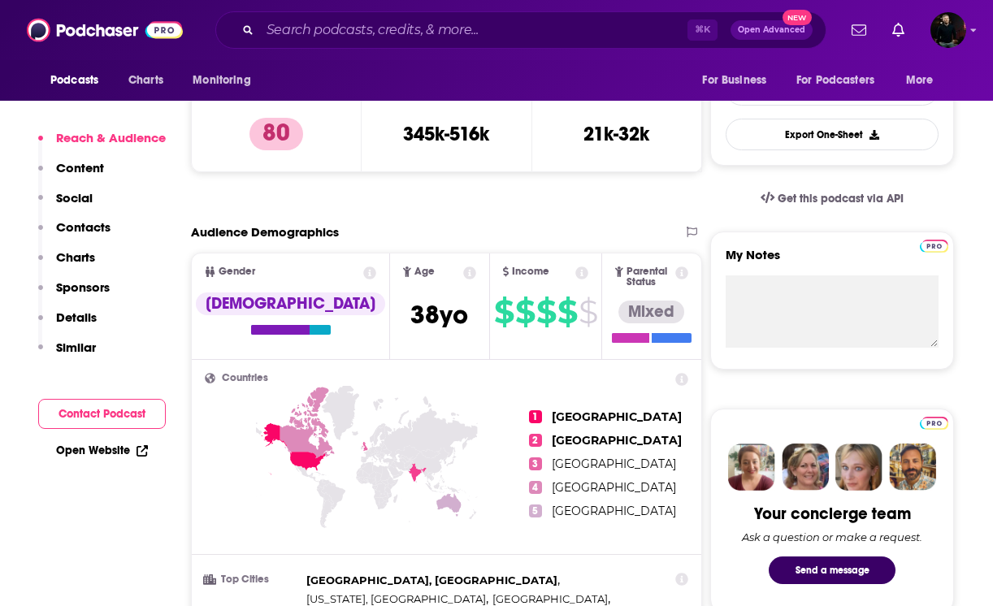
scroll to position [412, 0]
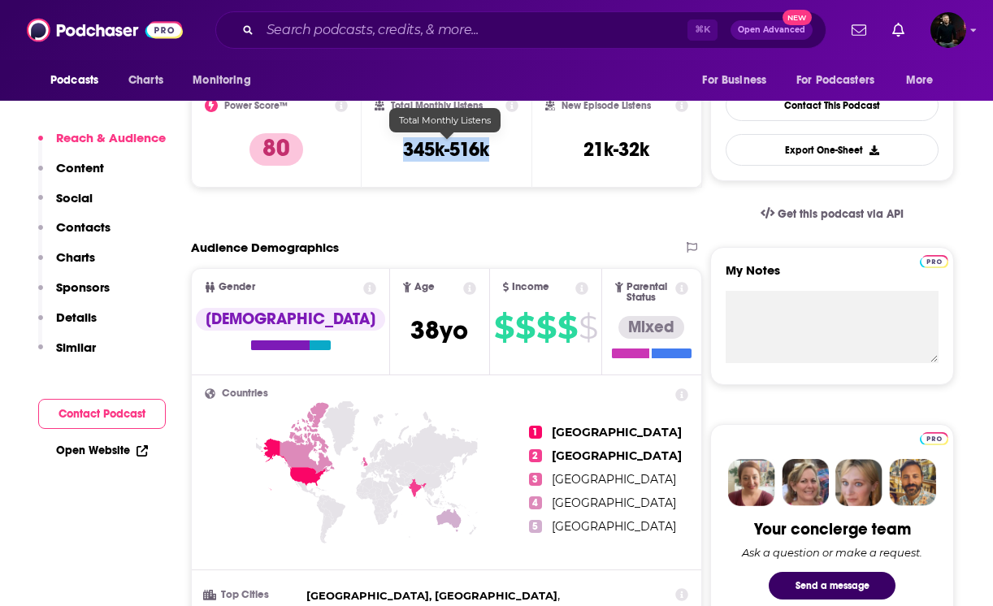
drag, startPoint x: 499, startPoint y: 147, endPoint x: 402, endPoint y: 156, distance: 97.1
click at [402, 156] on div "Total Monthly Listens 345k-516k" at bounding box center [447, 136] width 145 height 75
copy h3 "345k-516k"
click at [337, 28] on input "Search podcasts, credits, & more..." at bounding box center [473, 30] width 427 height 26
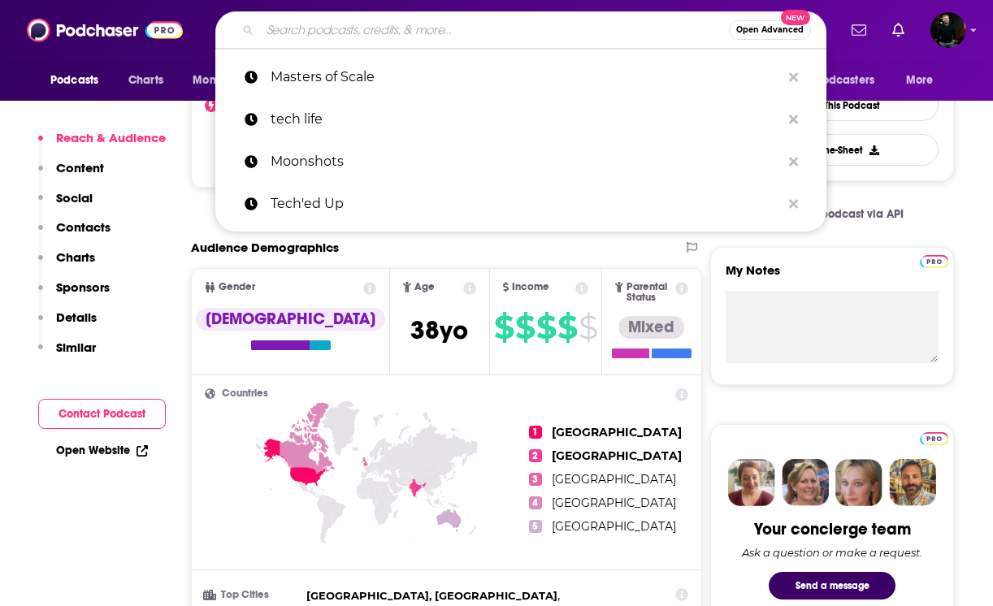
paste input "The Entrepreneurs (Monocle)"
type input "The Entrepreneurs (Monocle)"
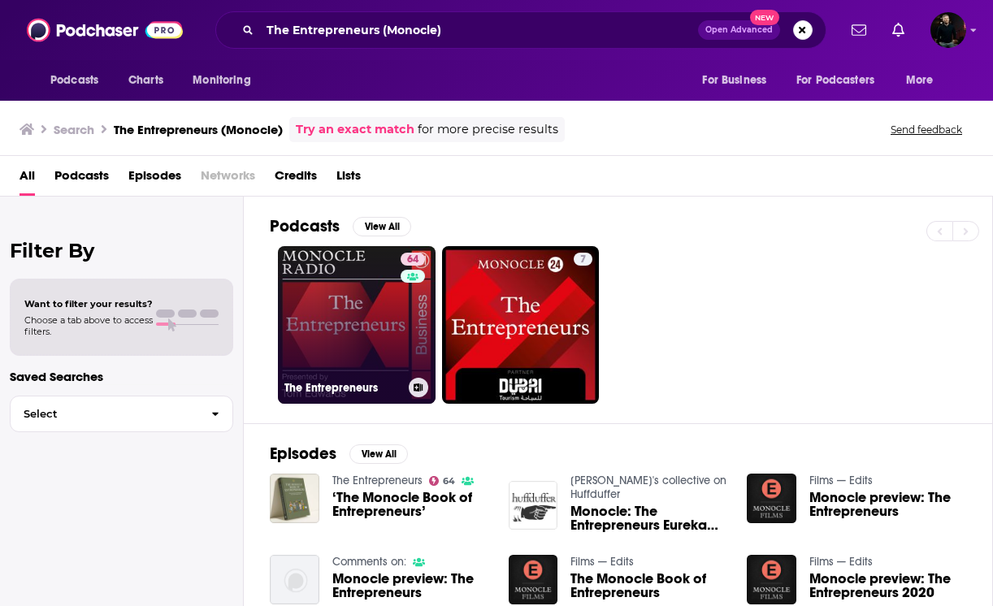
click at [345, 327] on link "64 The Entrepreneurs" at bounding box center [357, 325] width 158 height 158
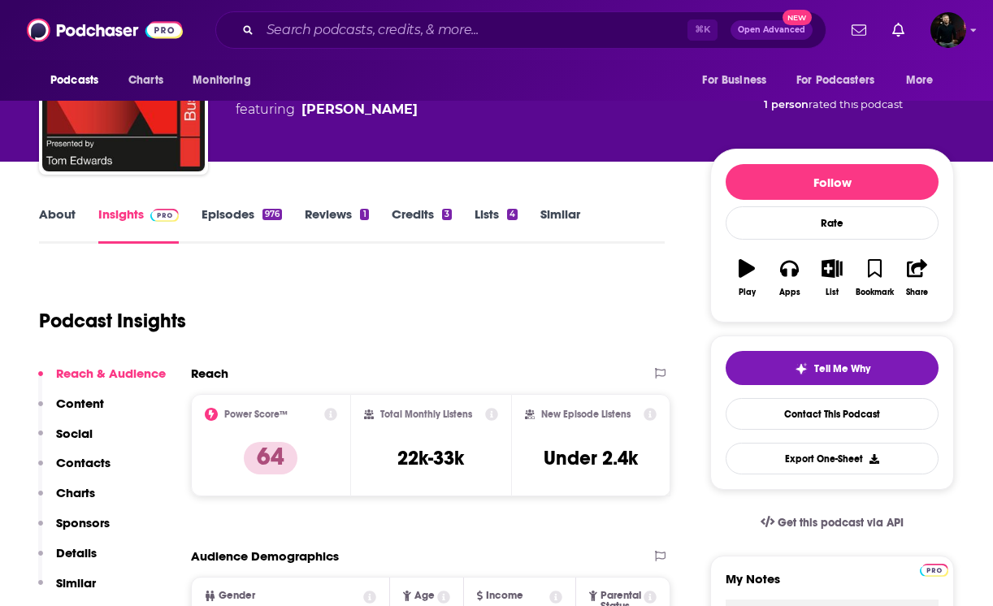
scroll to position [105, 0]
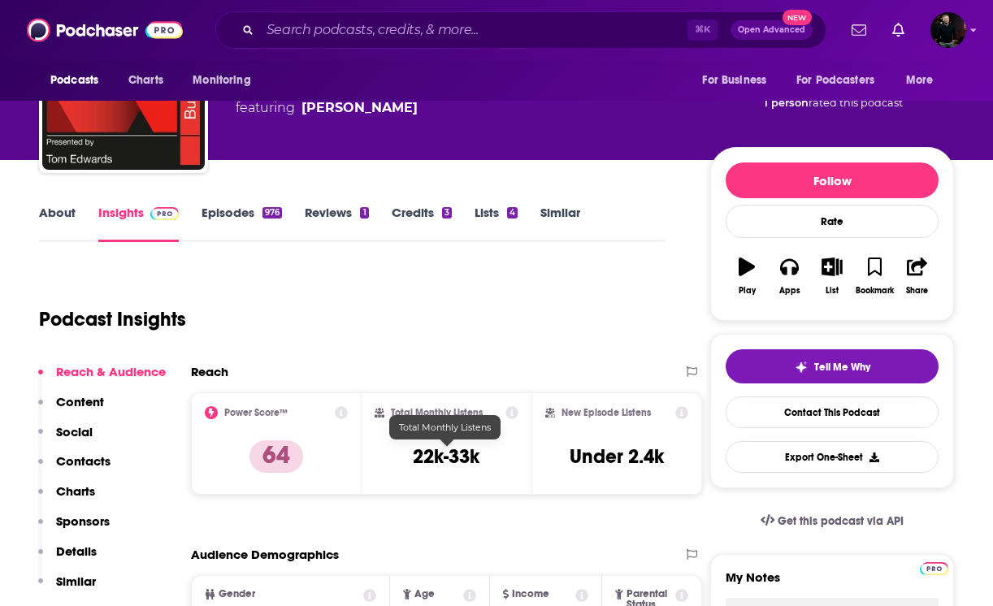
drag, startPoint x: 471, startPoint y: 463, endPoint x: 388, endPoint y: 462, distance: 83.7
click at [388, 462] on div "Total Monthly Listens 22k-33k" at bounding box center [447, 443] width 145 height 75
drag, startPoint x: 406, startPoint y: 458, endPoint x: 483, endPoint y: 459, distance: 76.4
click at [483, 459] on div "Total Monthly Listens 22k-33k" at bounding box center [447, 443] width 145 height 75
copy h3 "22k-33k"
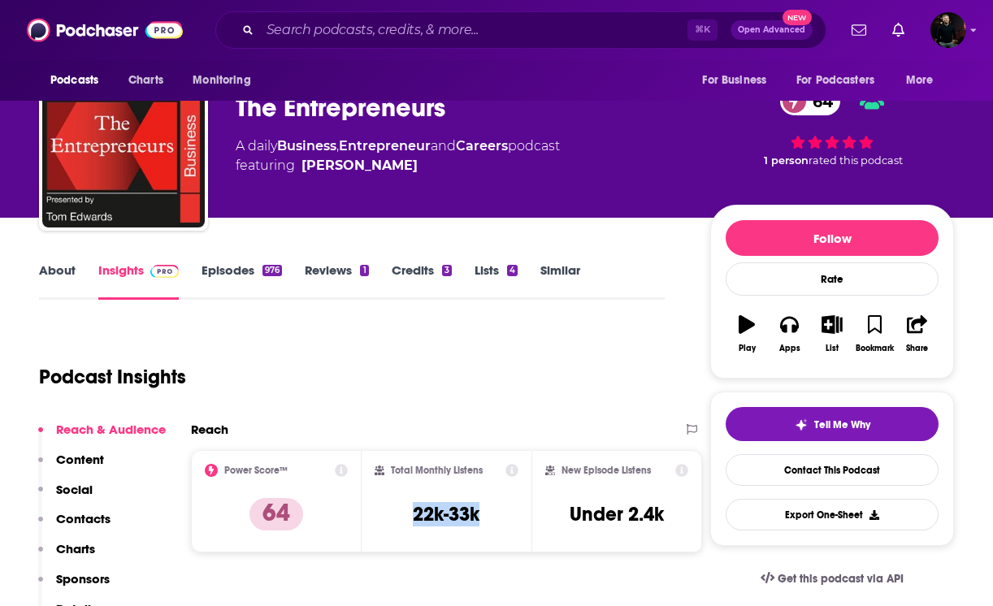
scroll to position [22, 0]
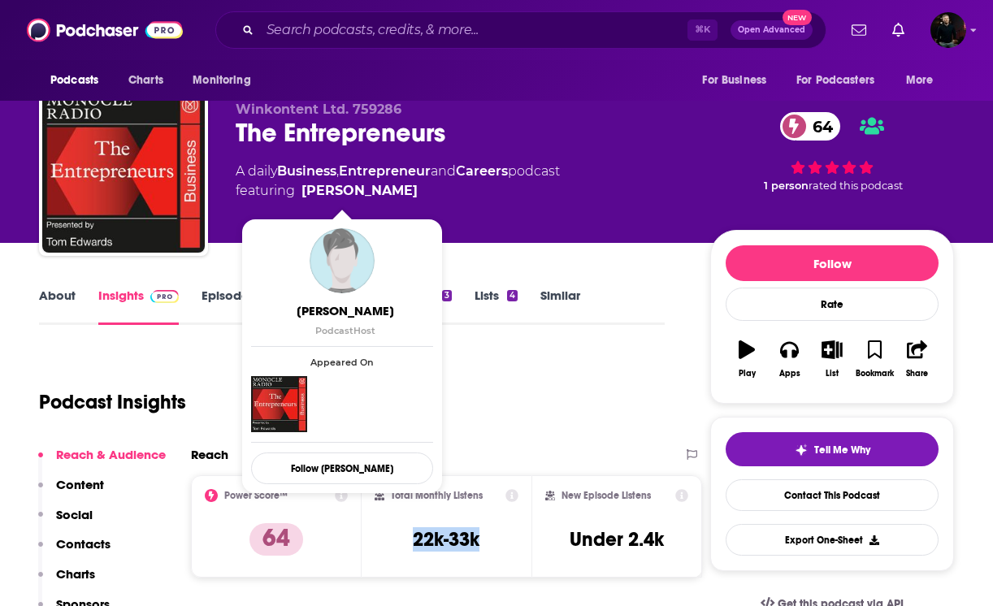
copy span "[PERSON_NAME]"
drag, startPoint x: 398, startPoint y: 189, endPoint x: 383, endPoint y: 186, distance: 15.6
click at [383, 186] on span "featuring Daniel Bach" at bounding box center [398, 191] width 324 height 20
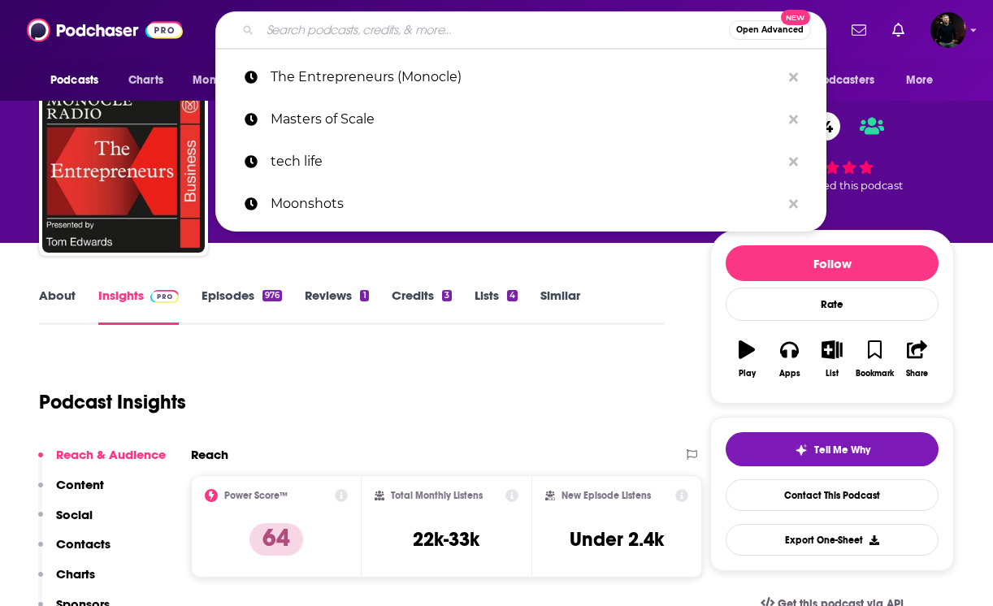
click at [360, 23] on input "Search podcasts, credits, & more..." at bounding box center [494, 30] width 469 height 26
paste input "OPTOSessions"
type input "OPTOSessions"
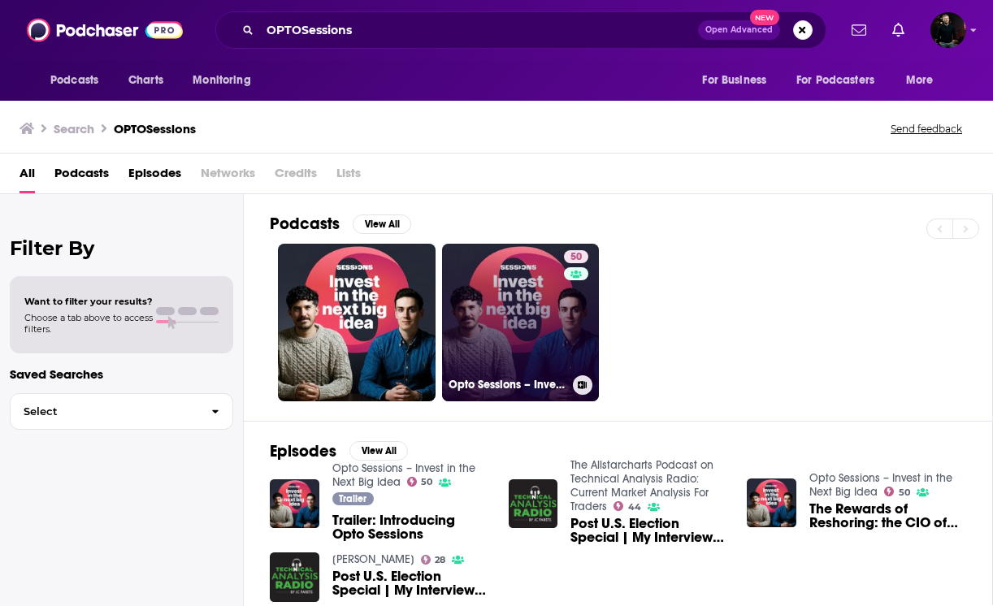
click at [524, 308] on link "50 Opto Sessions – Invest in the Next Big Idea" at bounding box center [521, 323] width 158 height 158
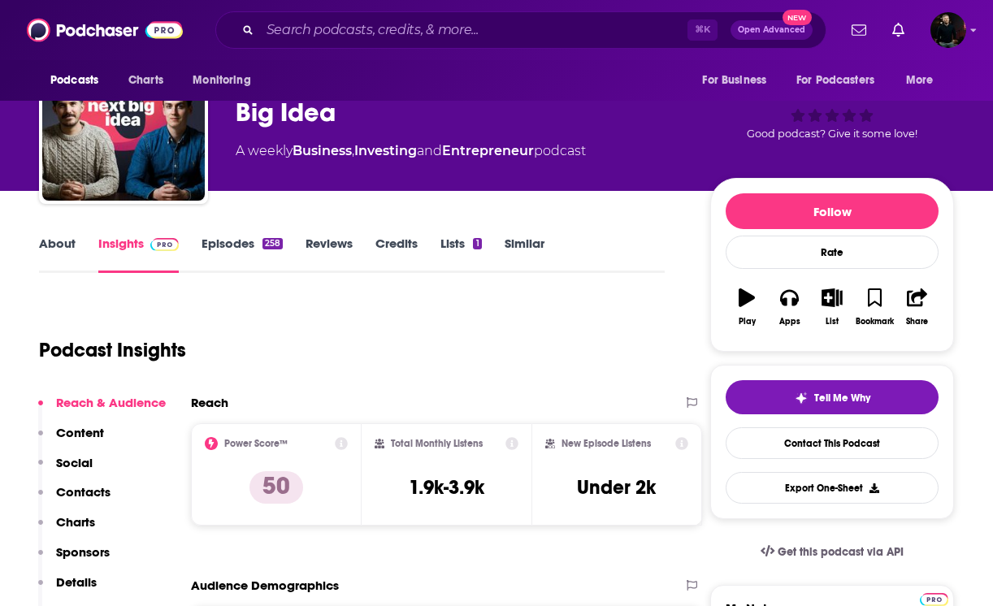
scroll to position [93, 0]
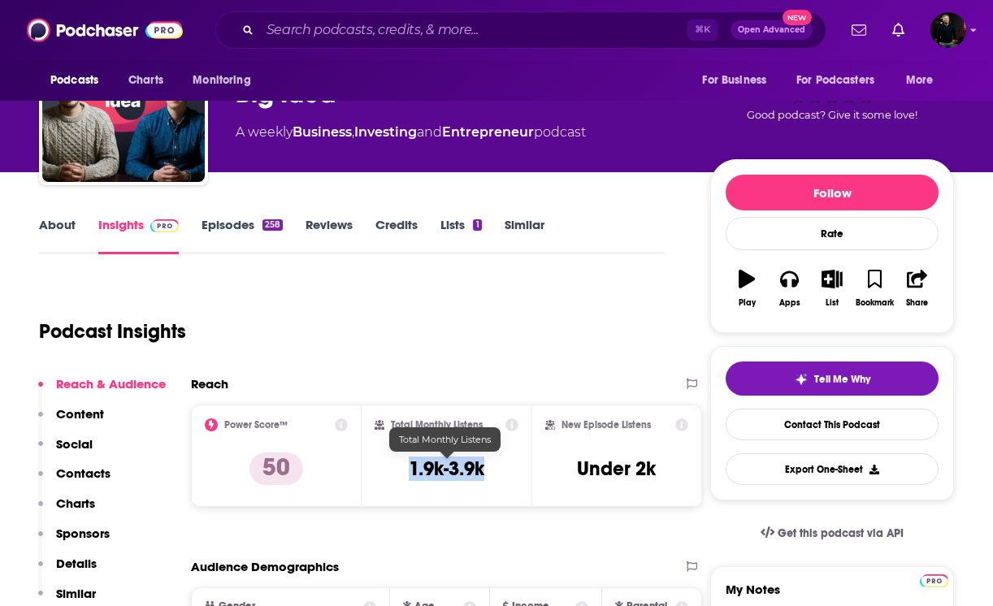
drag, startPoint x: 496, startPoint y: 472, endPoint x: 408, endPoint y: 471, distance: 87.8
click at [408, 471] on div "Total Monthly Listens 1.9k-3.9k" at bounding box center [447, 456] width 145 height 75
copy h3 "1.9k-3.9k"
click at [343, 33] on input "Search podcasts, credits, & more..." at bounding box center [473, 30] width 427 height 26
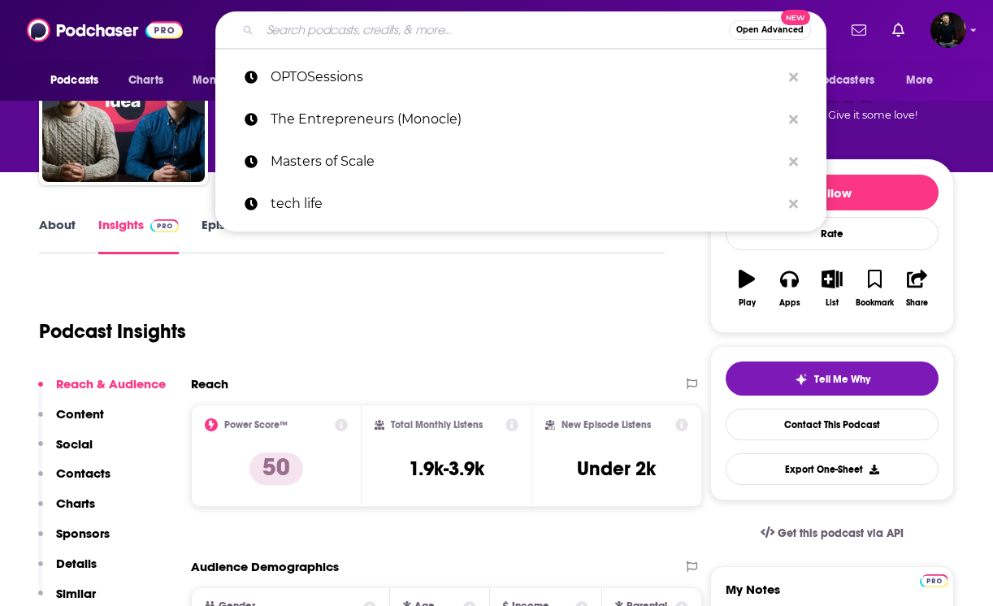
paste input "20VC"
type input "20VC"
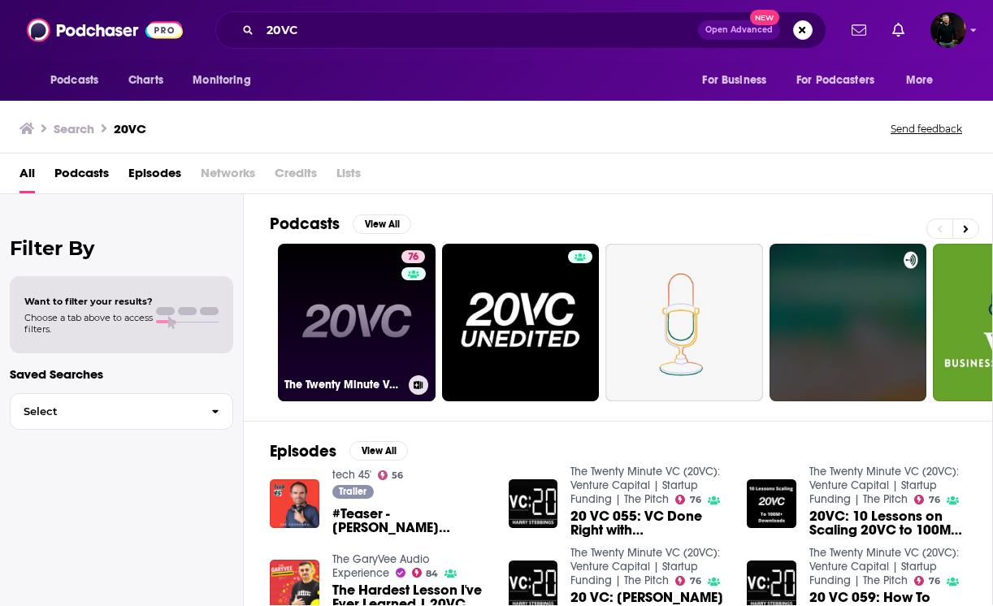
click at [352, 327] on link "76 The Twenty Minute VC (20VC): Venture Capital | Startup Funding | The Pitch" at bounding box center [357, 323] width 158 height 158
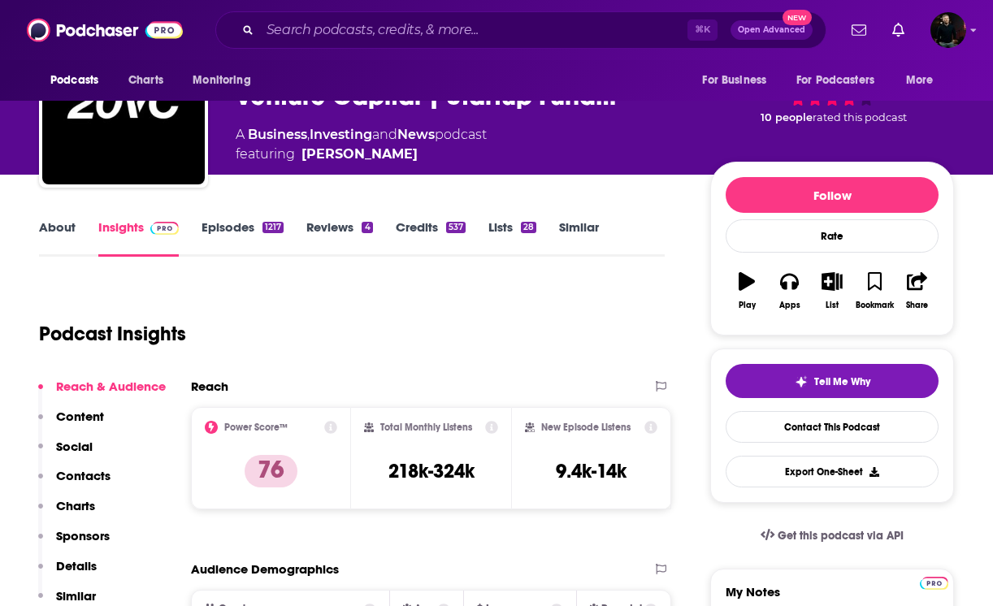
scroll to position [93, 0]
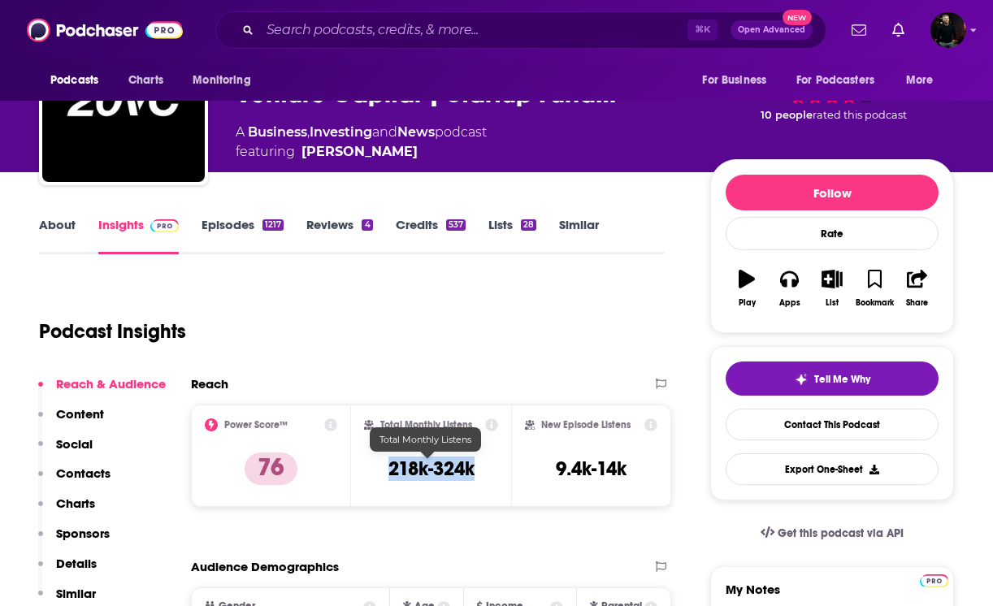
drag, startPoint x: 470, startPoint y: 464, endPoint x: 387, endPoint y: 468, distance: 83.0
click at [388, 468] on h3 "218k-324k" at bounding box center [431, 469] width 86 height 24
copy h3 "218k-324k"
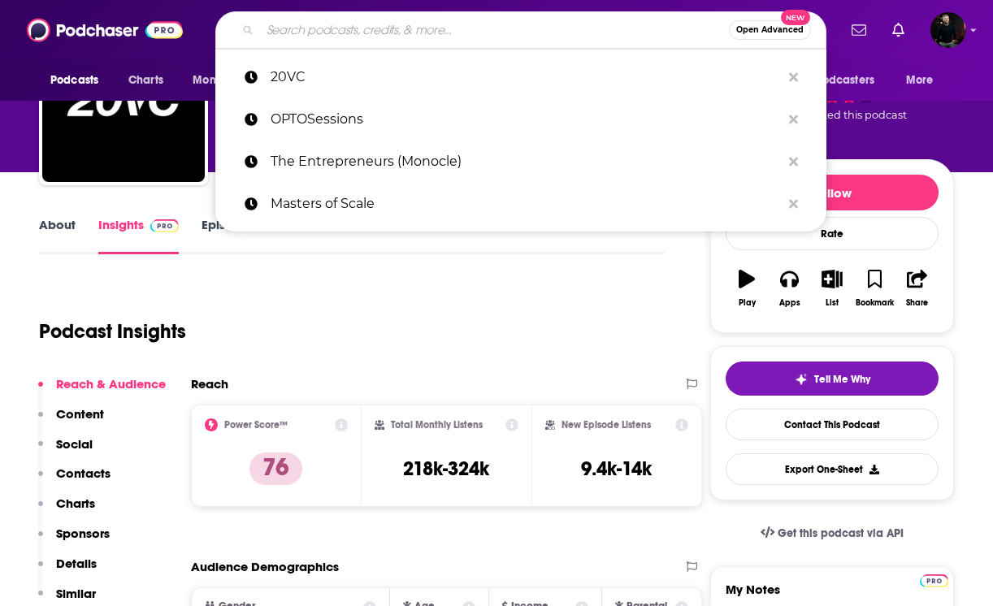
click at [327, 28] on input "Search podcasts, credits, & more..." at bounding box center [494, 30] width 469 height 26
paste input "First Money In"
type input "First Money In"
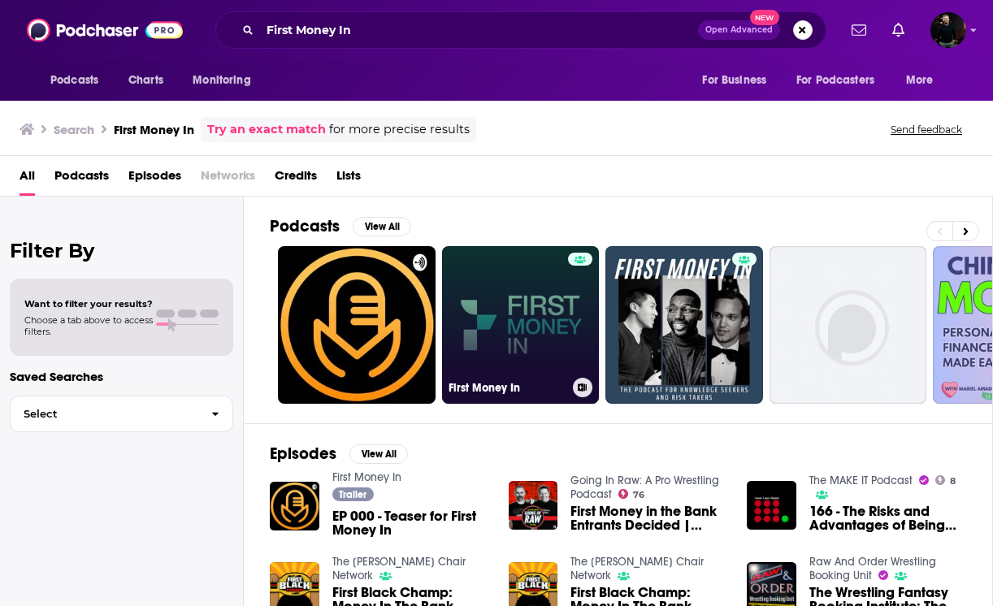
click at [517, 331] on link "First Money In" at bounding box center [521, 325] width 158 height 158
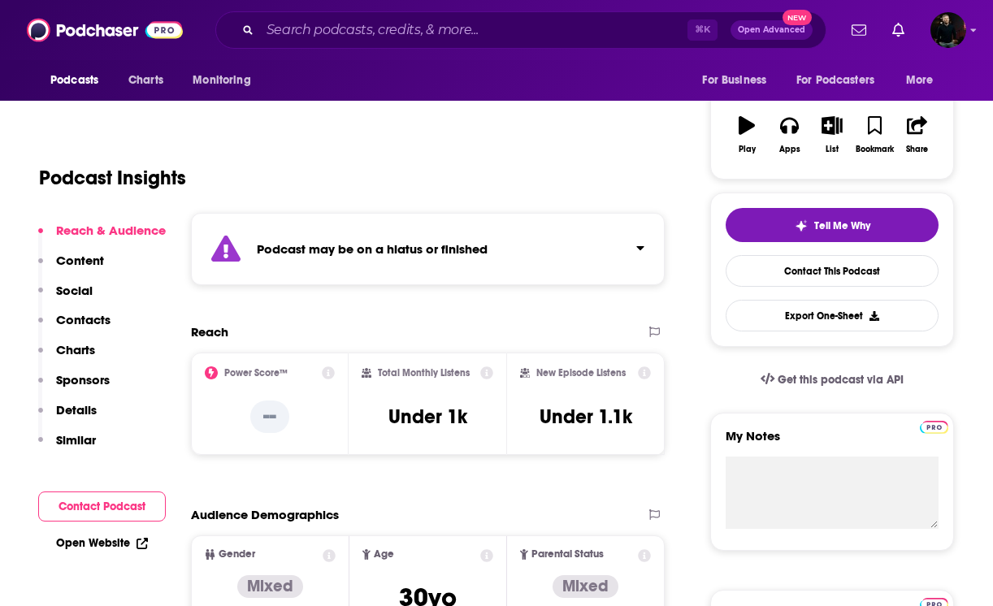
scroll to position [247, 0]
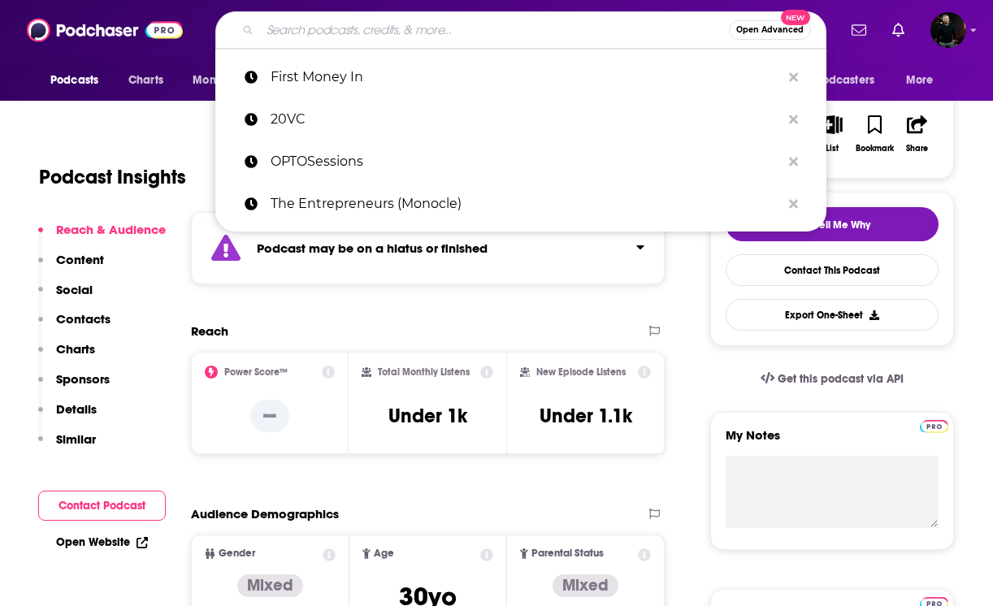
click at [345, 28] on input "Search podcasts, credits, & more..." at bounding box center [494, 30] width 469 height 26
paste input "Shift: A podcast about mobility"
type input "Shift: A podcast about mobility"
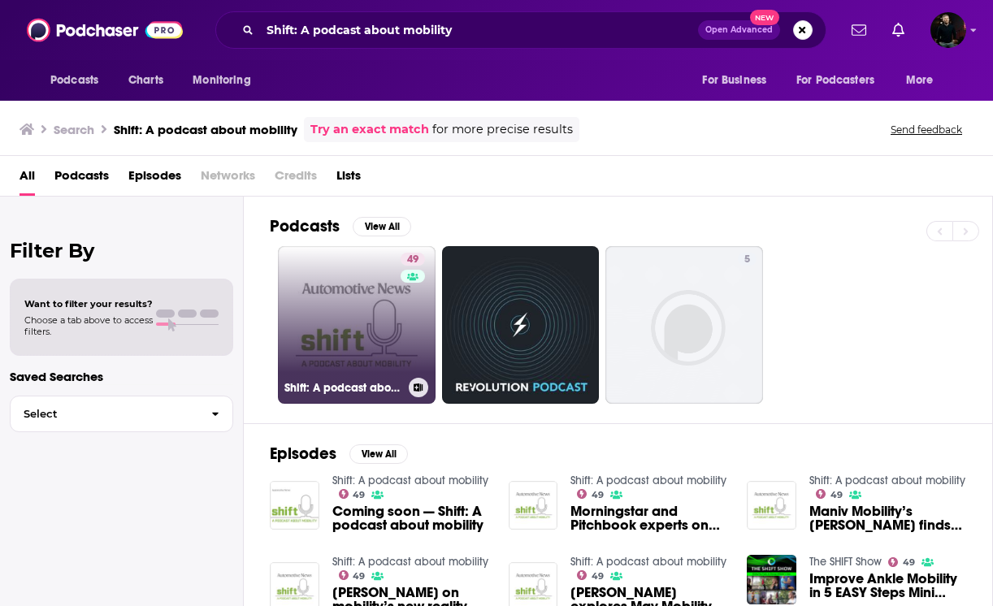
click at [346, 362] on link "49 Shift: A podcast about mobility" at bounding box center [357, 325] width 158 height 158
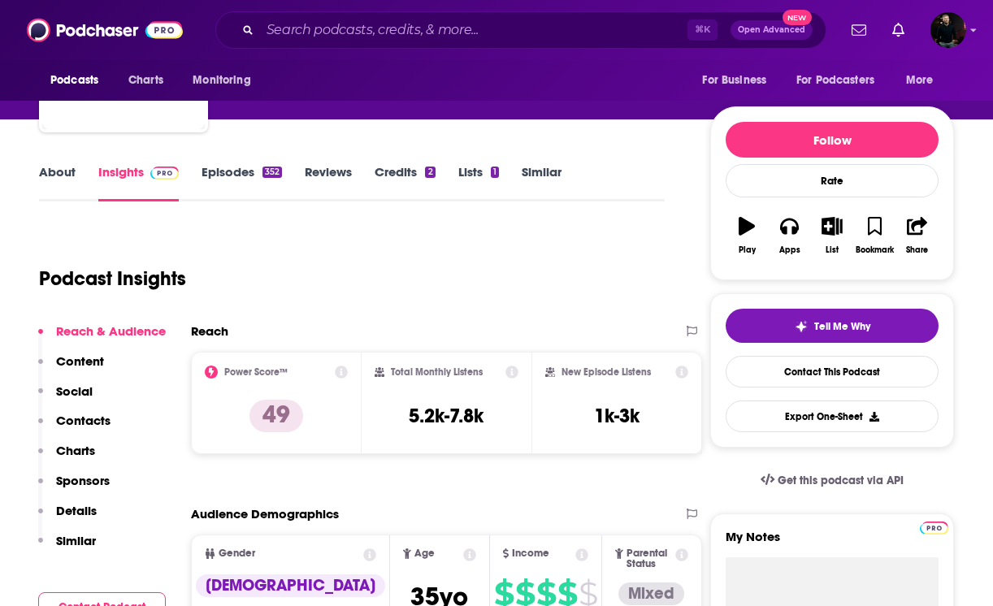
scroll to position [149, 0]
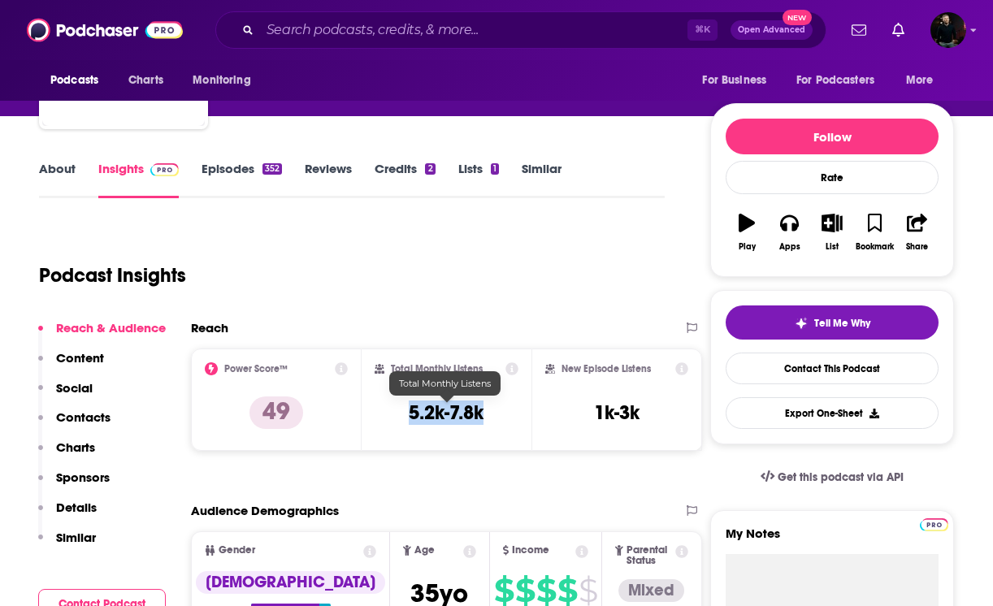
drag, startPoint x: 490, startPoint y: 416, endPoint x: 411, endPoint y: 416, distance: 78.8
click at [411, 416] on div "Total Monthly Listens 5.2k-7.8k" at bounding box center [447, 399] width 145 height 75
copy h3 "5.2k-7.8k"
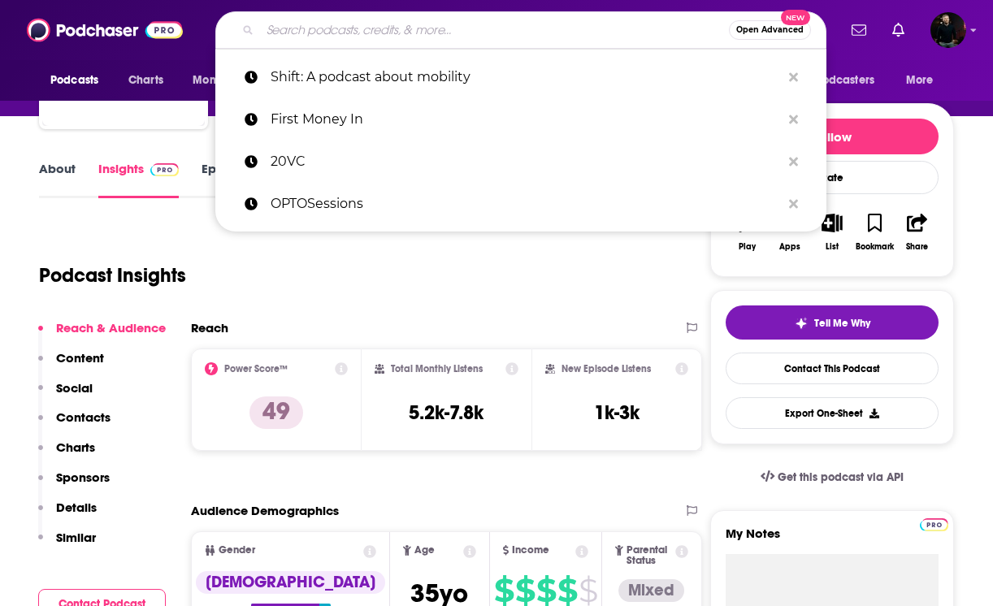
click at [311, 29] on input "Search podcasts, credits, & more..." at bounding box center [494, 30] width 469 height 26
paste input "Manifest Space (CNBC)"
type input "Manifest Space (CNBC)"
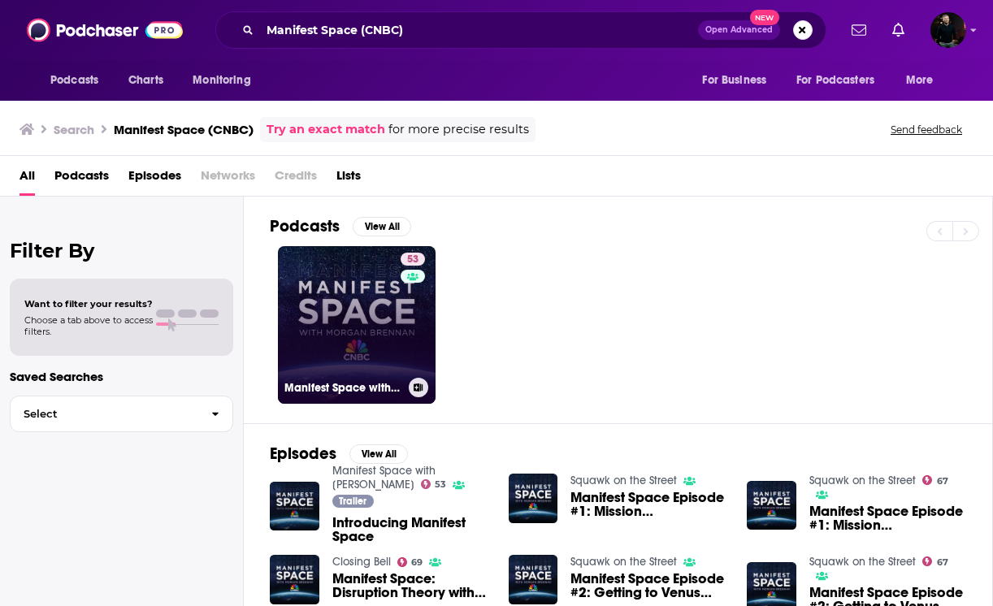
click at [390, 322] on link "53 Manifest Space with [PERSON_NAME]" at bounding box center [357, 325] width 158 height 158
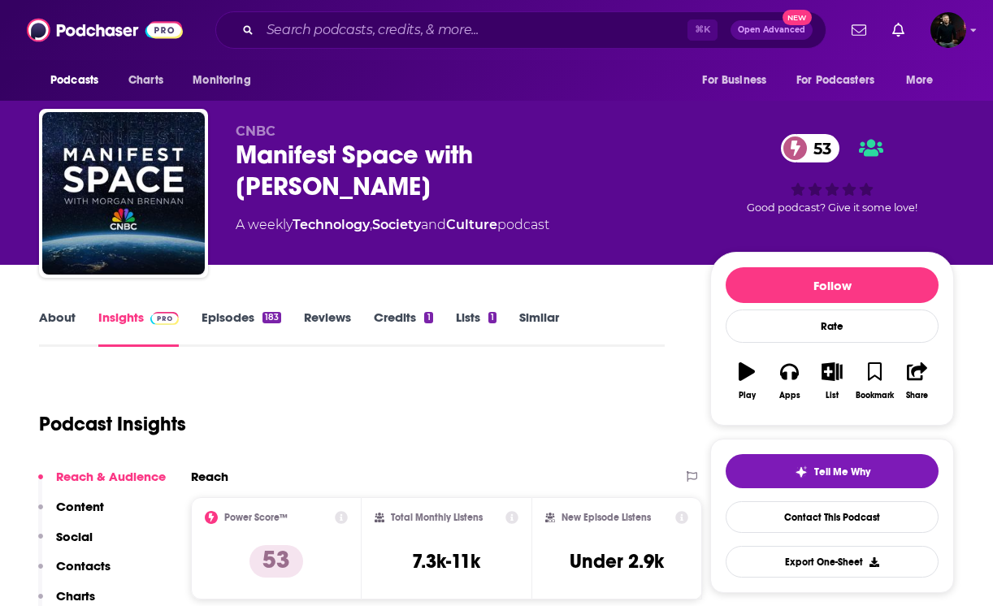
scroll to position [130, 0]
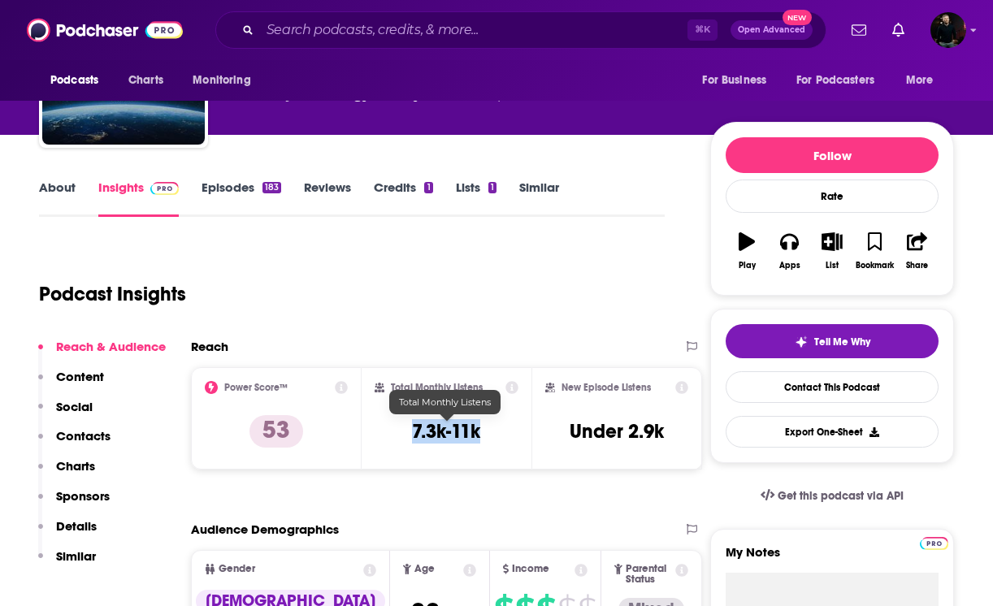
drag, startPoint x: 492, startPoint y: 434, endPoint x: 414, endPoint y: 434, distance: 78.0
click at [414, 434] on div "Total Monthly Listens 7.3k-11k" at bounding box center [447, 418] width 145 height 75
copy h3 "7.3k-11k"
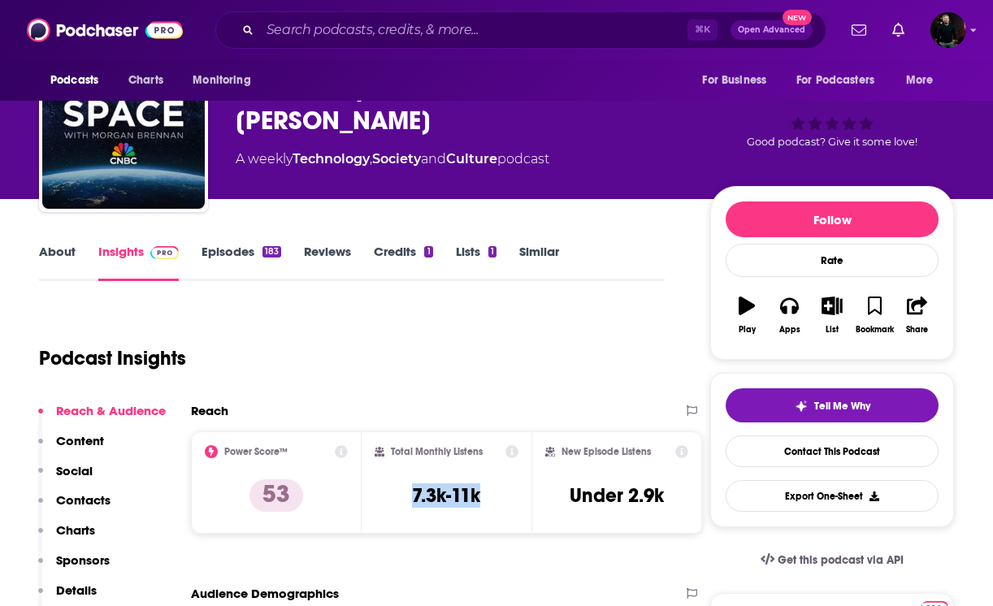
scroll to position [0, 0]
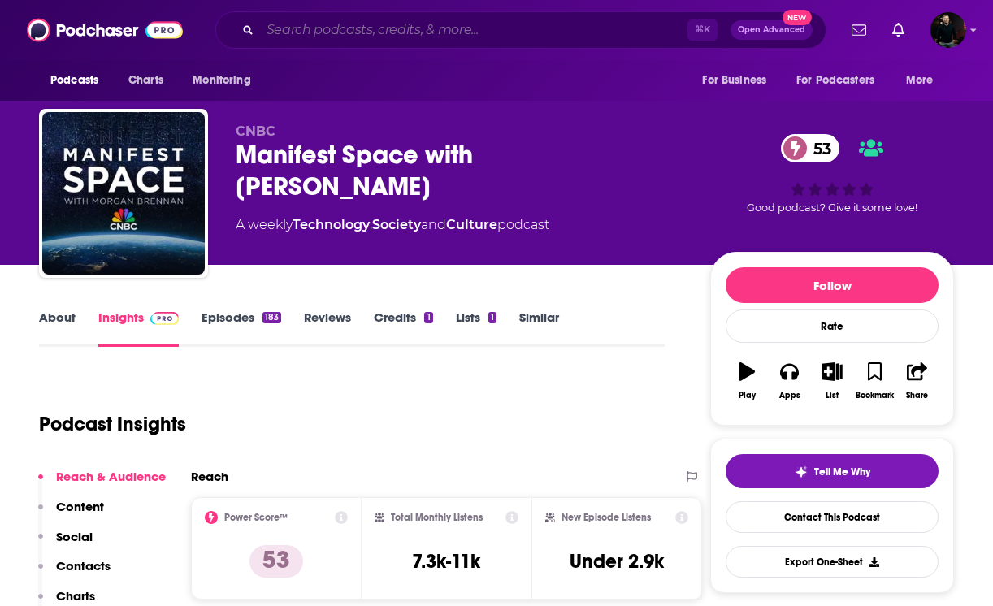
click at [346, 40] on input "Search podcasts, credits, & more..." at bounding box center [473, 30] width 427 height 26
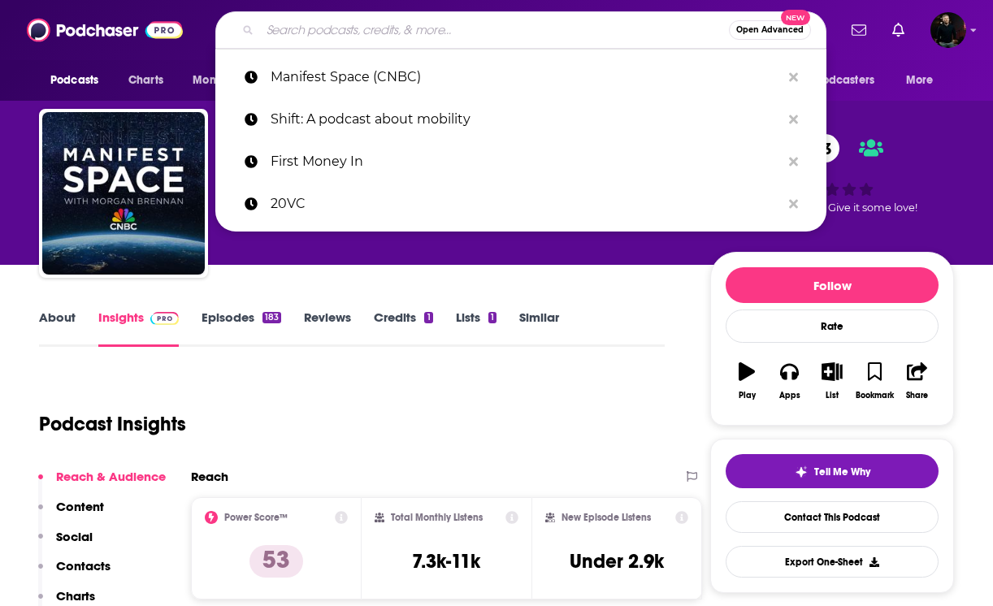
paste input "Autonocast"
type input "Autonocast"
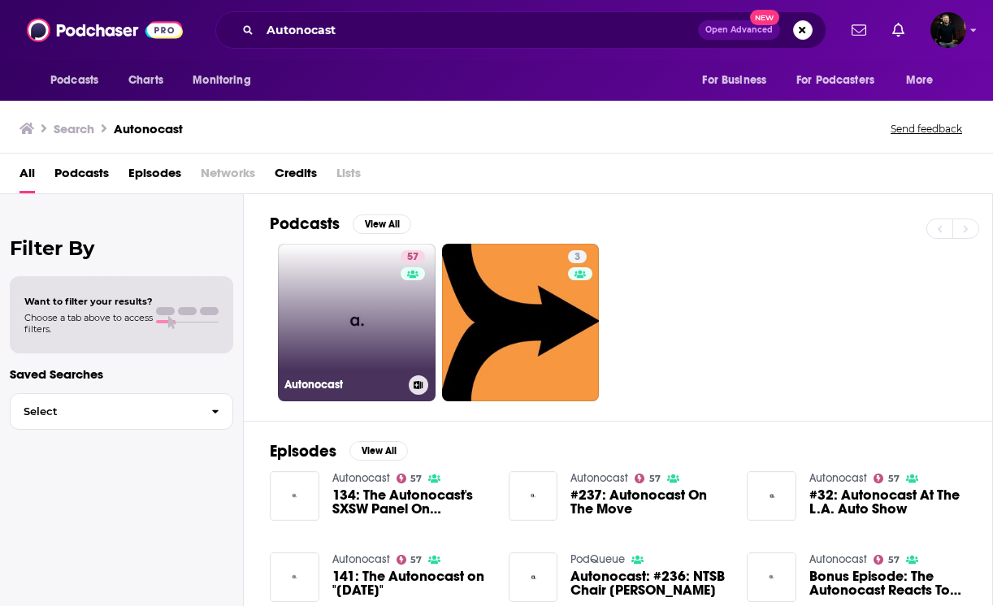
click at [392, 324] on link "57 Autonocast" at bounding box center [357, 323] width 158 height 158
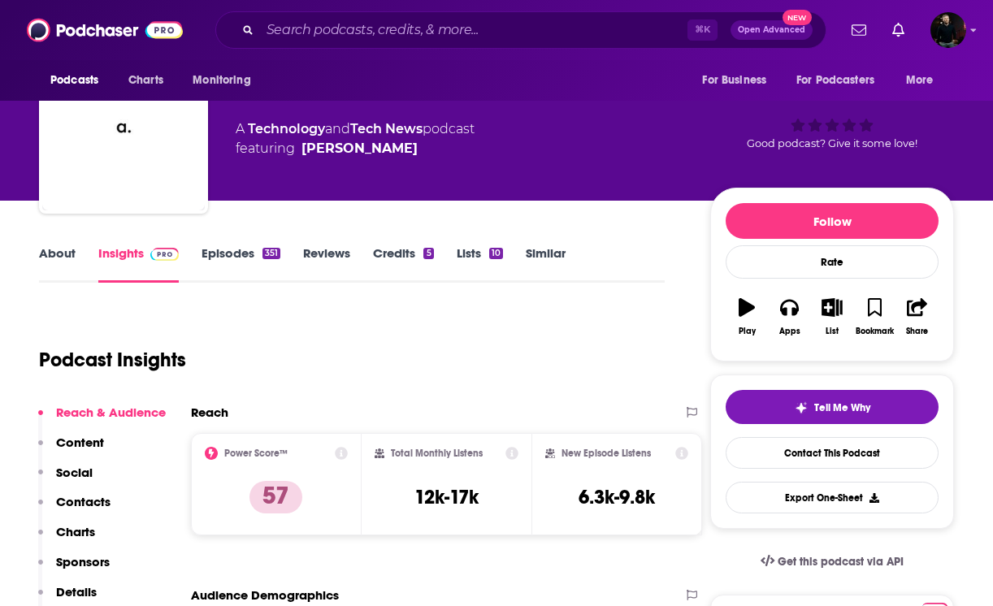
scroll to position [63, 0]
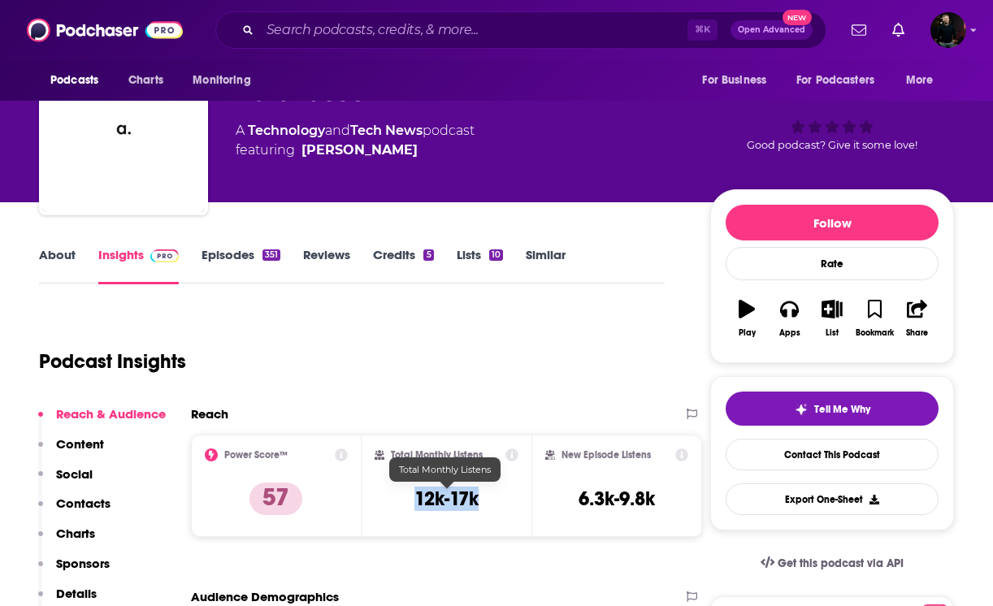
drag, startPoint x: 479, startPoint y: 497, endPoint x: 408, endPoint y: 497, distance: 70.7
click at [408, 497] on div "Total Monthly Listens 12k-17k" at bounding box center [447, 486] width 145 height 75
copy h3 "12k-17k"
